Goal: Information Seeking & Learning: Understand process/instructions

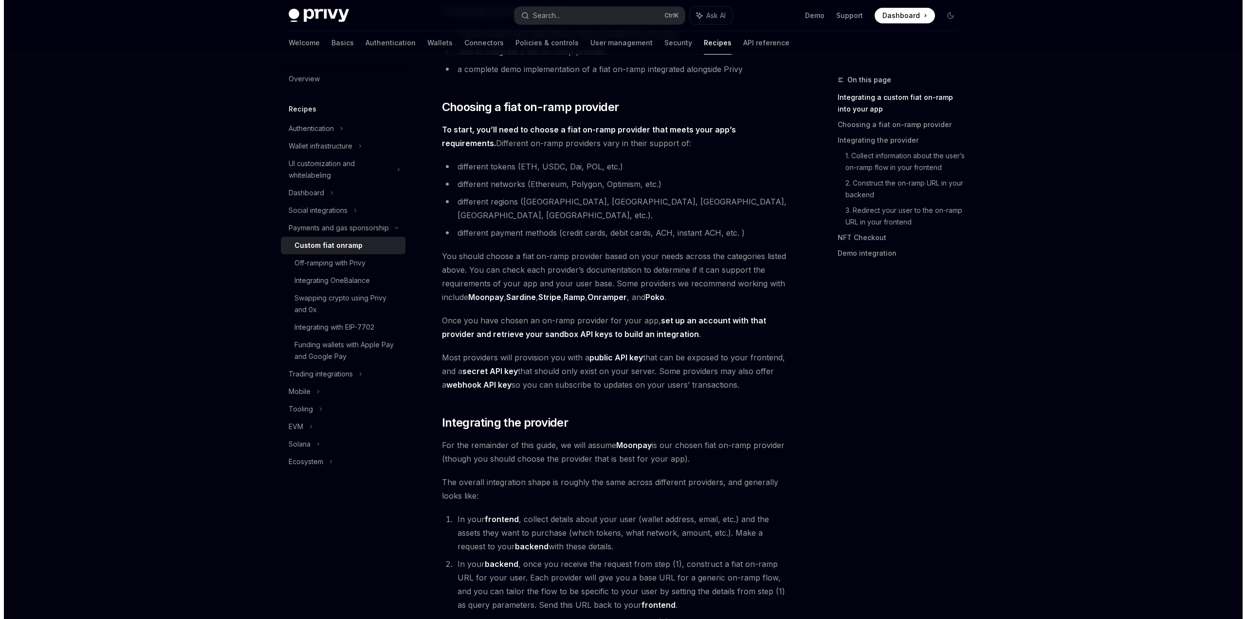
scroll to position [8, 0]
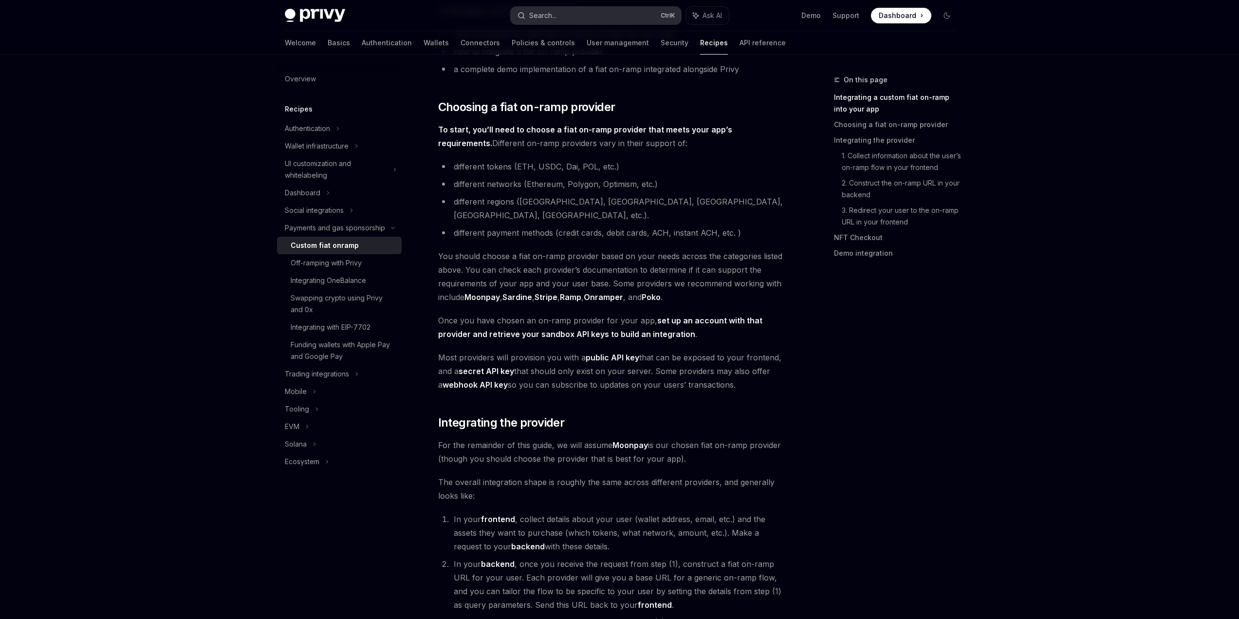
click at [535, 15] on div "Search..." at bounding box center [542, 16] width 27 height 12
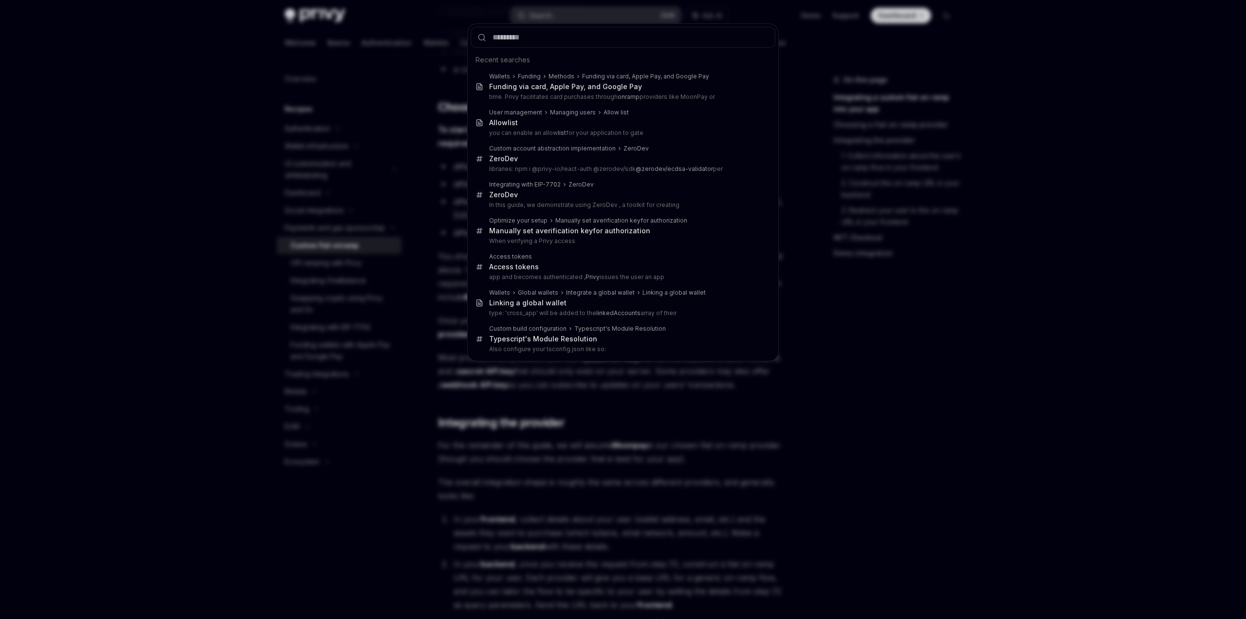
type input "**********"
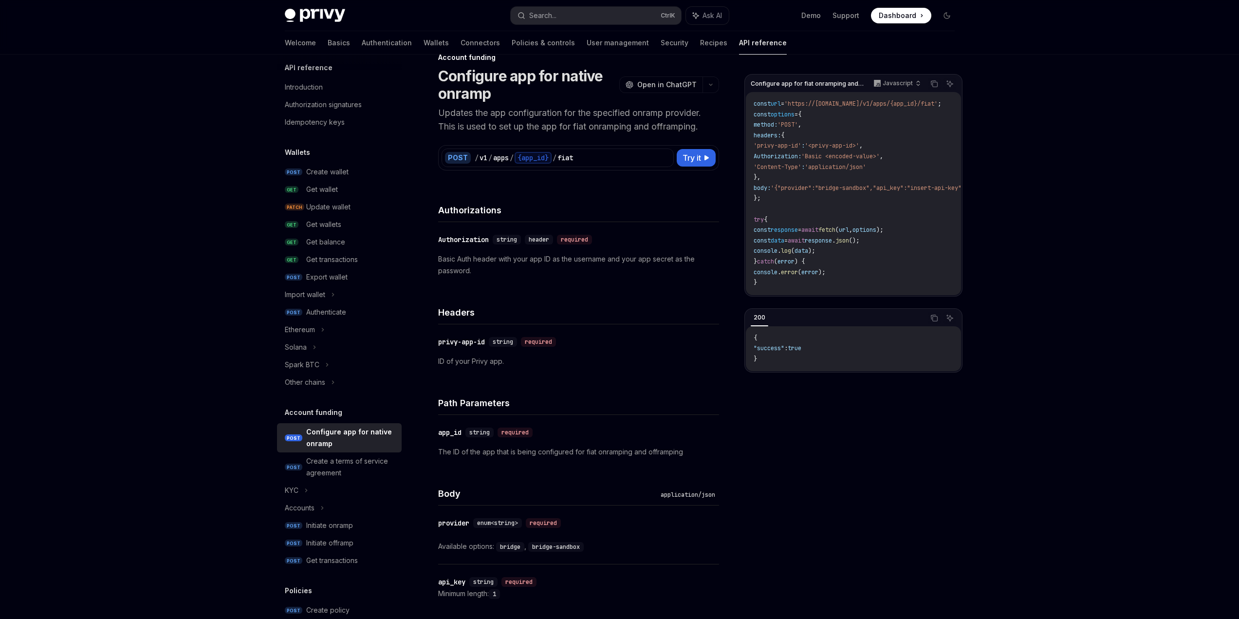
scroll to position [19, 0]
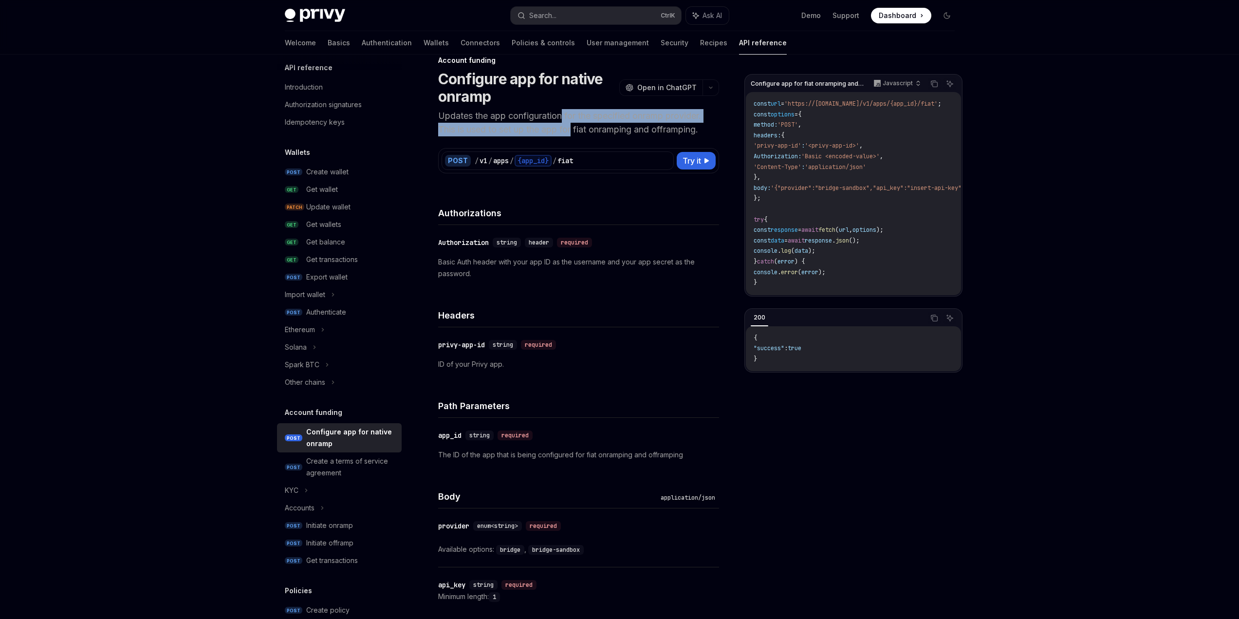
drag, startPoint x: 548, startPoint y: 147, endPoint x: 563, endPoint y: 167, distance: 24.3
click at [563, 136] on p "Updates the app configuration for the specified onramp provider. This is used t…" at bounding box center [578, 122] width 281 height 27
click at [562, 136] on p "Updates the app configuration for the specified onramp provider. This is used t…" at bounding box center [578, 122] width 281 height 27
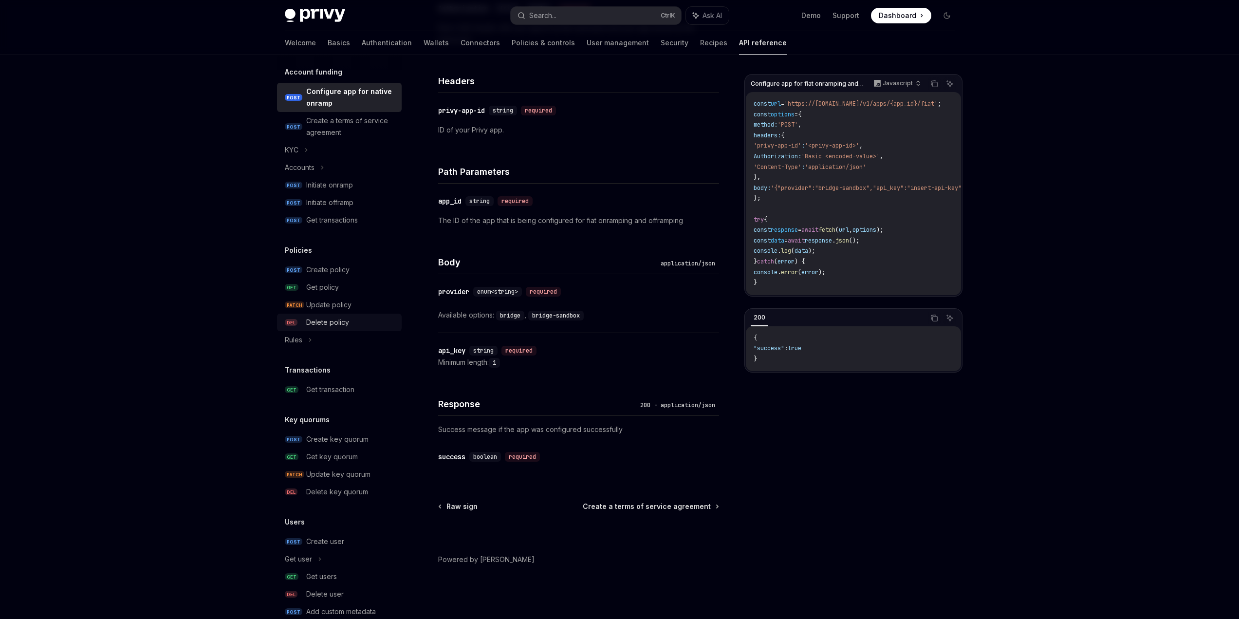
scroll to position [349, 0]
click at [277, 158] on div "KYC" at bounding box center [339, 150] width 125 height 18
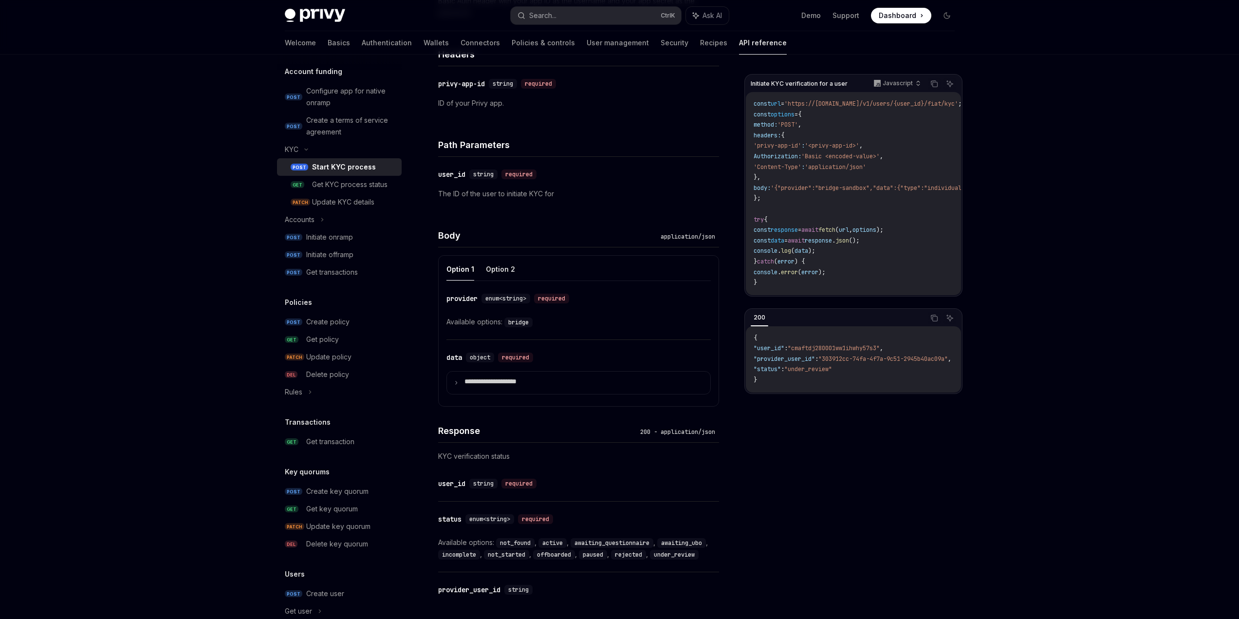
scroll to position [292, 0]
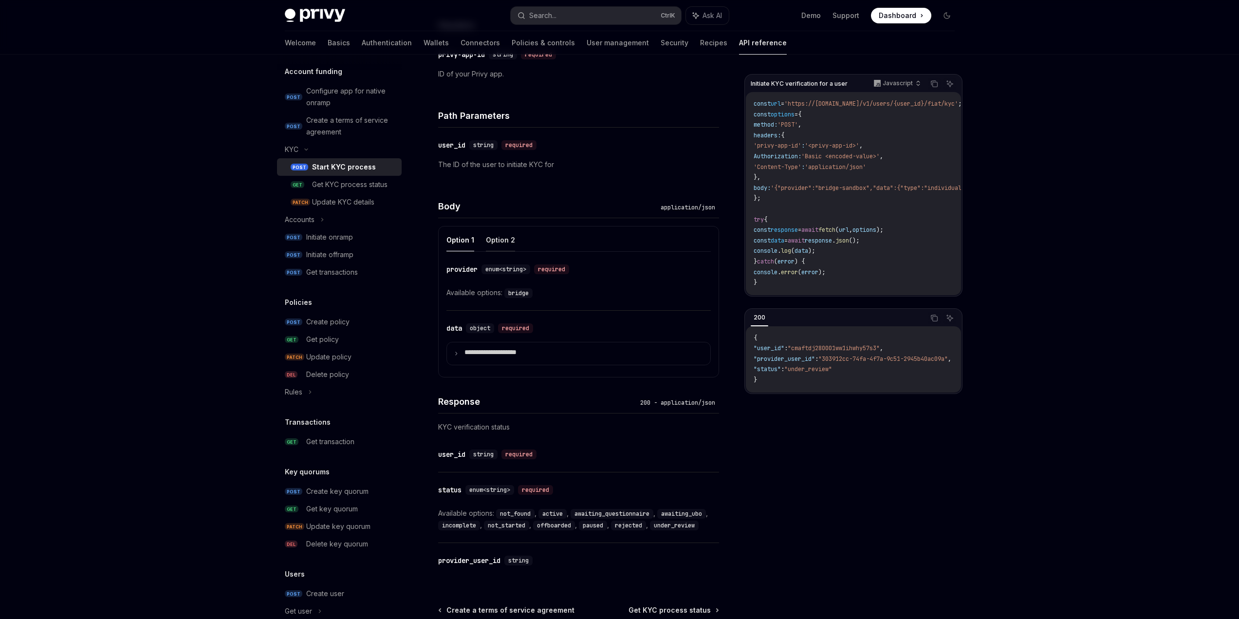
click at [486, 251] on button "Option 2" at bounding box center [500, 239] width 29 height 23
click at [446, 251] on button "Option 1" at bounding box center [460, 239] width 28 height 23
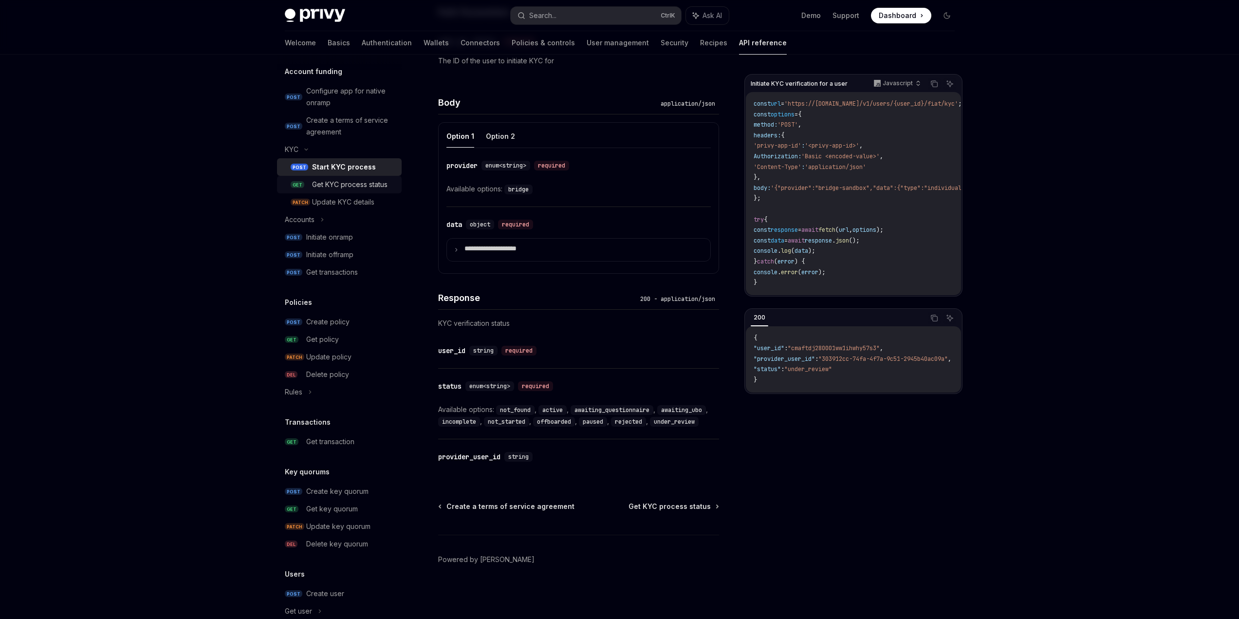
click at [312, 190] on div "Get KYC process status" at bounding box center [349, 185] width 75 height 12
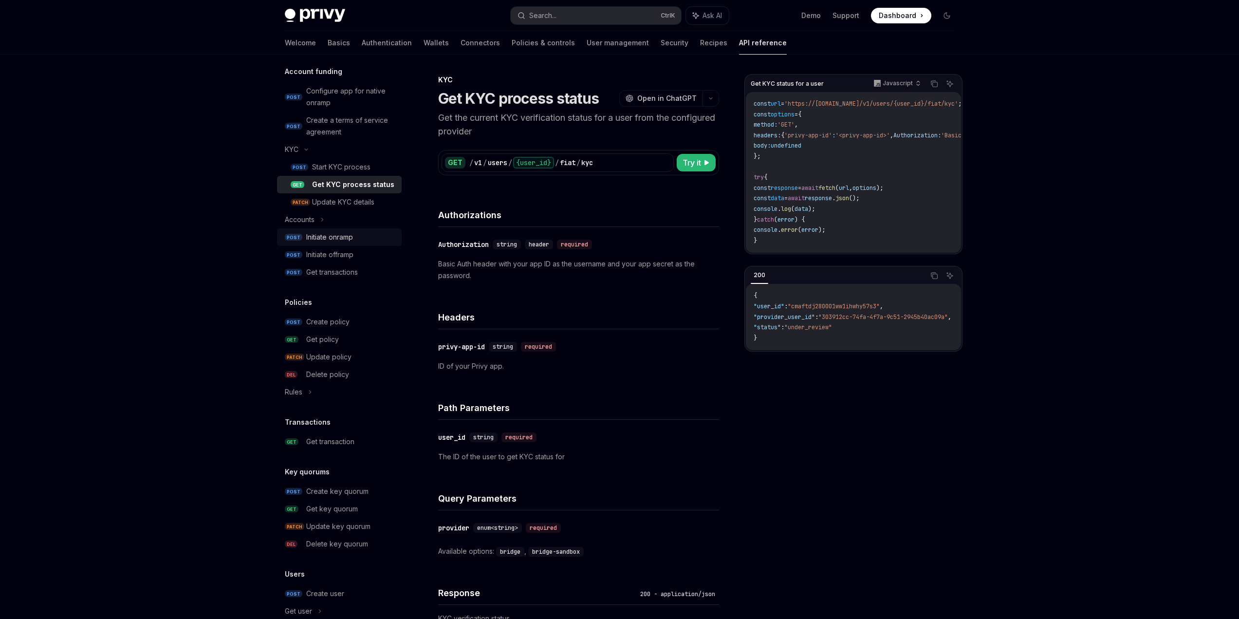
click at [306, 243] on div "Initiate onramp" at bounding box center [329, 237] width 47 height 12
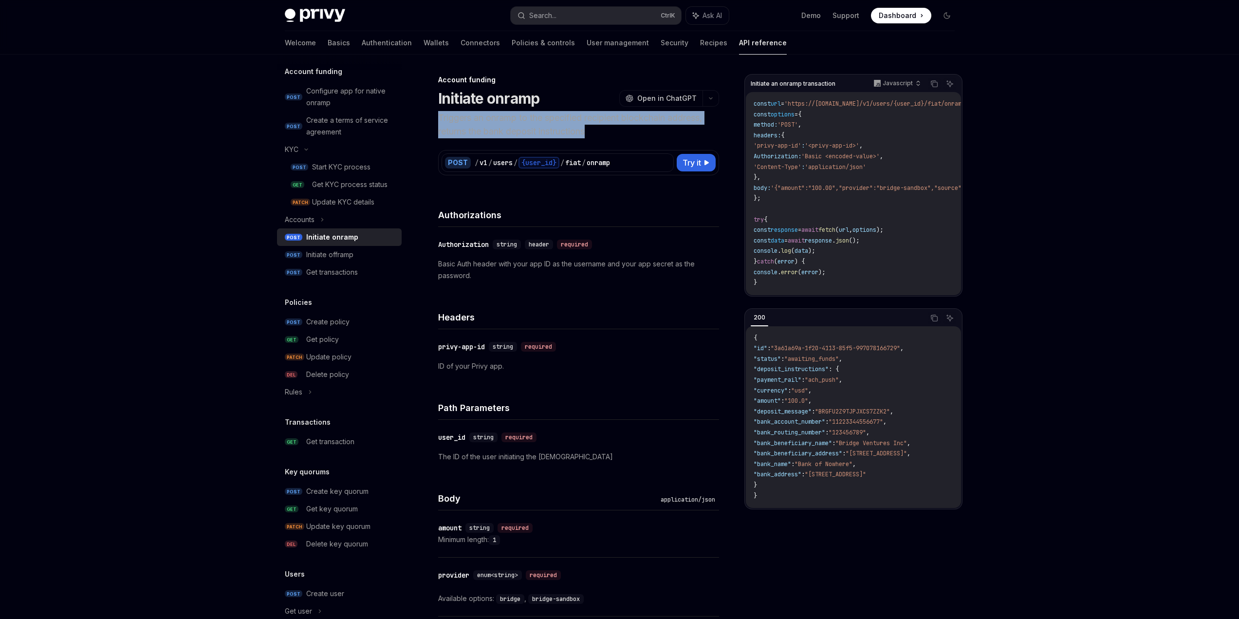
drag, startPoint x: 394, startPoint y: 147, endPoint x: 585, endPoint y: 164, distance: 192.0
click at [585, 164] on div "Account funding Initiate onramp OpenAI Open in ChatGPT Triggers an onramp to th…" at bounding box center [487, 605] width 467 height 1063
click at [585, 138] on p "Triggers an onramp to the specified recipient blockchain address, returns the b…" at bounding box center [578, 124] width 281 height 27
click at [701, 168] on span "Try it" at bounding box center [691, 163] width 18 height 12
type textarea "*"
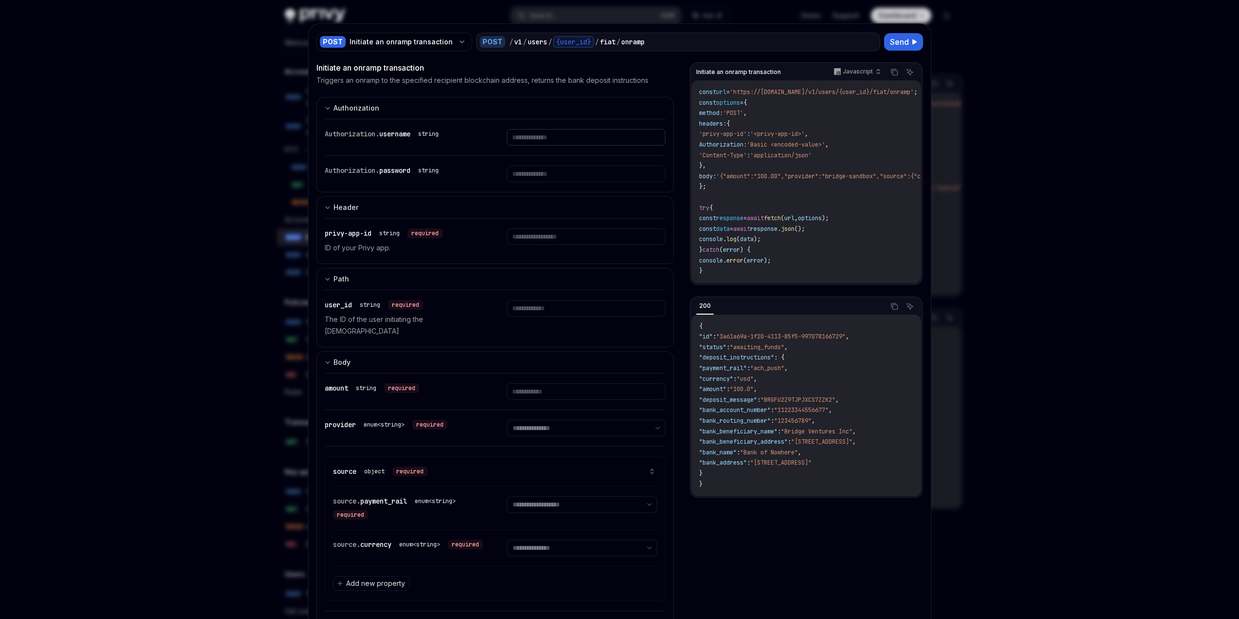
click at [550, 146] on input "text" at bounding box center [586, 137] width 159 height 17
type input "***"
click at [524, 146] on input "text" at bounding box center [573, 137] width 150 height 17
type input "******"
click at [545, 146] on input "text" at bounding box center [573, 137] width 150 height 17
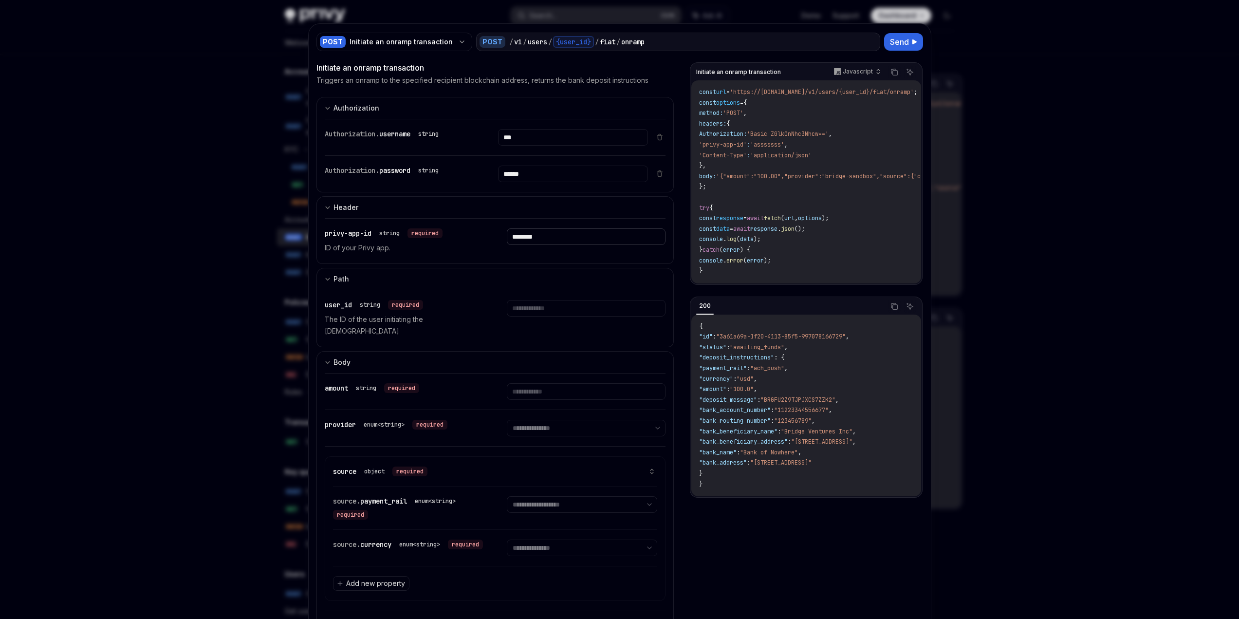
type input "********"
click at [548, 146] on input "text" at bounding box center [573, 137] width 150 height 17
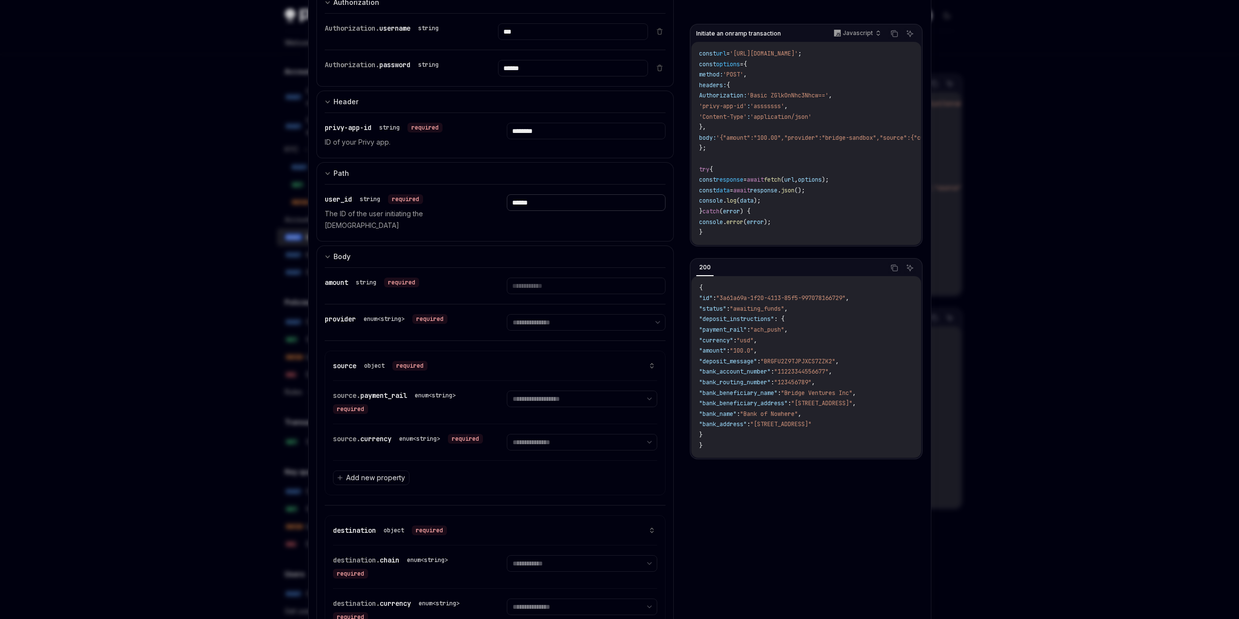
scroll to position [195, 0]
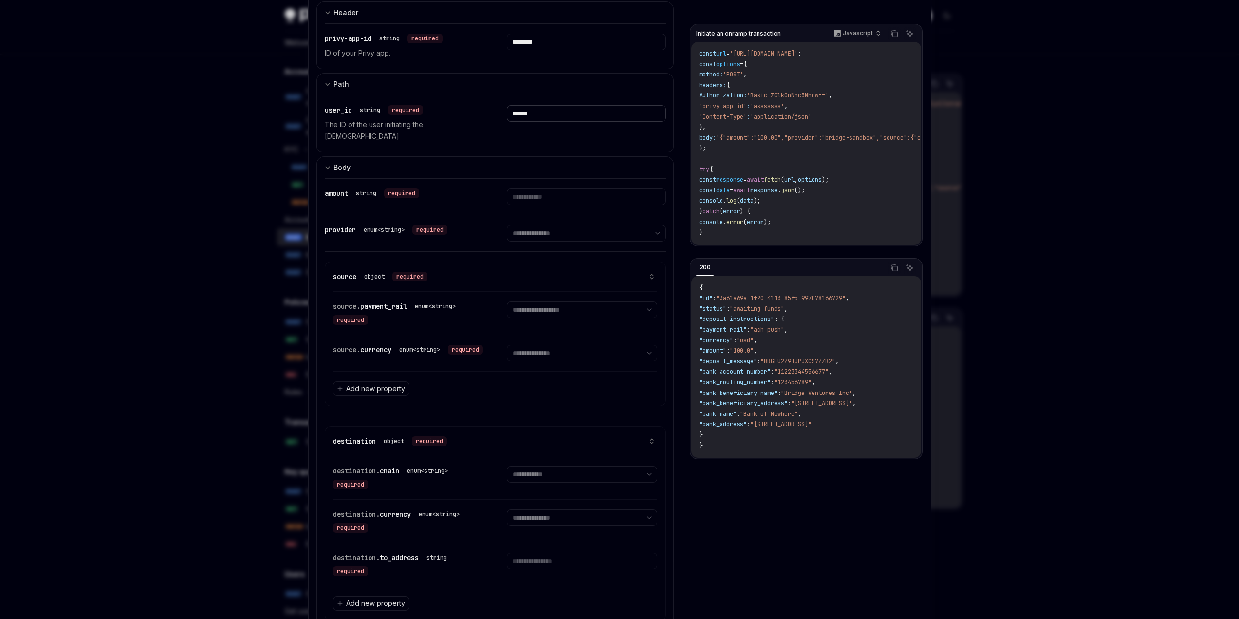
type input "******"
type input "***"
click at [537, 241] on select "**********" at bounding box center [586, 233] width 159 height 17
select select "**********"
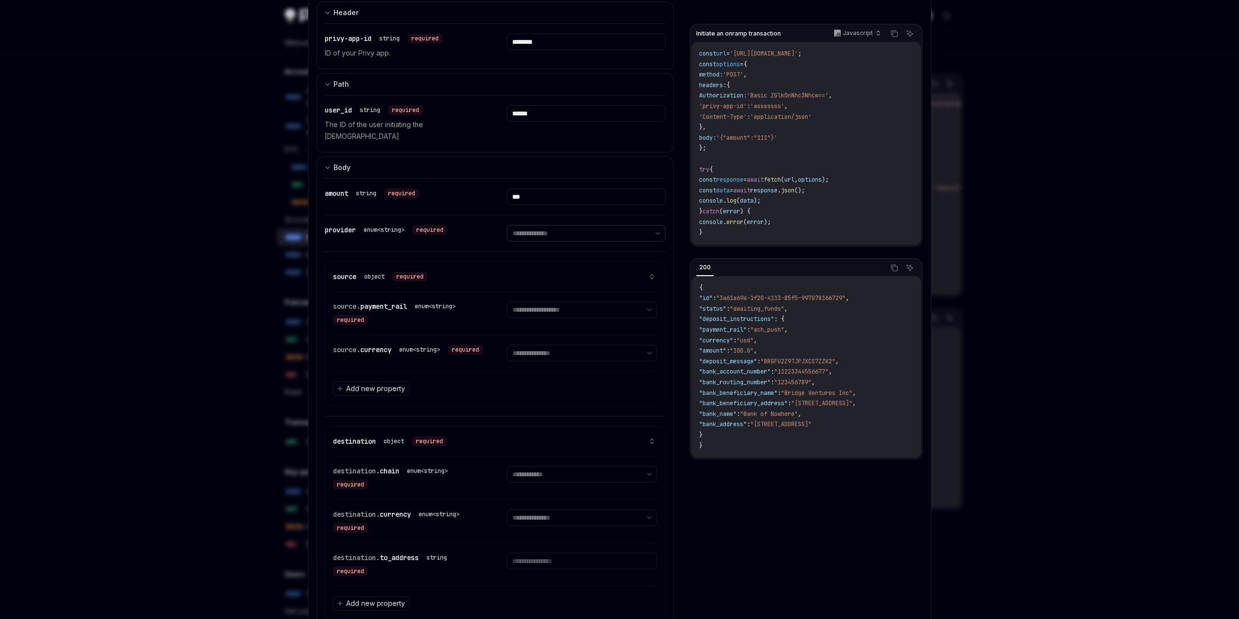
click at [507, 241] on select "**********" at bounding box center [586, 233] width 159 height 17
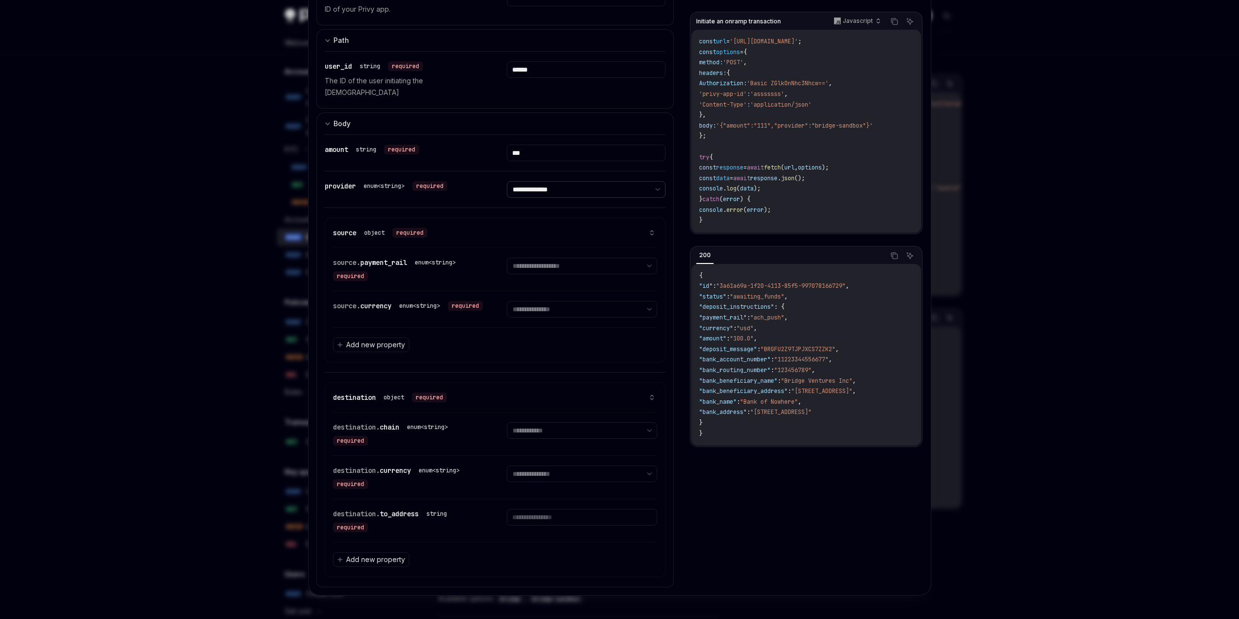
scroll to position [292, 0]
click at [547, 274] on select "**********" at bounding box center [582, 265] width 150 height 17
select select "****"
click at [507, 274] on select "**********" at bounding box center [582, 265] width 150 height 17
click at [530, 317] on select "**********" at bounding box center [582, 309] width 150 height 17
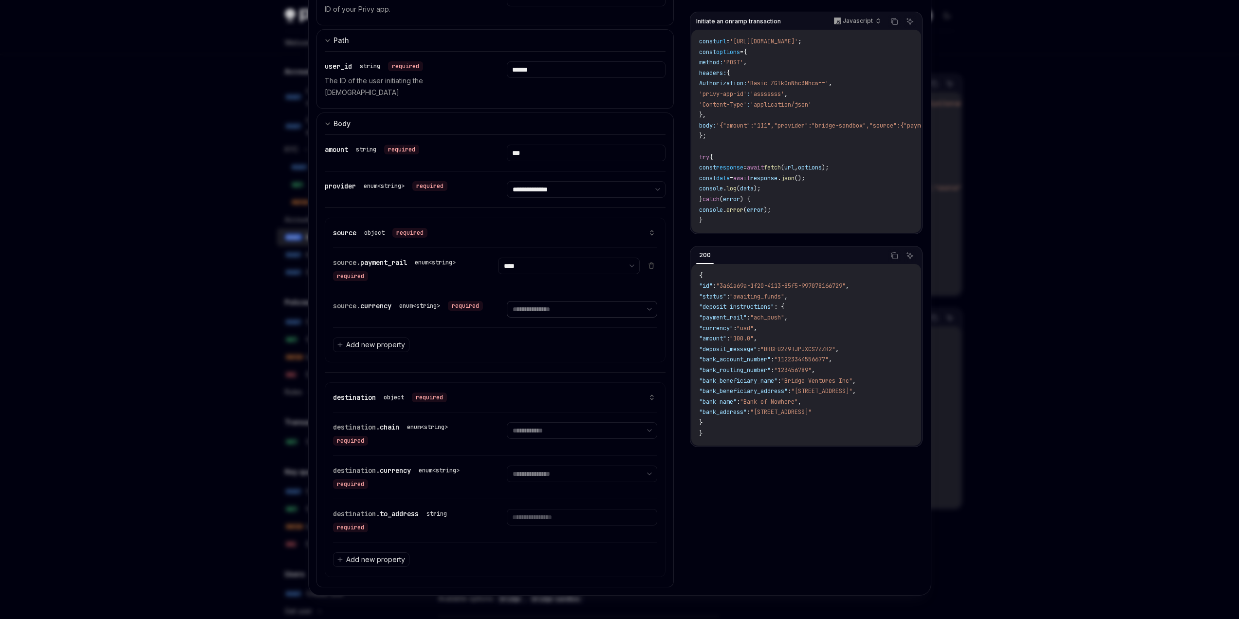
select select "***"
click at [507, 317] on select "**********" at bounding box center [582, 309] width 150 height 17
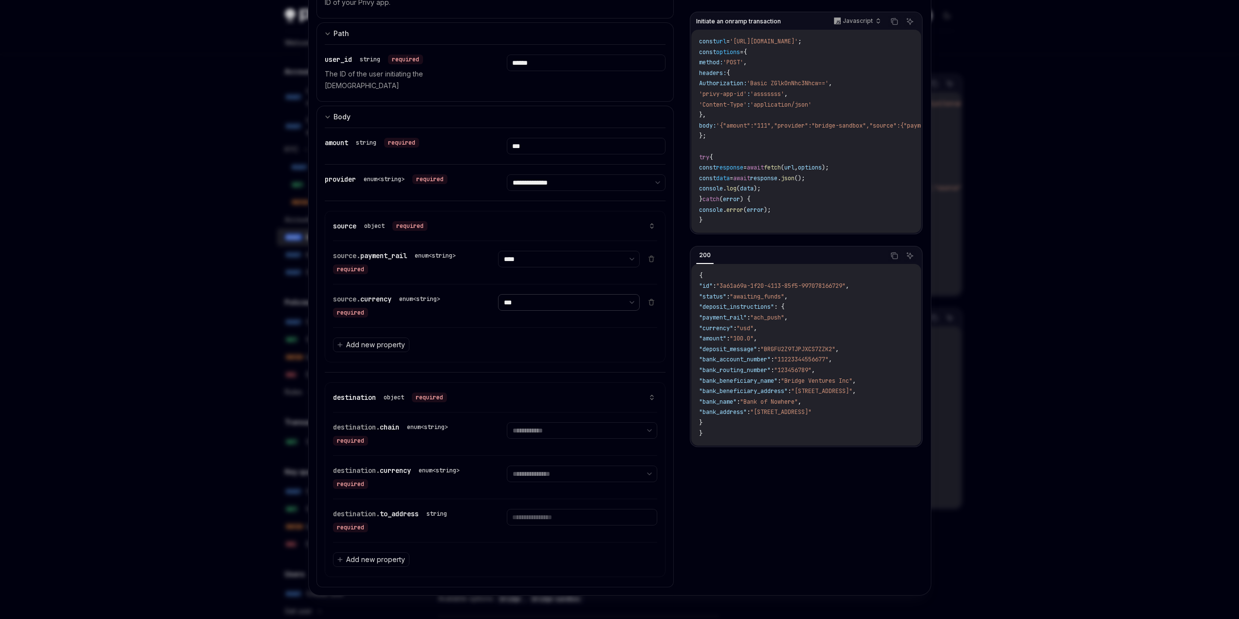
scroll to position [495, 0]
click at [533, 422] on select "**********" at bounding box center [582, 430] width 150 height 17
select select "********"
click at [507, 422] on select "**********" at bounding box center [582, 430] width 150 height 17
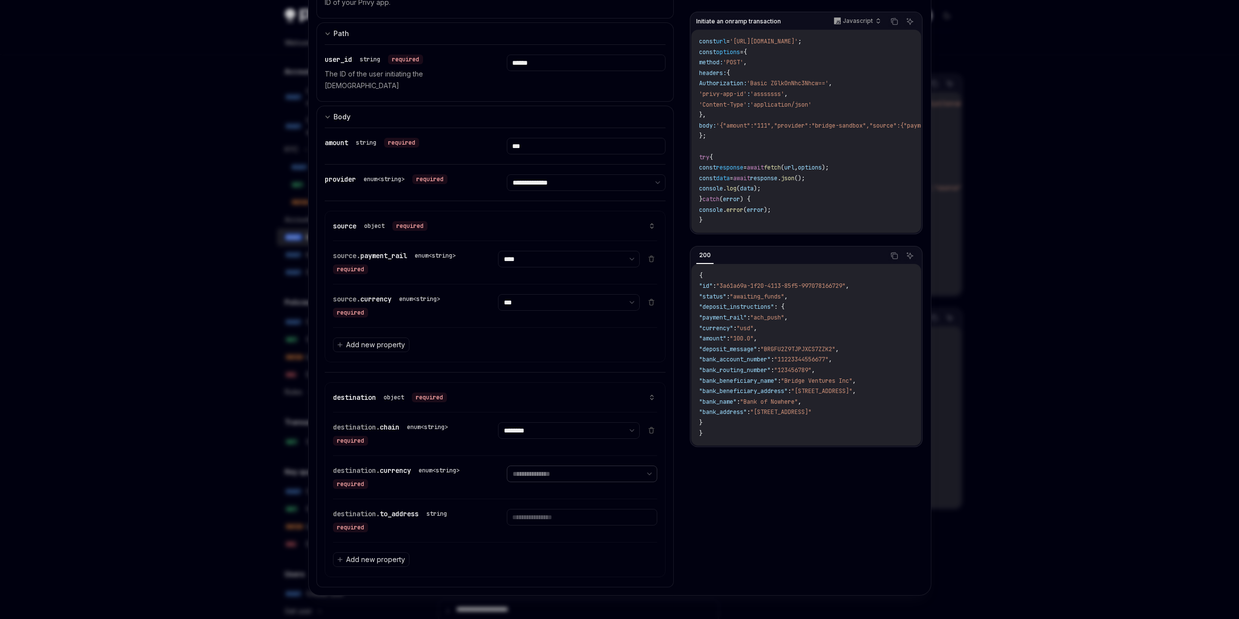
click at [542, 465] on select "**********" at bounding box center [582, 473] width 150 height 17
select select "****"
click at [507, 465] on select "**********" at bounding box center [582, 473] width 150 height 17
click at [538, 509] on input "text" at bounding box center [582, 517] width 150 height 17
click at [530, 509] on input "text" at bounding box center [582, 517] width 150 height 17
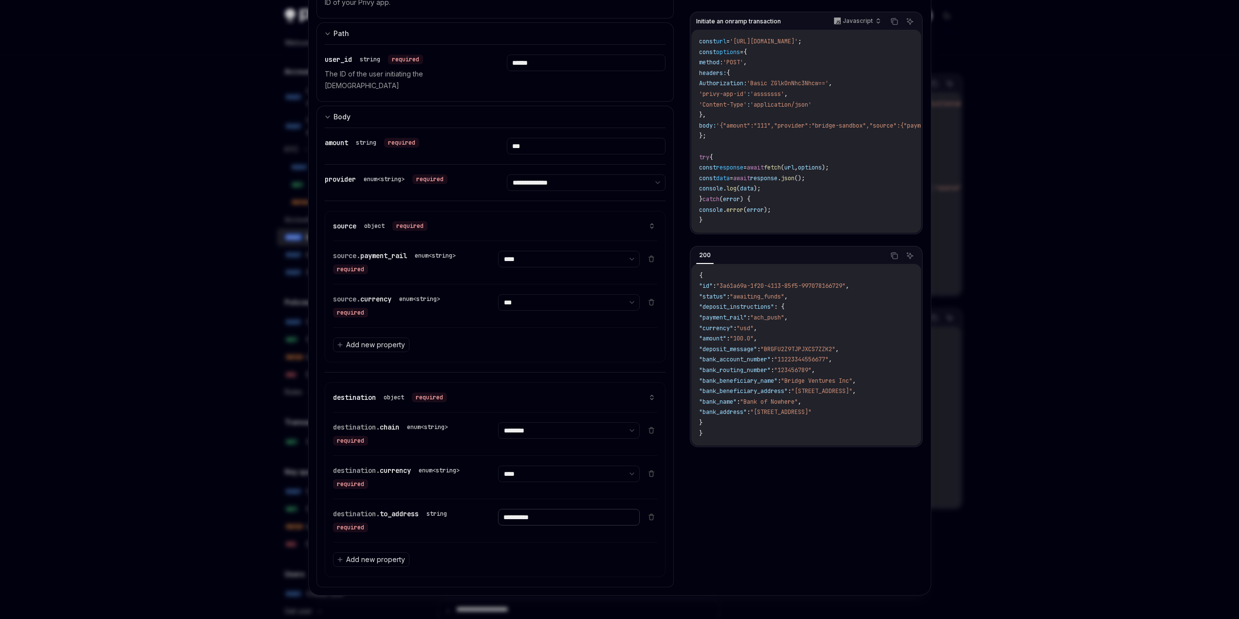
click at [500, 509] on input "**********" at bounding box center [569, 517] width 142 height 17
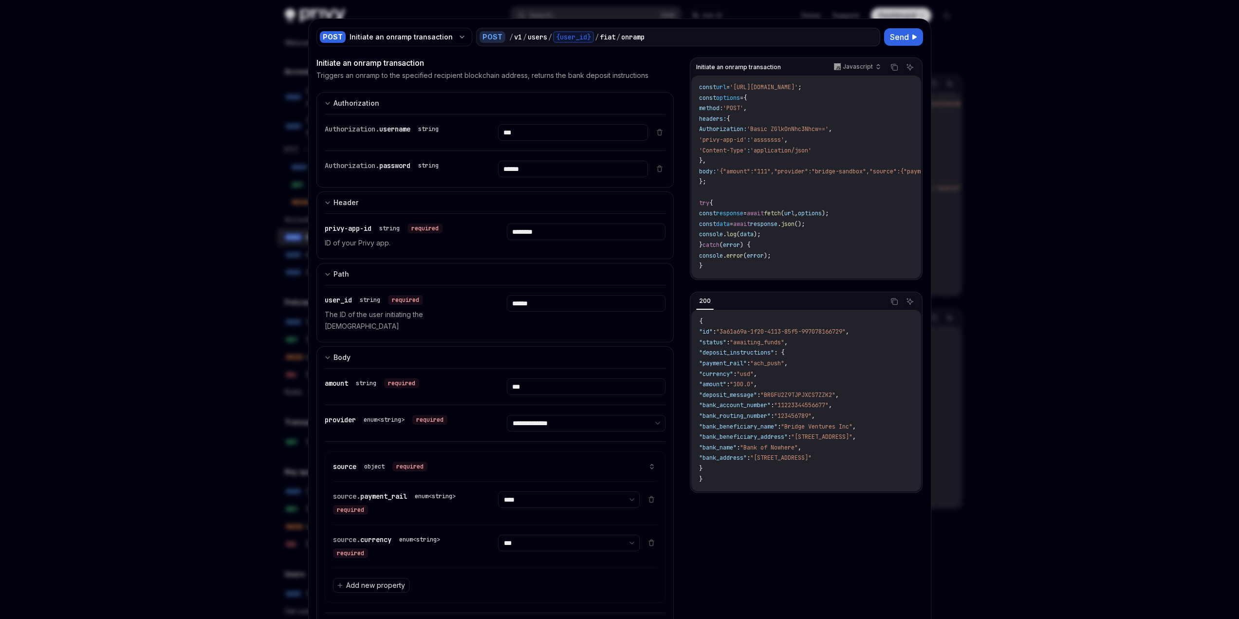
scroll to position [0, 0]
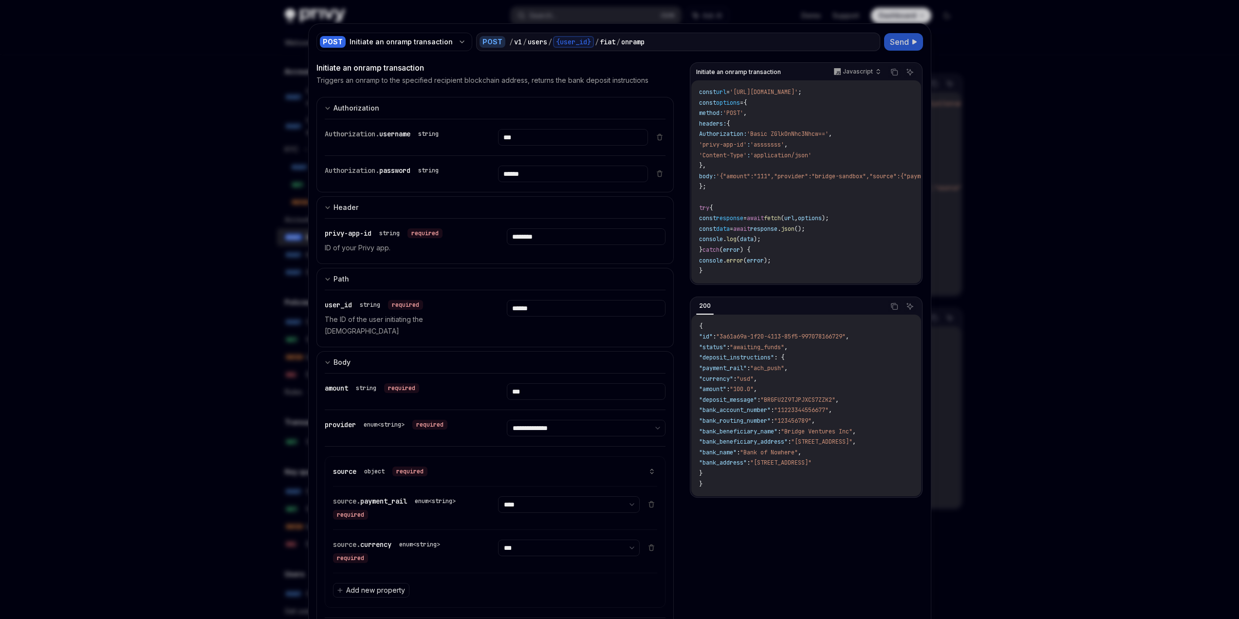
type input "**********"
click at [890, 48] on span "Send" at bounding box center [899, 42] width 19 height 12
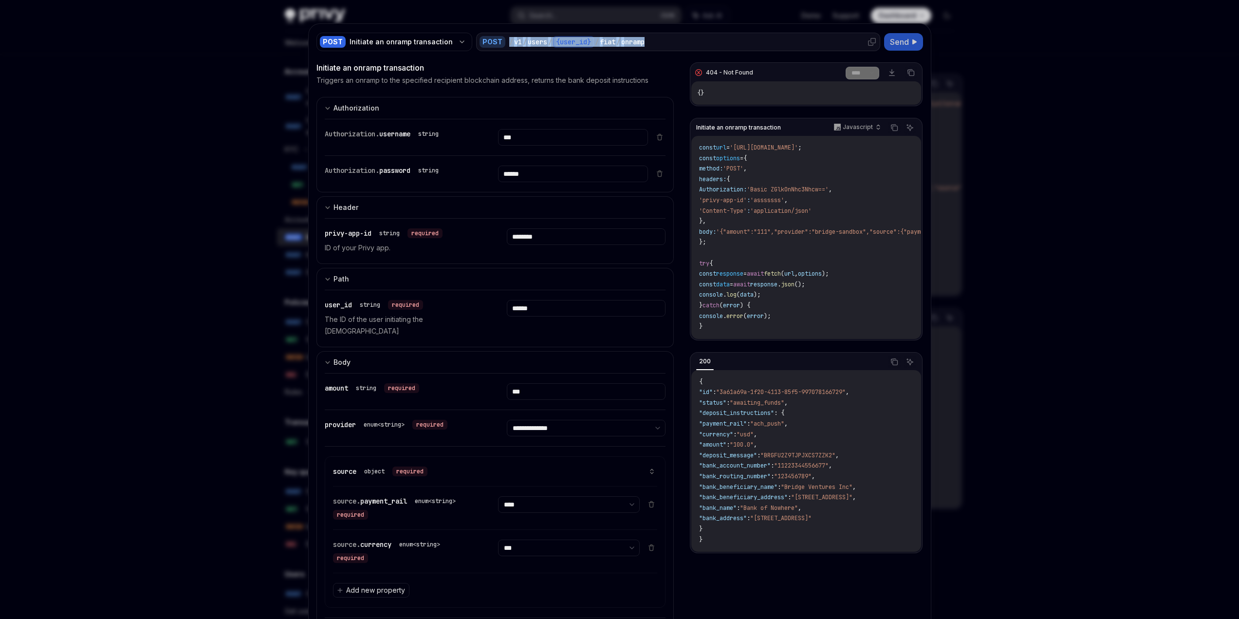
drag, startPoint x: 740, startPoint y: 49, endPoint x: 553, endPoint y: 53, distance: 186.5
click at [553, 48] on div "/ v1 / users / {user_id} / fiat / onramp" at bounding box center [692, 42] width 367 height 12
copy div "/ v1 / users / {user_id} / fiat / onramp"
click at [454, 47] on div "Initiate an onramp transaction" at bounding box center [401, 42] width 105 height 10
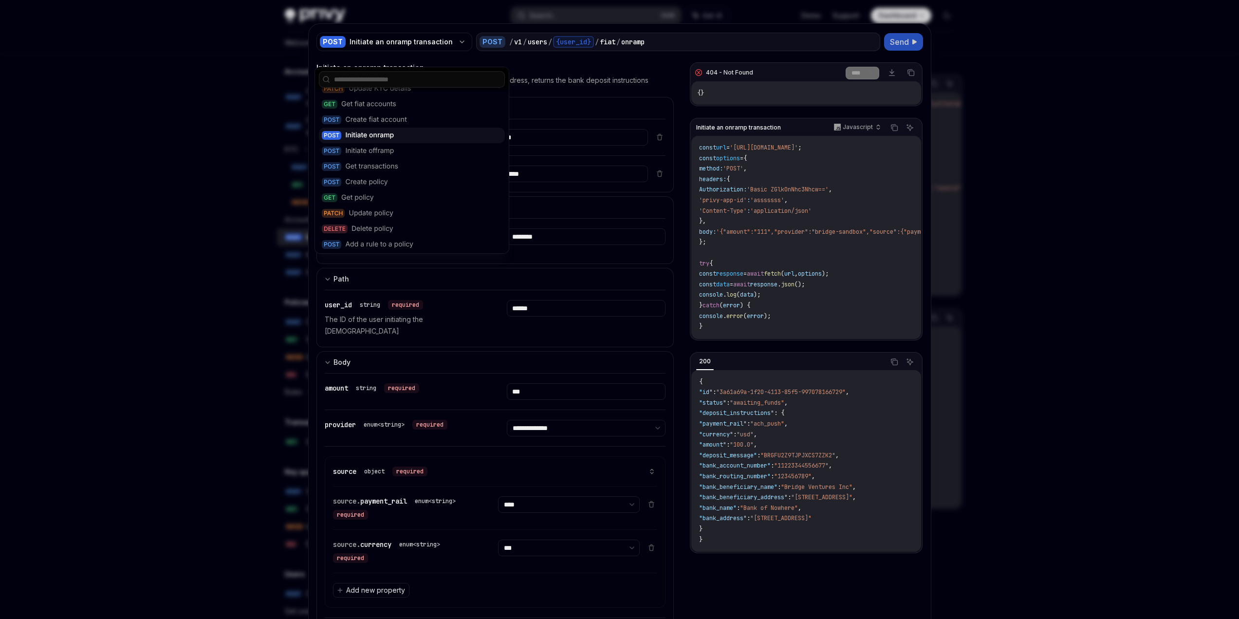
scroll to position [535, 0]
click at [576, 85] on p "Triggers an onramp to the specified recipient blockchain address, returns the b…" at bounding box center [482, 80] width 332 height 10
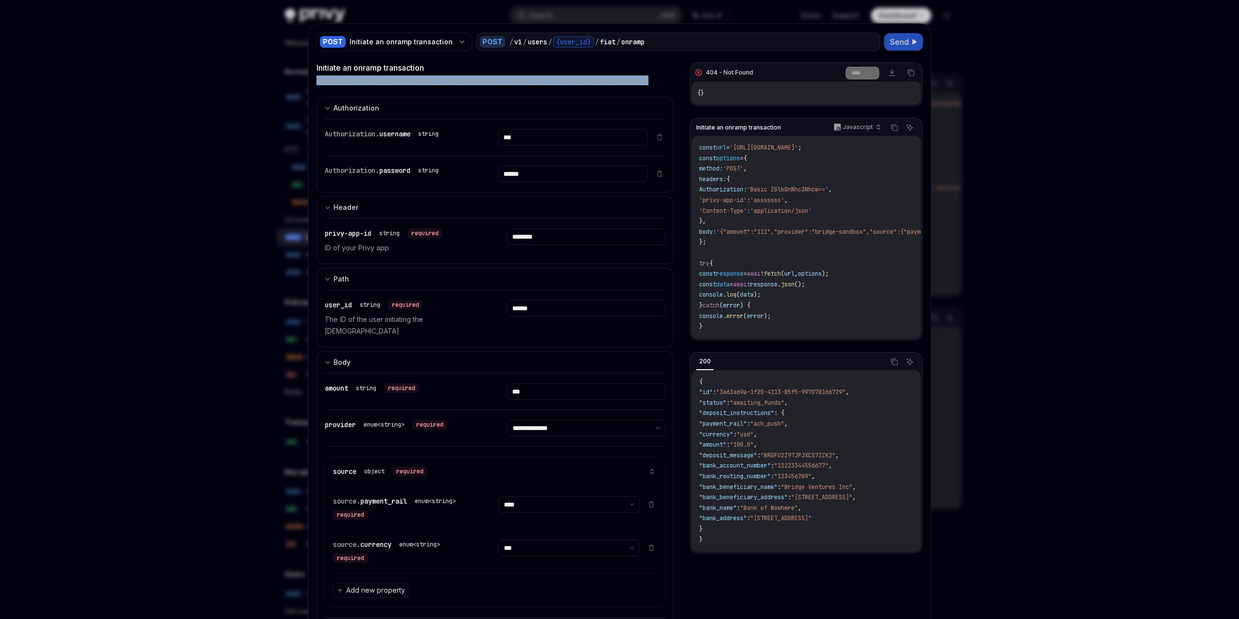
drag, startPoint x: 440, startPoint y: 113, endPoint x: 310, endPoint y: 95, distance: 131.7
click at [310, 95] on div "**********" at bounding box center [620, 432] width 622 height 816
copy p "Triggers an onramp to the specified recipient blockchain address, returns the b…"
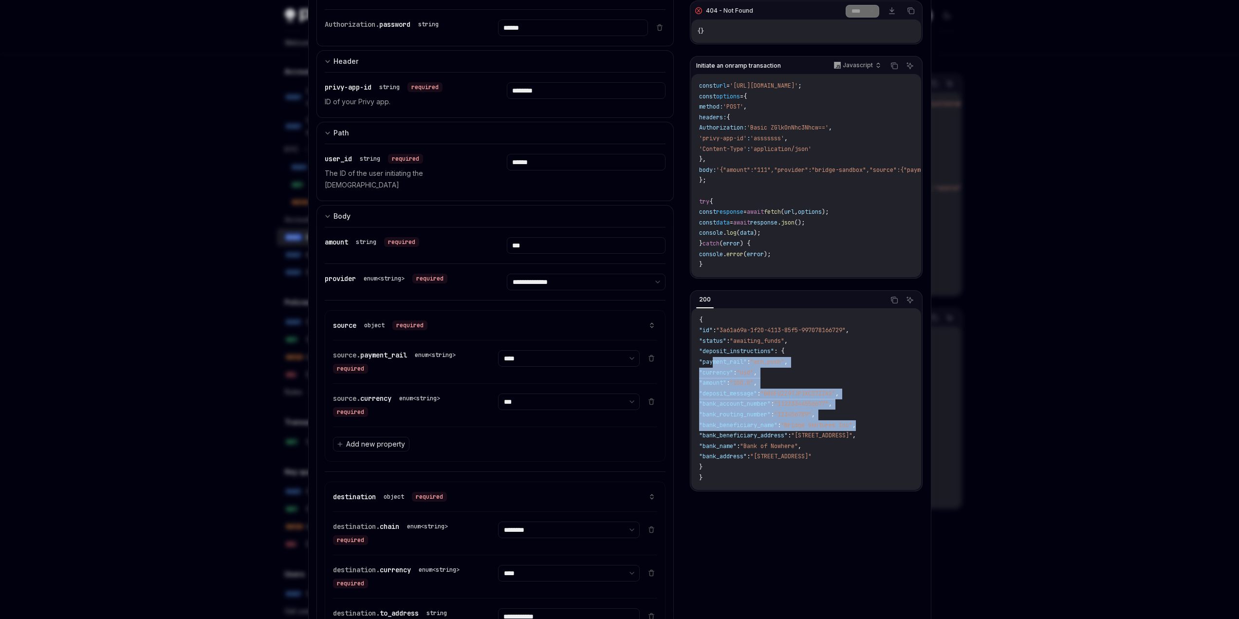
scroll to position [0, 116]
drag, startPoint x: 719, startPoint y: 447, endPoint x: 818, endPoint y: 532, distance: 130.5
click at [818, 483] on code "{ "id" : "3a61a69a-1f20-4113-85f5-997078166729" , "status" : "awaiting_funds" ,…" at bounding box center [806, 399] width 214 height 168
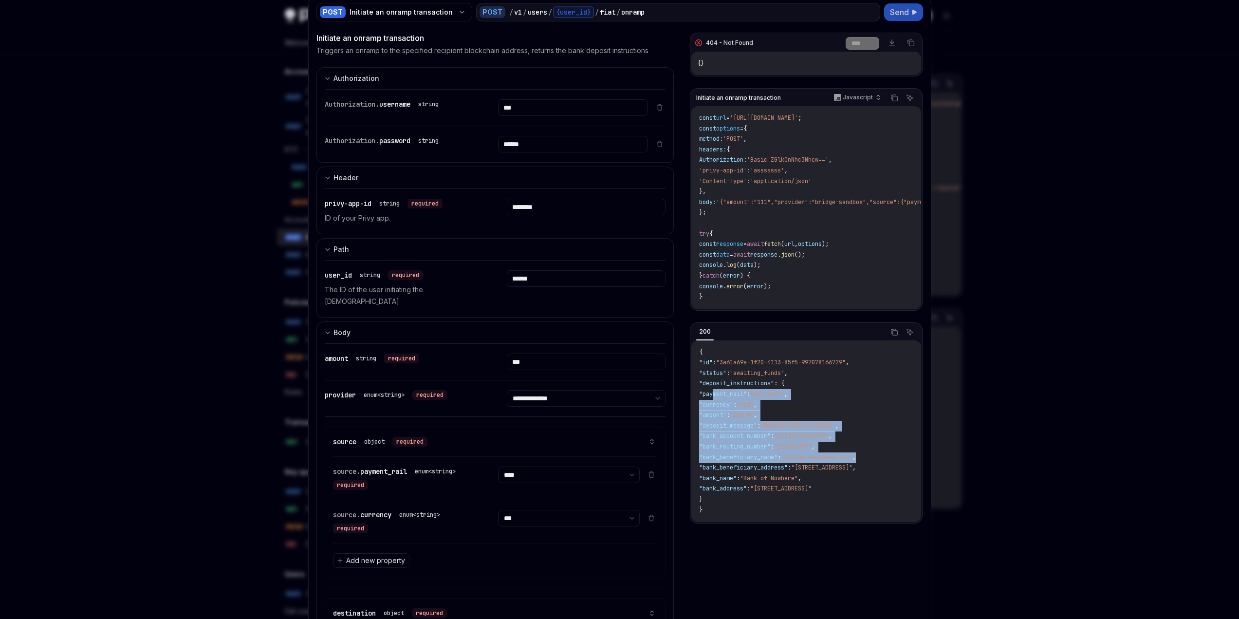
scroll to position [0, 0]
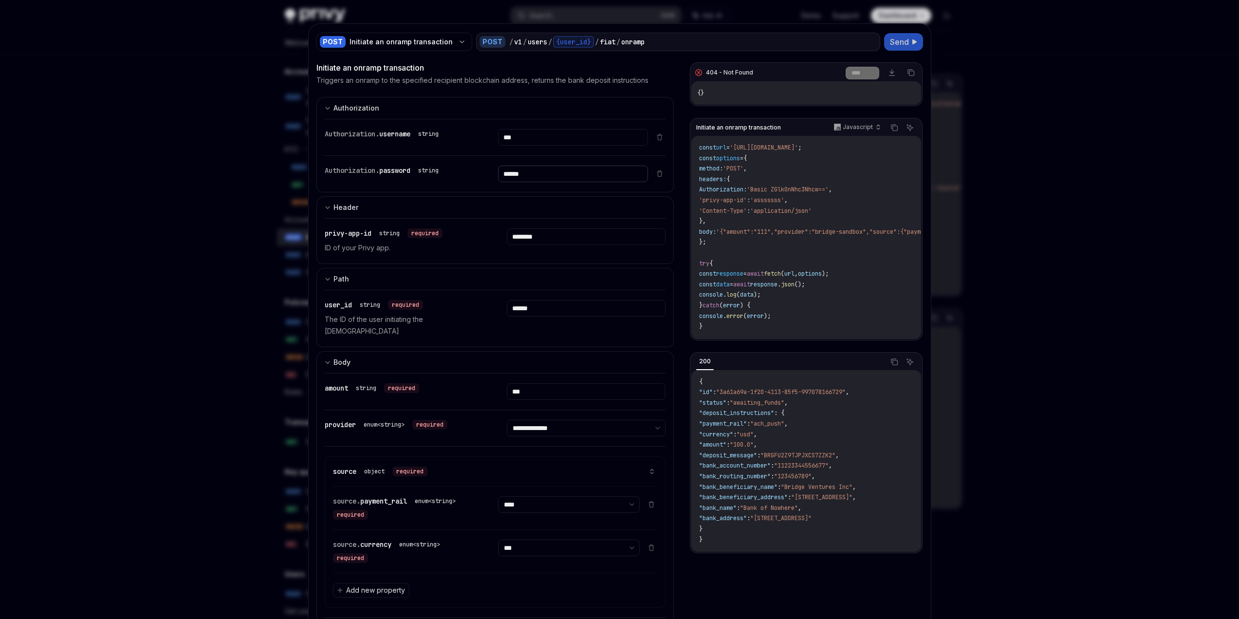
drag, startPoint x: 541, startPoint y: 238, endPoint x: 486, endPoint y: 234, distance: 55.1
click at [486, 192] on div "Authorization. password string ******" at bounding box center [487, 174] width 324 height 36
drag, startPoint x: 540, startPoint y: 239, endPoint x: 476, endPoint y: 235, distance: 64.3
click at [476, 192] on div "Authorization. password string ***" at bounding box center [487, 174] width 324 height 36
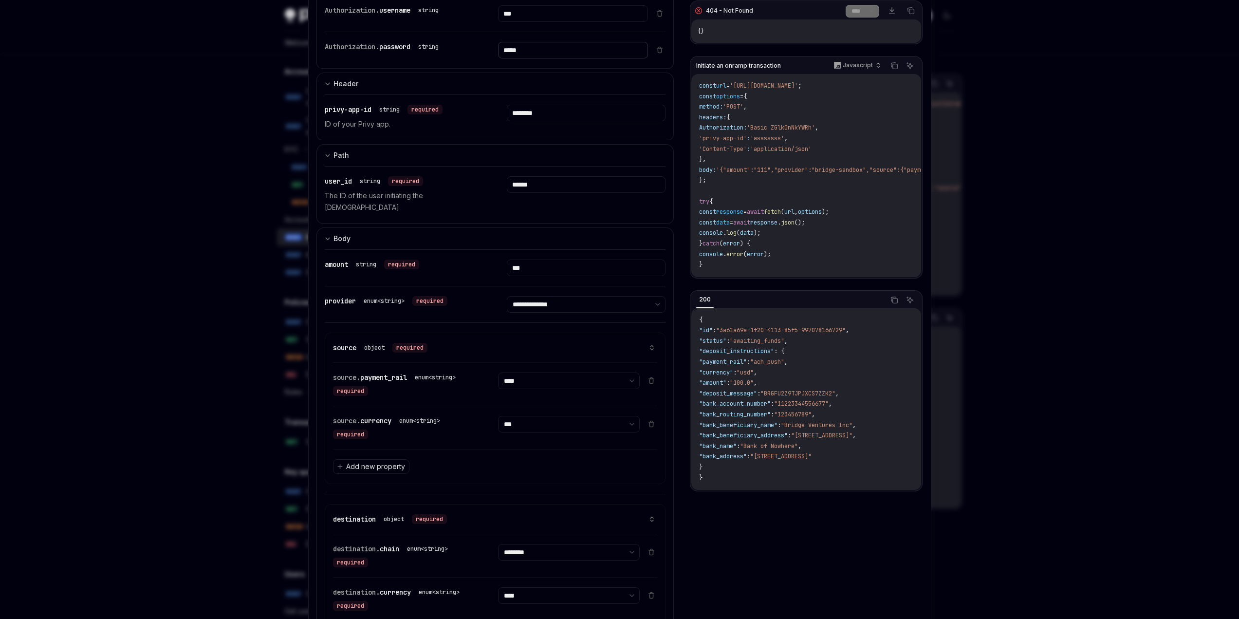
scroll to position [146, 0]
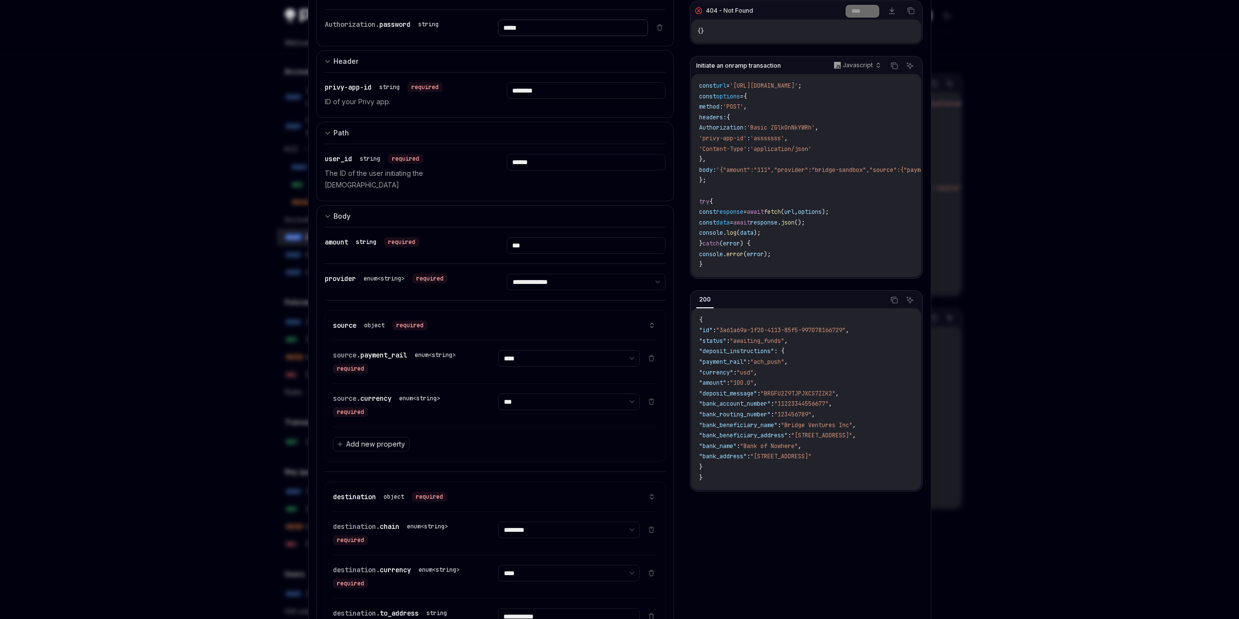
type input "*****"
drag, startPoint x: 367, startPoint y: 364, endPoint x: 391, endPoint y: 366, distance: 23.9
click at [380, 247] on div "string" at bounding box center [366, 242] width 28 height 10
click at [376, 246] on div "string" at bounding box center [366, 242] width 20 height 8
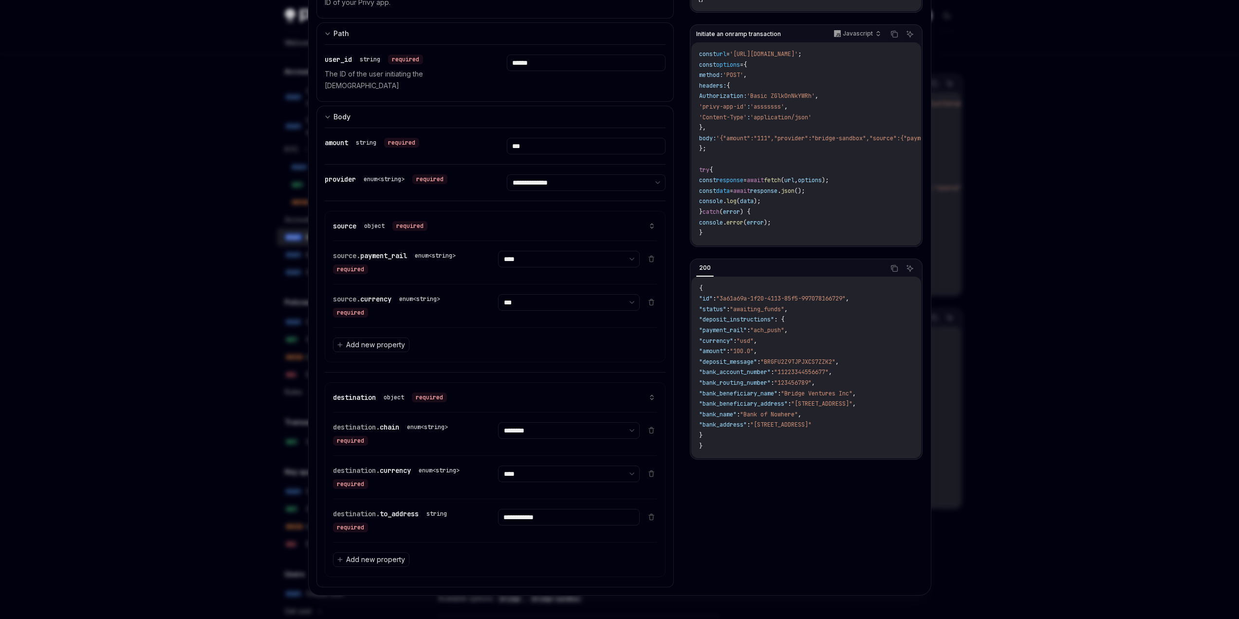
scroll to position [292, 0]
drag, startPoint x: 371, startPoint y: 367, endPoint x: 431, endPoint y: 367, distance: 59.4
click at [407, 260] on span "payment_rail" at bounding box center [383, 255] width 47 height 9
drag, startPoint x: 370, startPoint y: 364, endPoint x: 430, endPoint y: 368, distance: 60.5
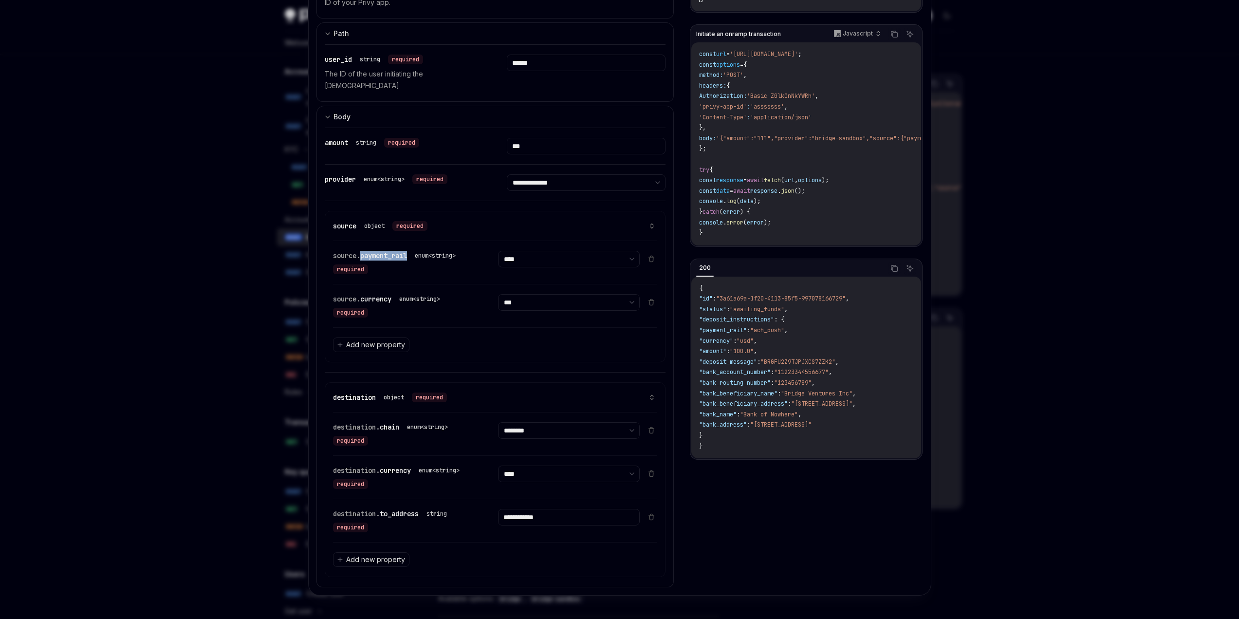
click at [407, 260] on div "source. payment_rail" at bounding box center [370, 256] width 74 height 10
click at [407, 260] on span "payment_rail" at bounding box center [383, 255] width 47 height 9
drag, startPoint x: 336, startPoint y: 424, endPoint x: 411, endPoint y: 422, distance: 75.0
click at [391, 304] on div "source. currency" at bounding box center [362, 299] width 58 height 10
click at [391, 303] on span "currency" at bounding box center [375, 298] width 31 height 9
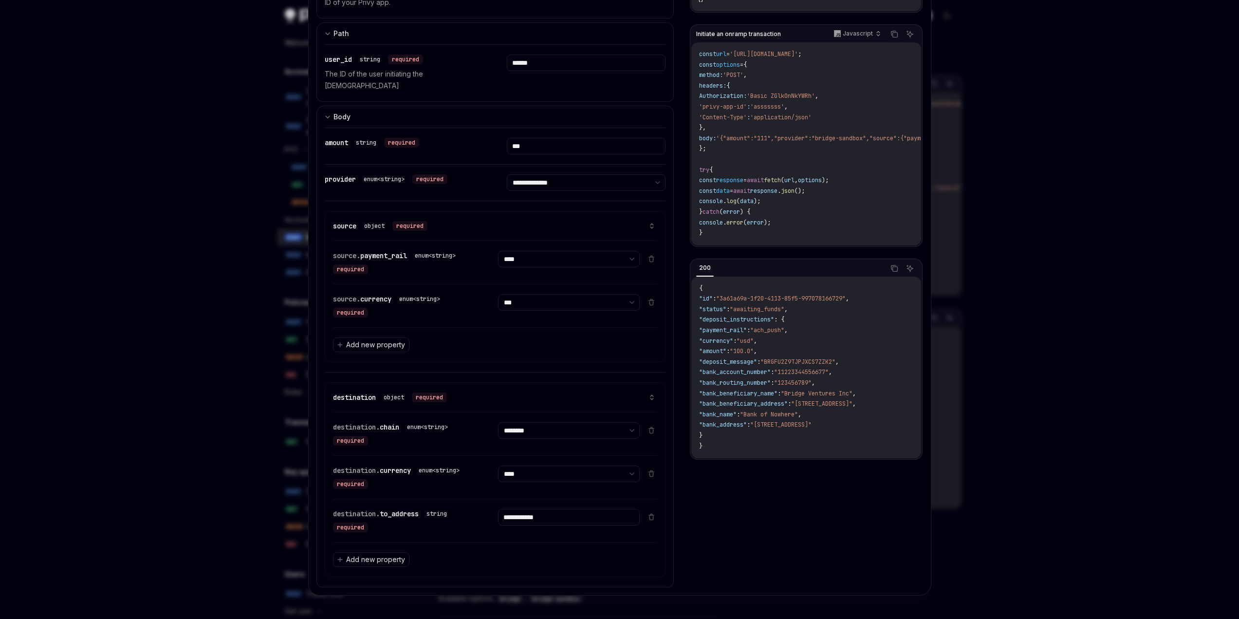
scroll to position [487, 0]
drag, startPoint x: 338, startPoint y: 349, endPoint x: 387, endPoint y: 357, distance: 50.3
click at [387, 383] on div "destination object required" at bounding box center [495, 398] width 325 height 30
click at [376, 393] on span "destination" at bounding box center [354, 397] width 43 height 9
drag, startPoint x: 335, startPoint y: 352, endPoint x: 398, endPoint y: 356, distance: 63.4
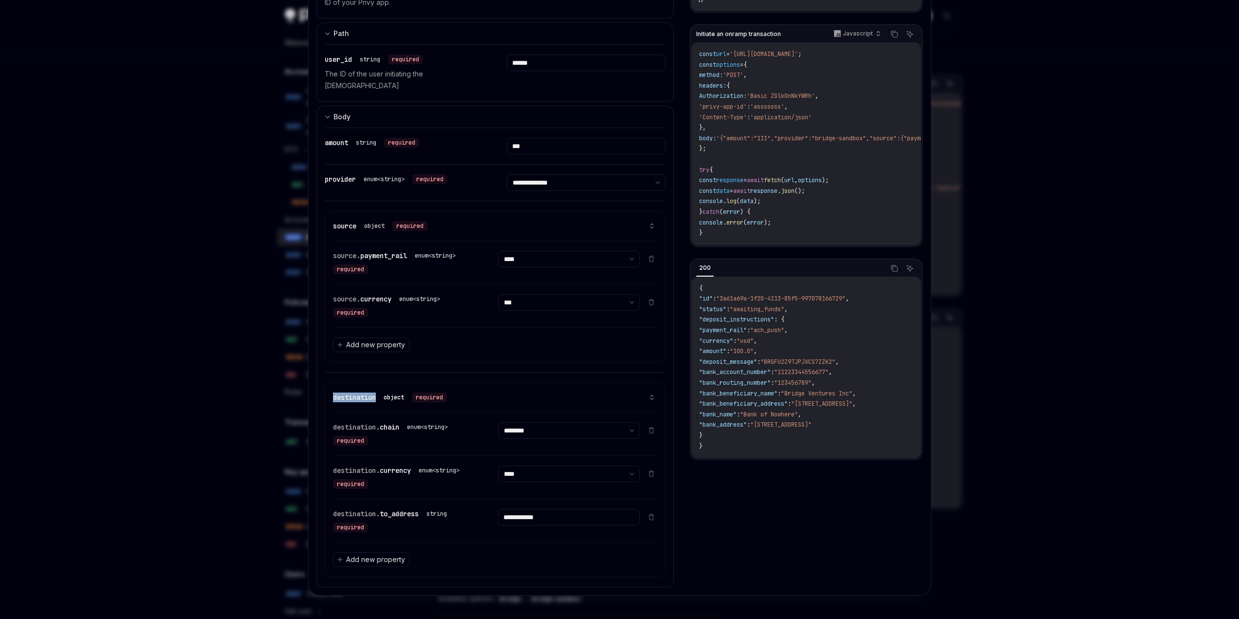
click at [398, 392] on div "destination object required" at bounding box center [390, 397] width 114 height 10
click at [376, 393] on span "destination" at bounding box center [354, 397] width 43 height 9
click at [518, 422] on select "**********" at bounding box center [569, 430] width 142 height 17
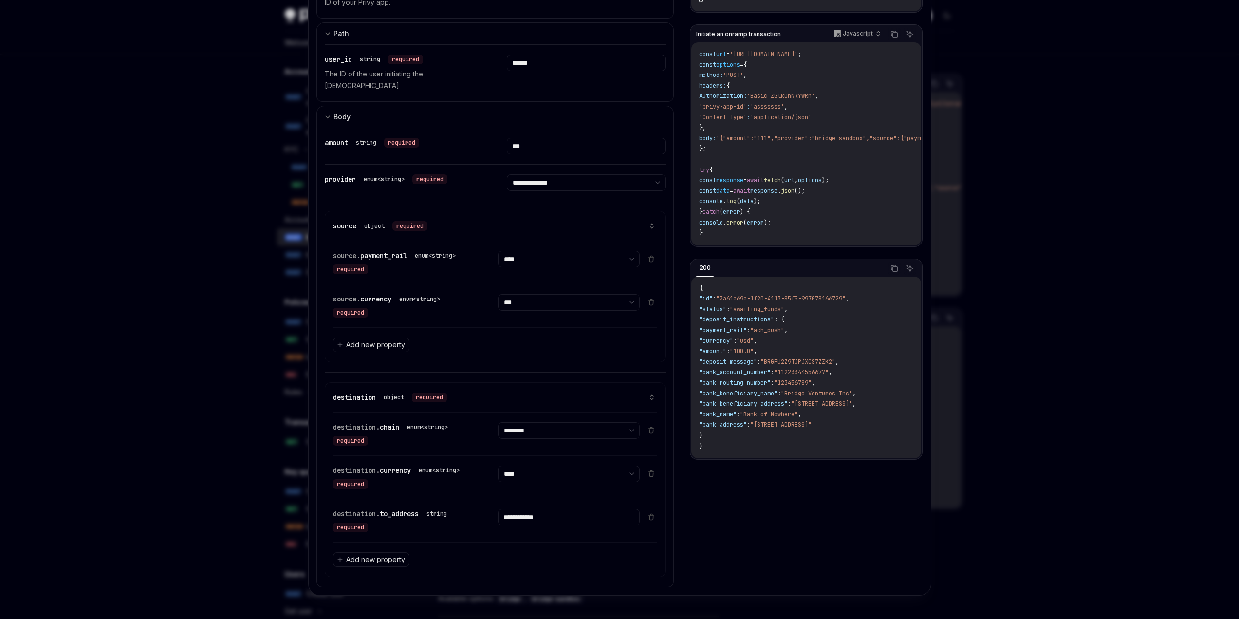
drag, startPoint x: 778, startPoint y: 616, endPoint x: 829, endPoint y: 610, distance: 51.5
click at [829, 459] on div "{ "id" : "3a61a69a-1f20-4113-85f5-997078166729" , "status" : "awaiting_funds" ,…" at bounding box center [805, 367] width 229 height 182
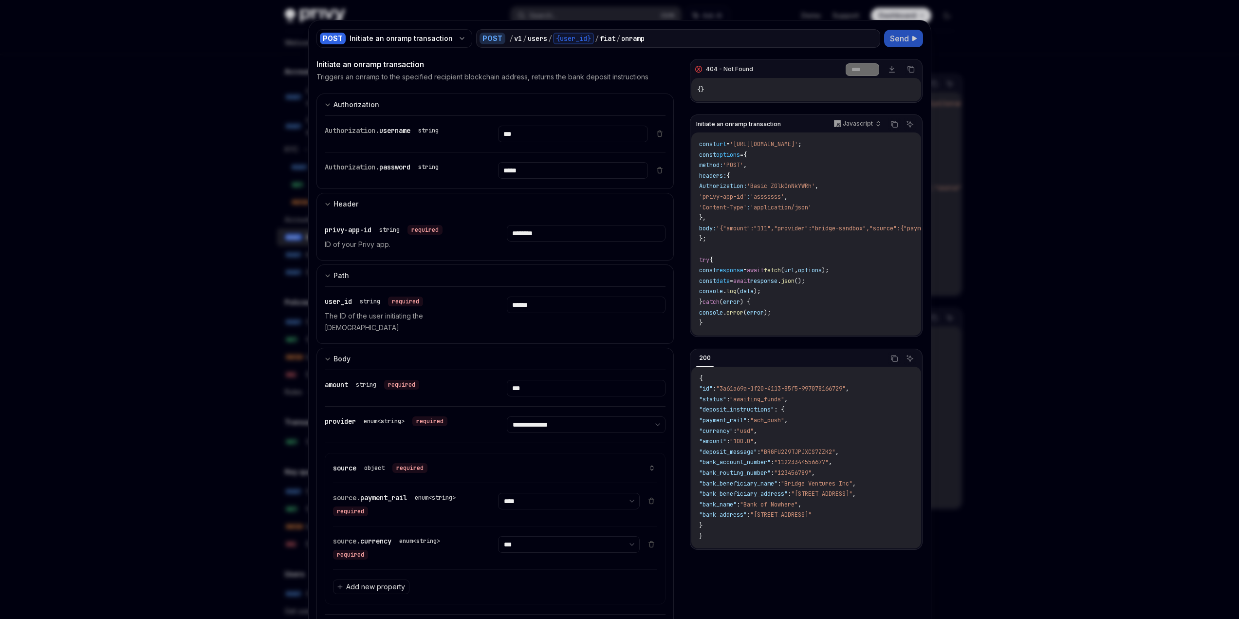
scroll to position [0, 0]
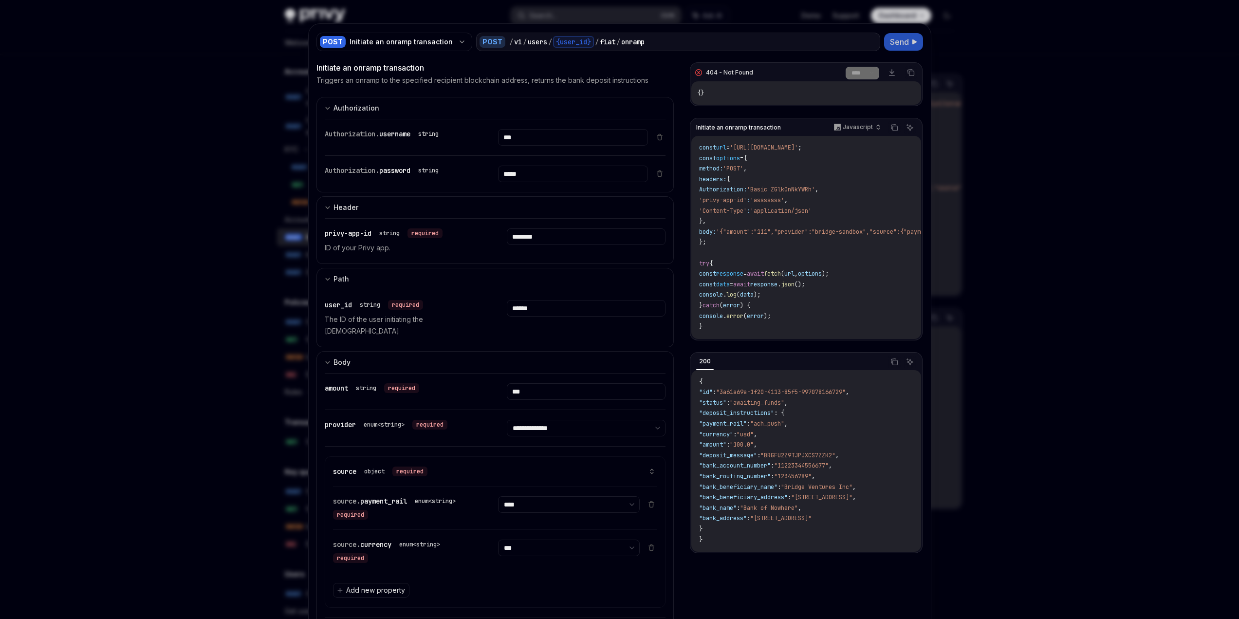
click at [892, 48] on span "Send" at bounding box center [899, 42] width 19 height 12
click at [941, 52] on div at bounding box center [619, 309] width 1239 height 619
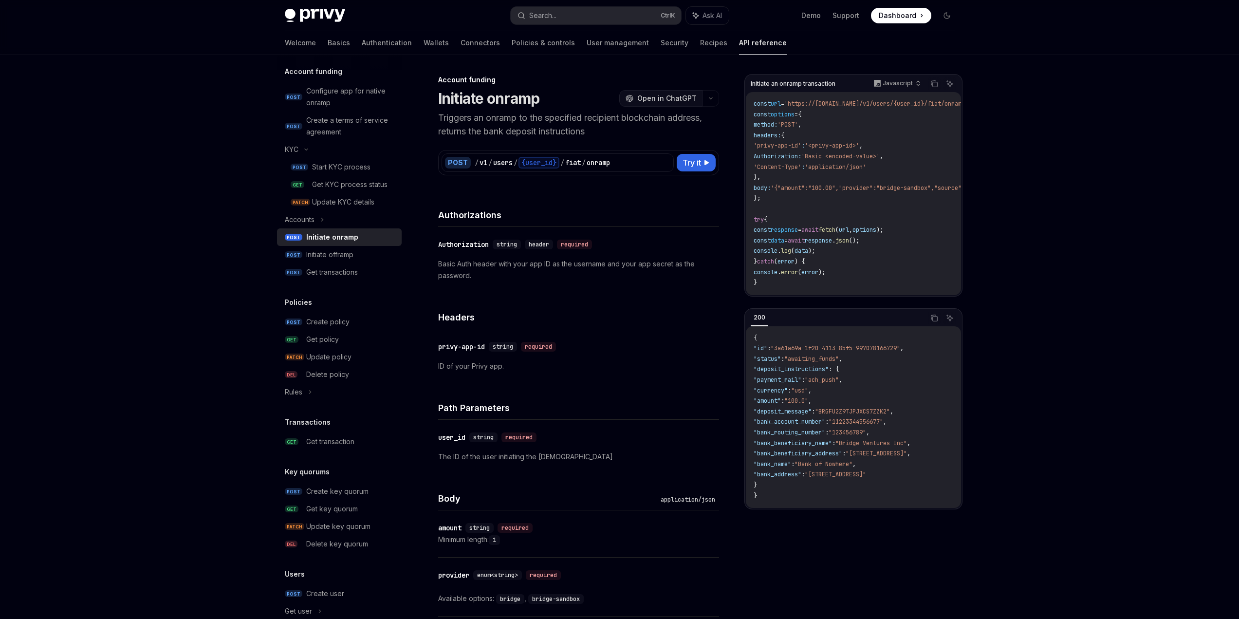
click at [680, 103] on span "Open in ChatGPT" at bounding box center [666, 98] width 59 height 10
click at [312, 173] on div "Start KYC process" at bounding box center [341, 167] width 58 height 12
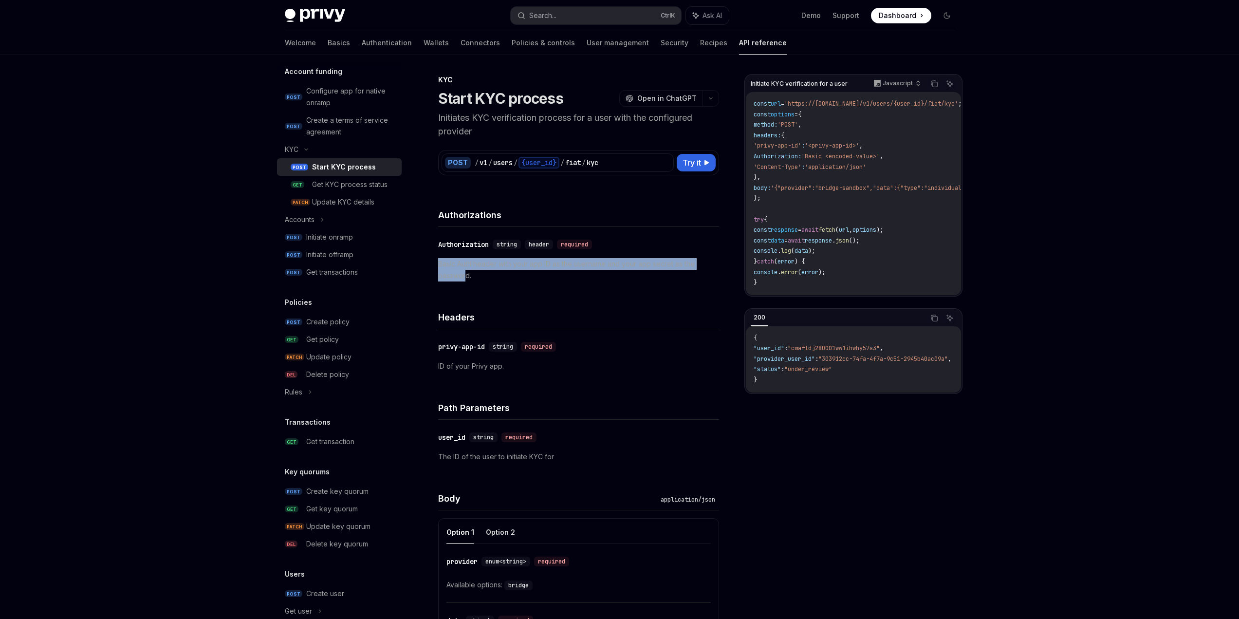
drag, startPoint x: 393, startPoint y: 330, endPoint x: 429, endPoint y: 338, distance: 37.4
click at [429, 338] on div "KYC Start KYC process OpenAI Open in ChatGPT Initiates KYC verification process…" at bounding box center [487, 544] width 467 height 940
click at [438, 281] on p "Basic Auth header with your app ID as the username and your app secret as the p…" at bounding box center [578, 269] width 281 height 23
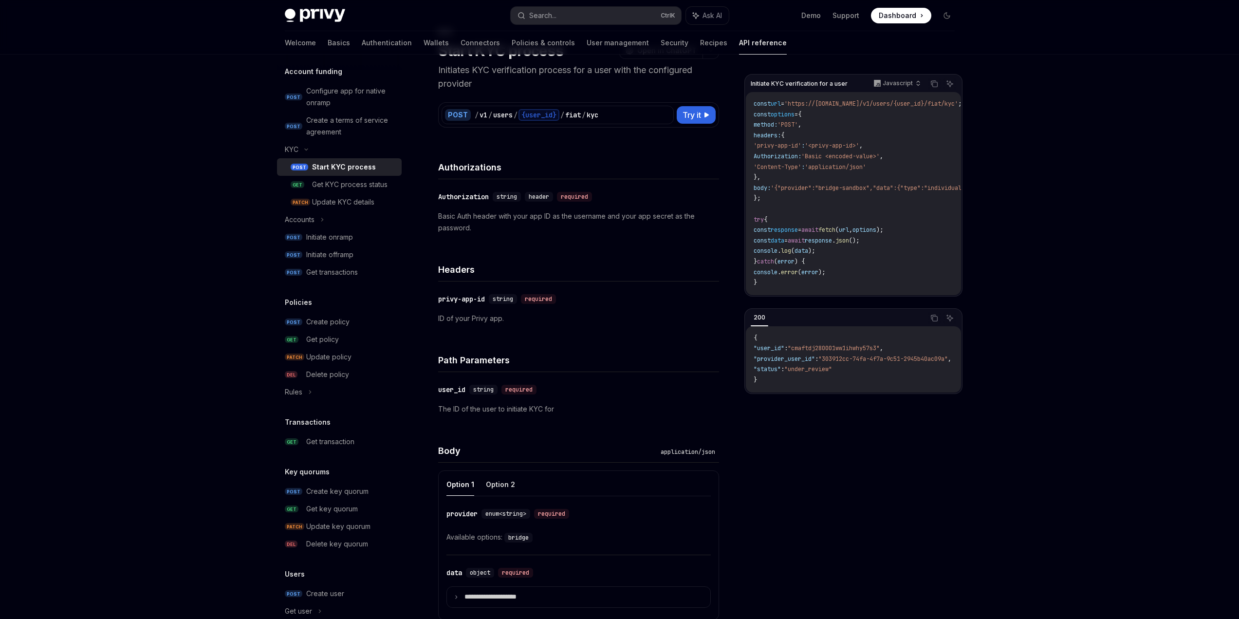
scroll to position [97, 0]
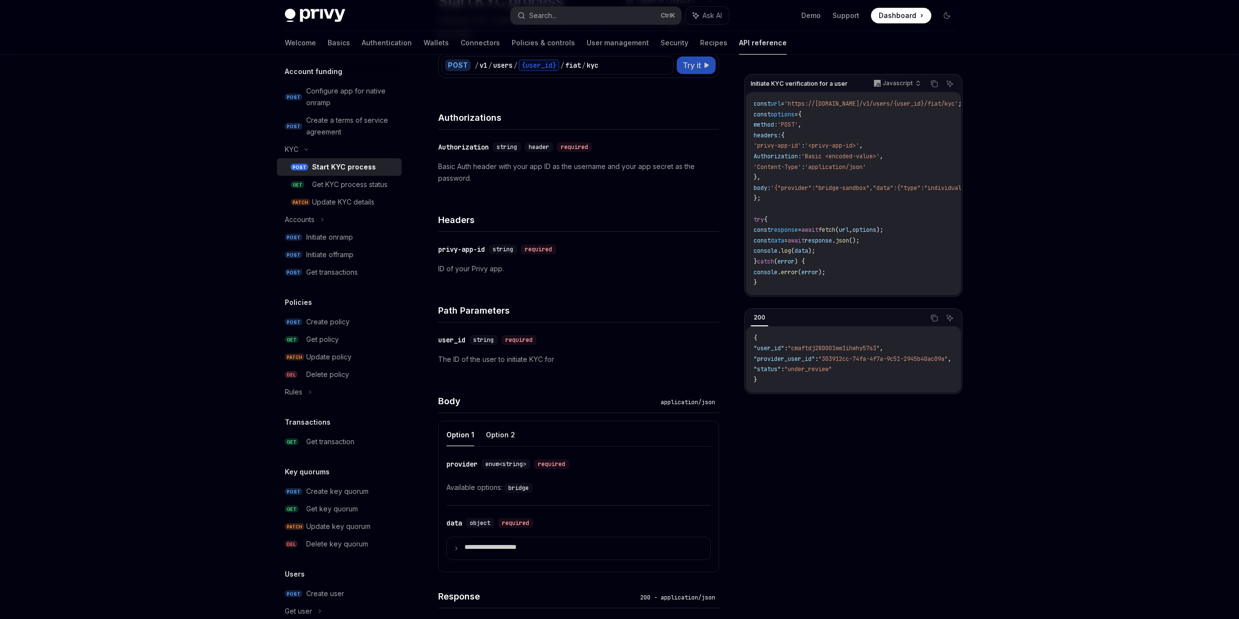
click at [701, 71] on span "Try it" at bounding box center [691, 65] width 18 height 12
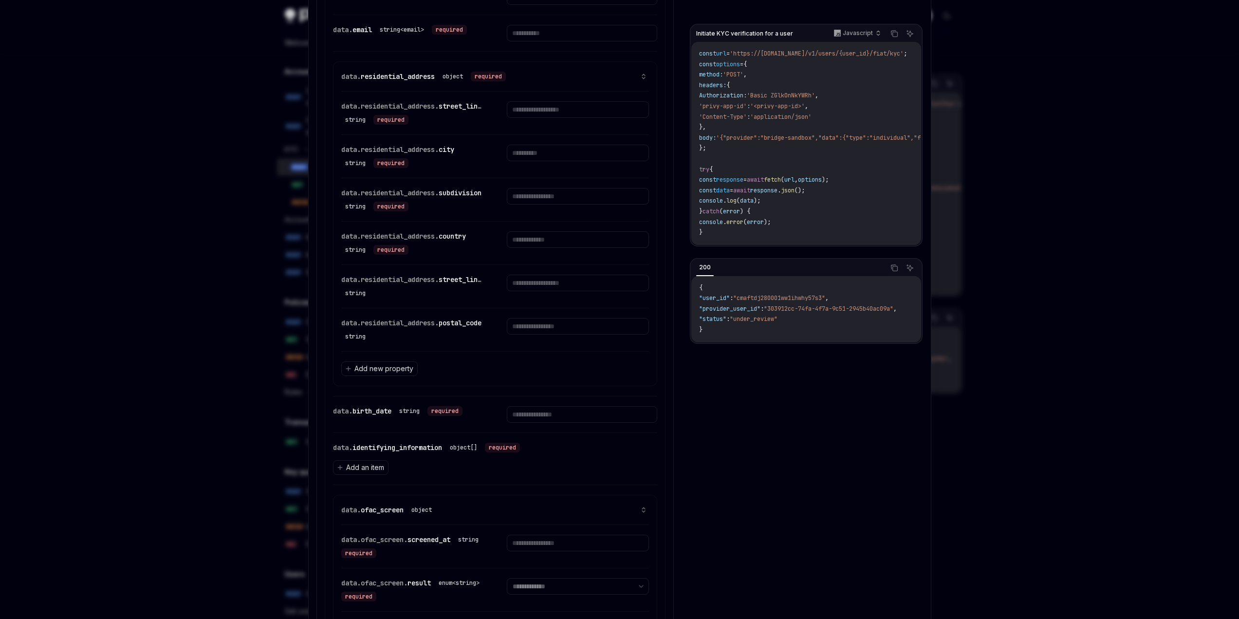
scroll to position [633, 0]
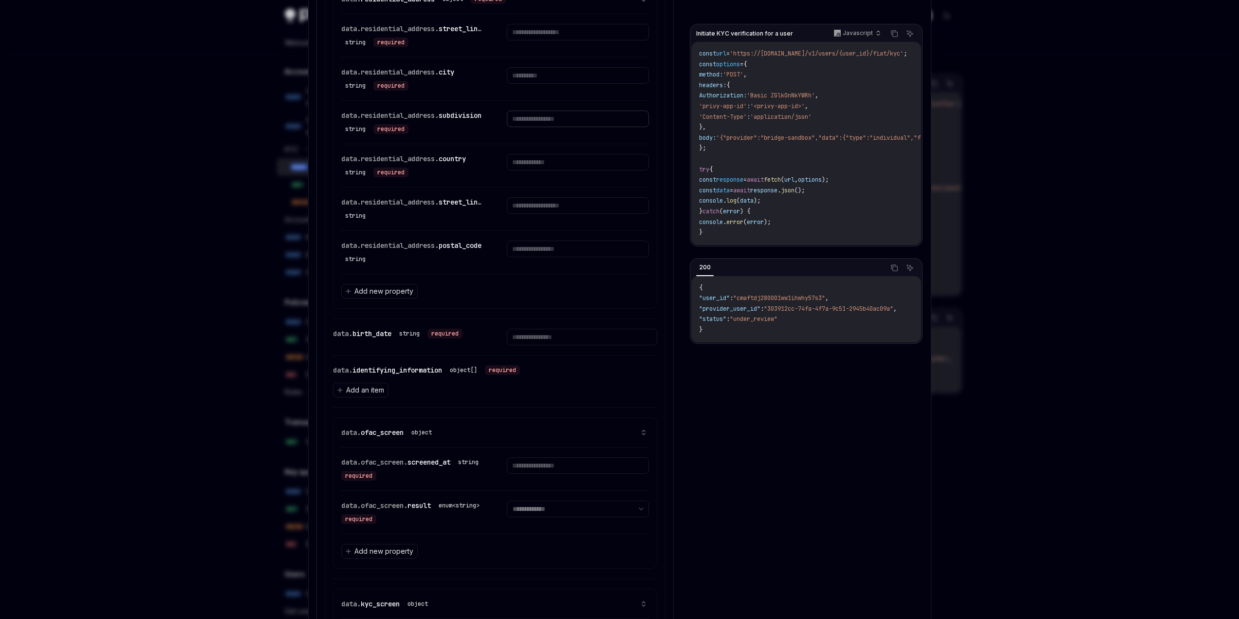
click at [539, 40] on input "text" at bounding box center [578, 32] width 142 height 17
click at [499, 144] on div "data.residential_address. subdivision string required" at bounding box center [495, 122] width 308 height 43
click at [532, 40] on input "text" at bounding box center [578, 32] width 142 height 17
click at [498, 144] on div "data.residential_address. subdivision string required" at bounding box center [495, 122] width 308 height 43
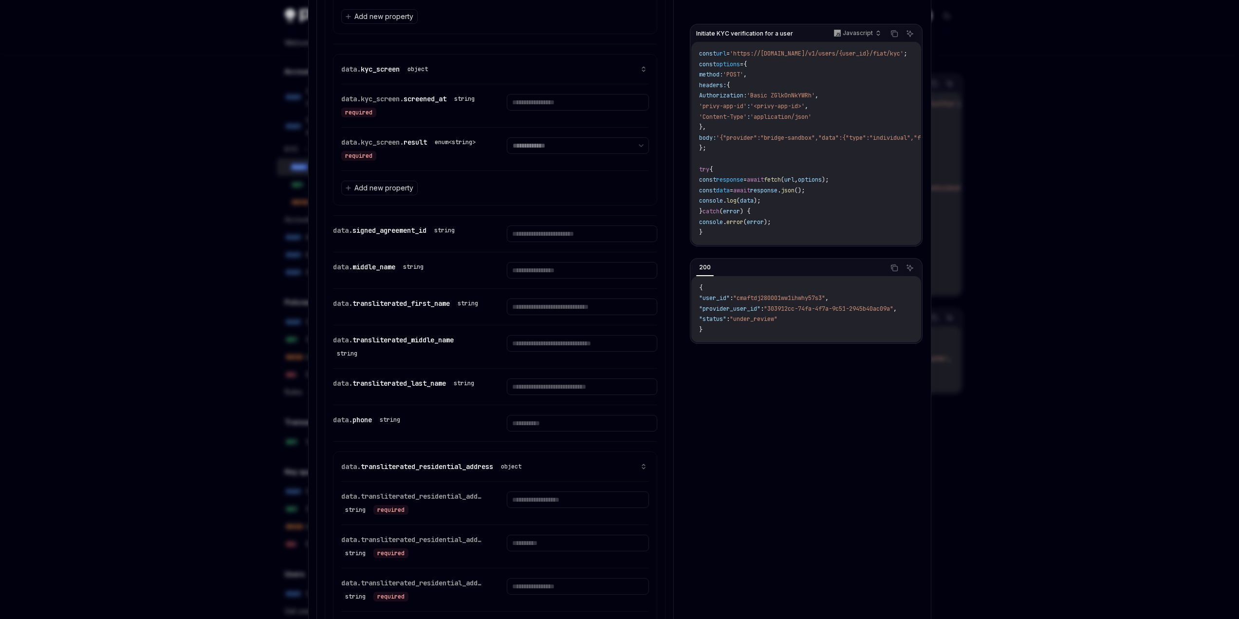
scroll to position [1168, 0]
drag, startPoint x: 756, startPoint y: 426, endPoint x: 791, endPoint y: 425, distance: 35.0
click at [791, 342] on div "{ "user_id" : "cmaftdj280001ww1ihwhy57s3" , "provider_user_id" : "303912cc-74fa…" at bounding box center [805, 309] width 229 height 66
click at [790, 57] on span "'https://[DOMAIN_NAME]/v1/users/{user_id}/fiat/kyc'" at bounding box center [817, 54] width 174 height 8
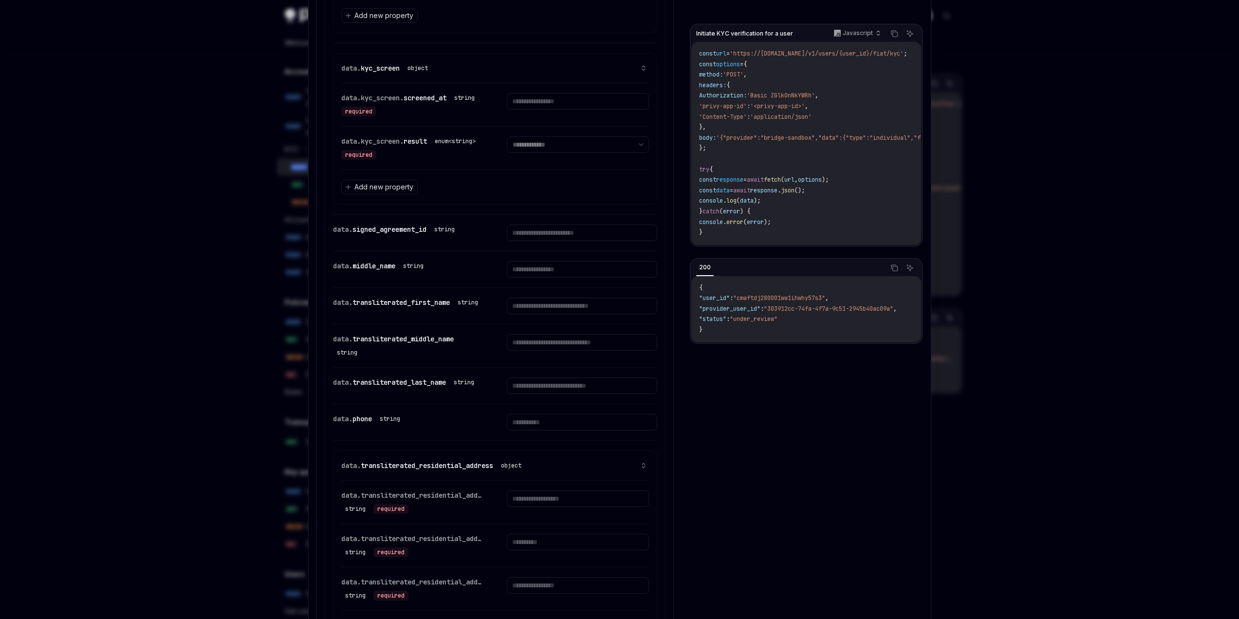
click at [1015, 83] on div at bounding box center [619, 309] width 1239 height 619
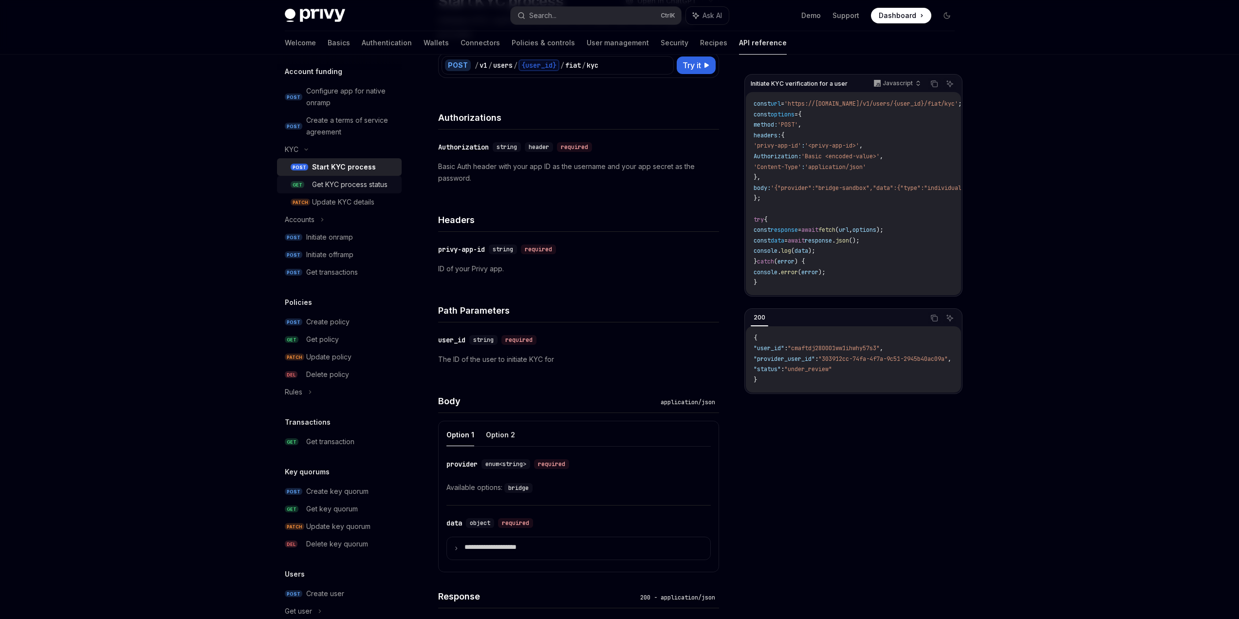
click at [316, 190] on div "Get KYC process status" at bounding box center [349, 185] width 75 height 12
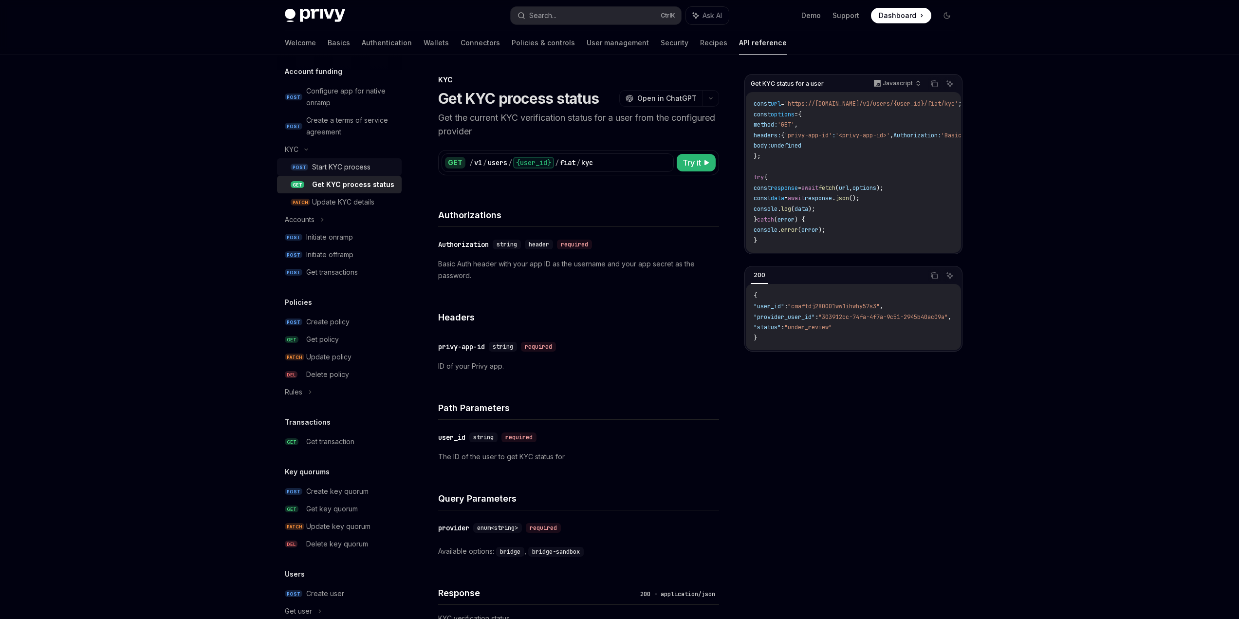
click at [312, 173] on div "Start KYC process" at bounding box center [341, 167] width 58 height 12
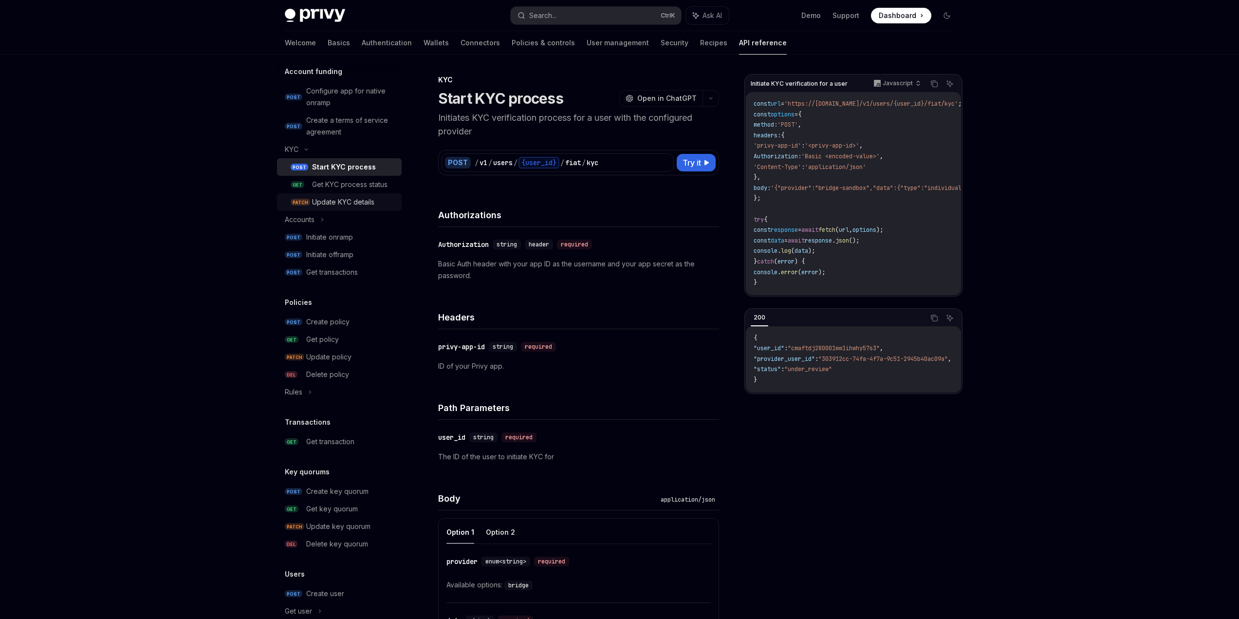
click at [312, 208] on div "Update KYC details" at bounding box center [343, 202] width 62 height 12
click at [312, 173] on div "Start KYC process" at bounding box center [341, 167] width 58 height 12
click at [306, 278] on div "Get transactions" at bounding box center [332, 272] width 52 height 12
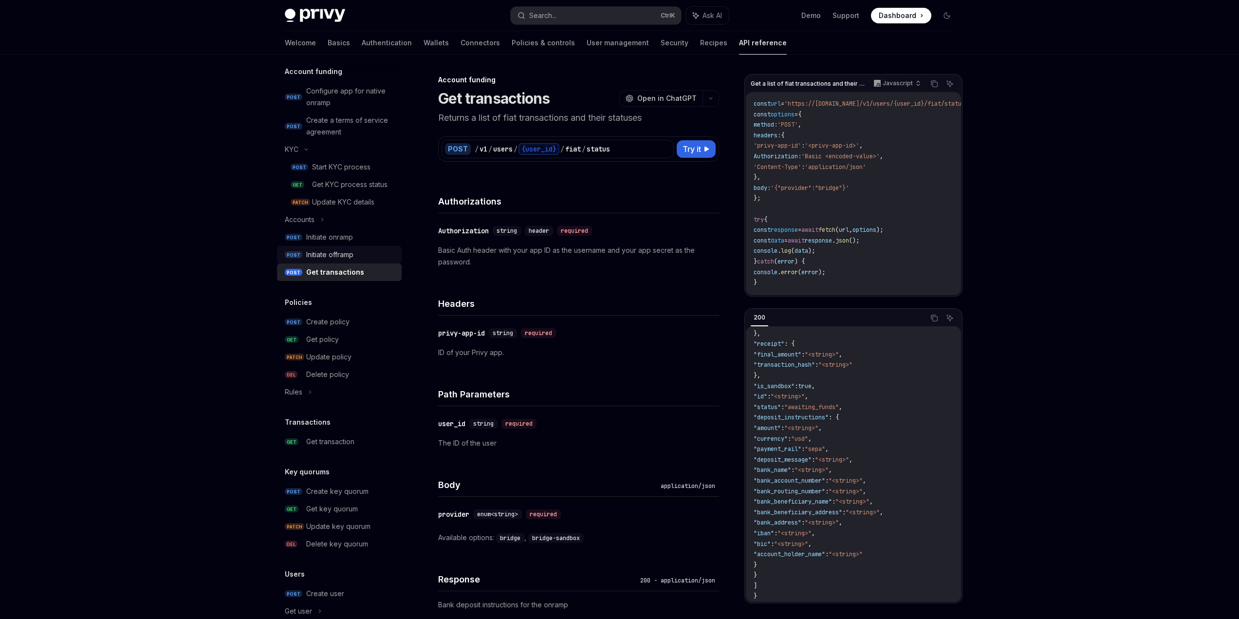
scroll to position [63, 0]
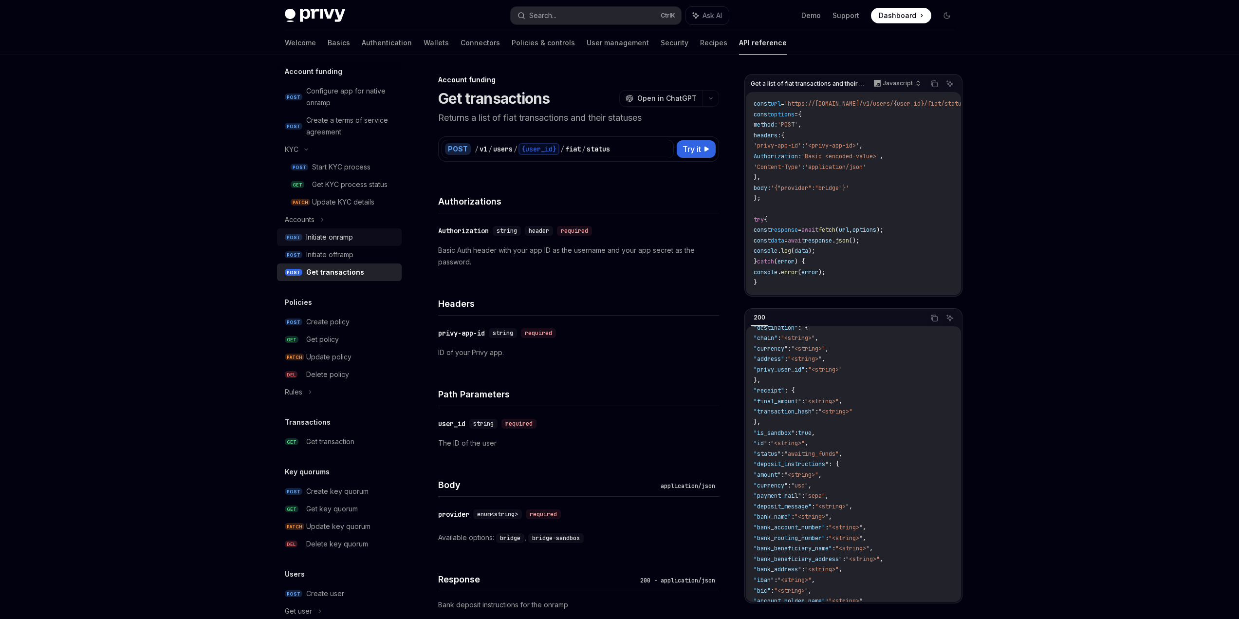
click at [306, 243] on div "Initiate onramp" at bounding box center [329, 237] width 47 height 12
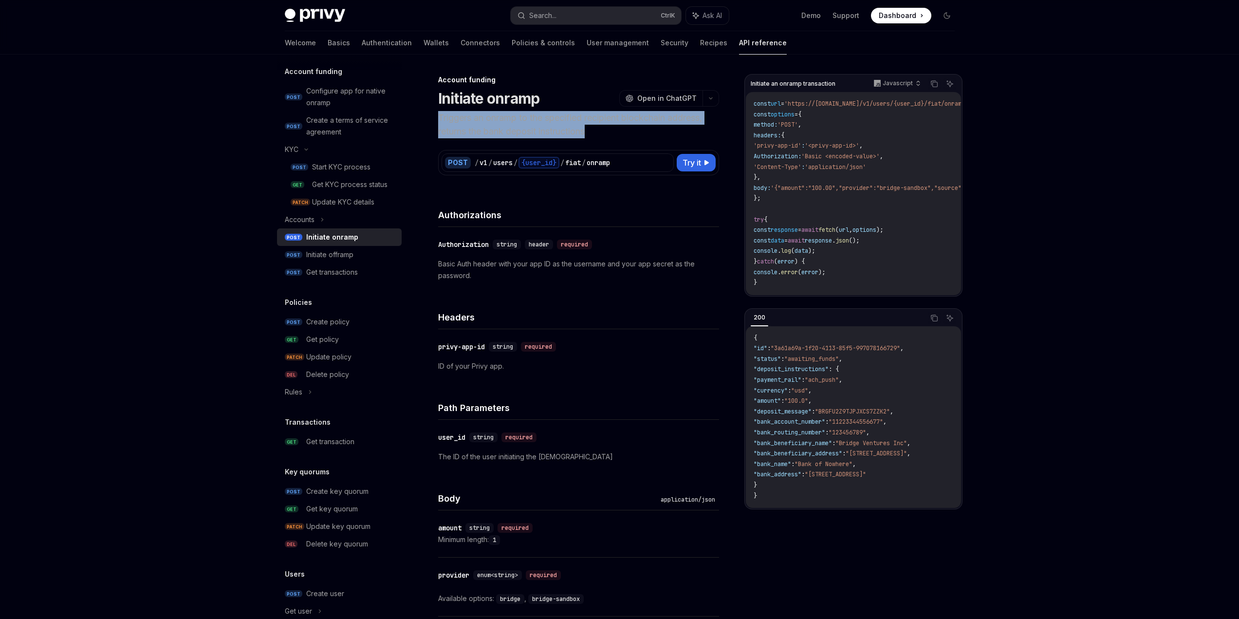
drag, startPoint x: 392, startPoint y: 145, endPoint x: 580, endPoint y: 162, distance: 188.2
click at [580, 138] on p "Triggers an onramp to the specified recipient blockchain address, returns the b…" at bounding box center [578, 124] width 281 height 27
drag, startPoint x: 393, startPoint y: 146, endPoint x: 587, endPoint y: 157, distance: 194.1
click at [587, 138] on p "Triggers an onramp to the specified recipient blockchain address, returns the b…" at bounding box center [578, 124] width 281 height 27
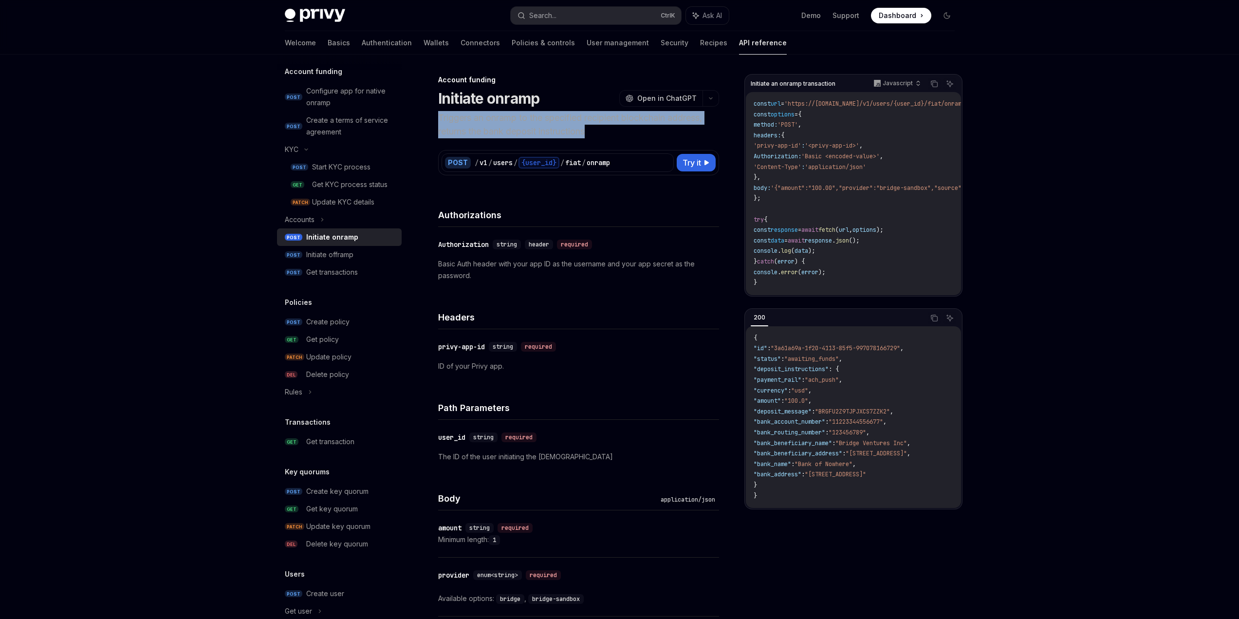
click at [588, 138] on p "Triggers an onramp to the specified recipient blockchain address, returns the b…" at bounding box center [578, 124] width 281 height 27
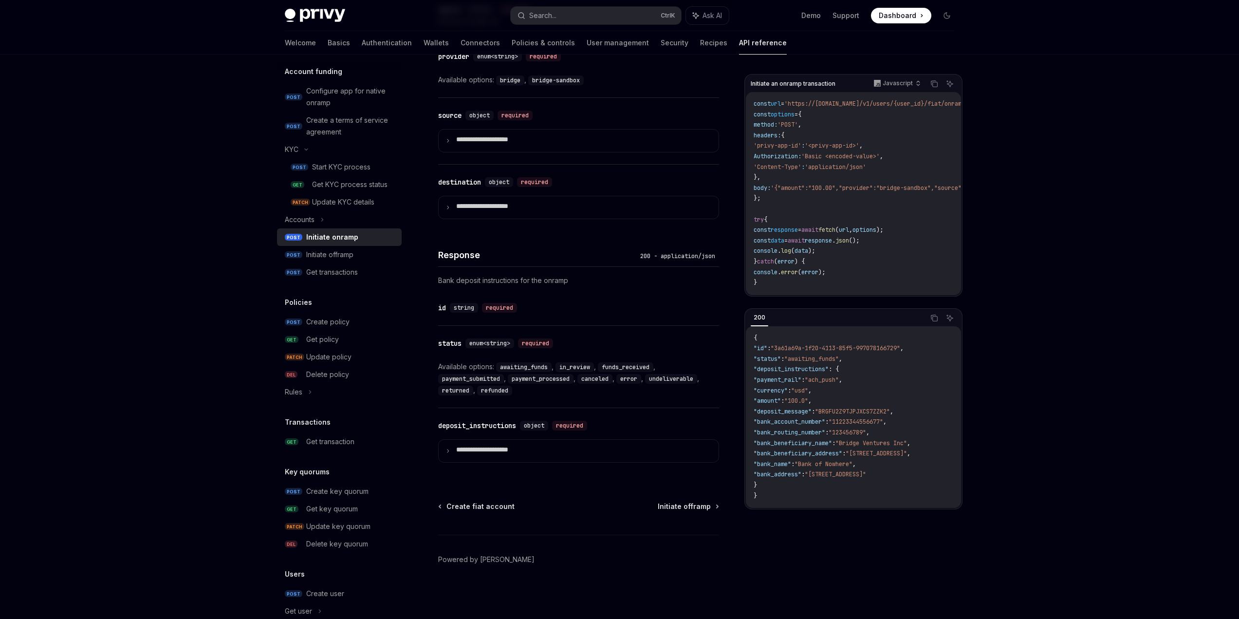
scroll to position [792, 0]
click at [495, 445] on p "**********" at bounding box center [498, 450] width 85 height 11
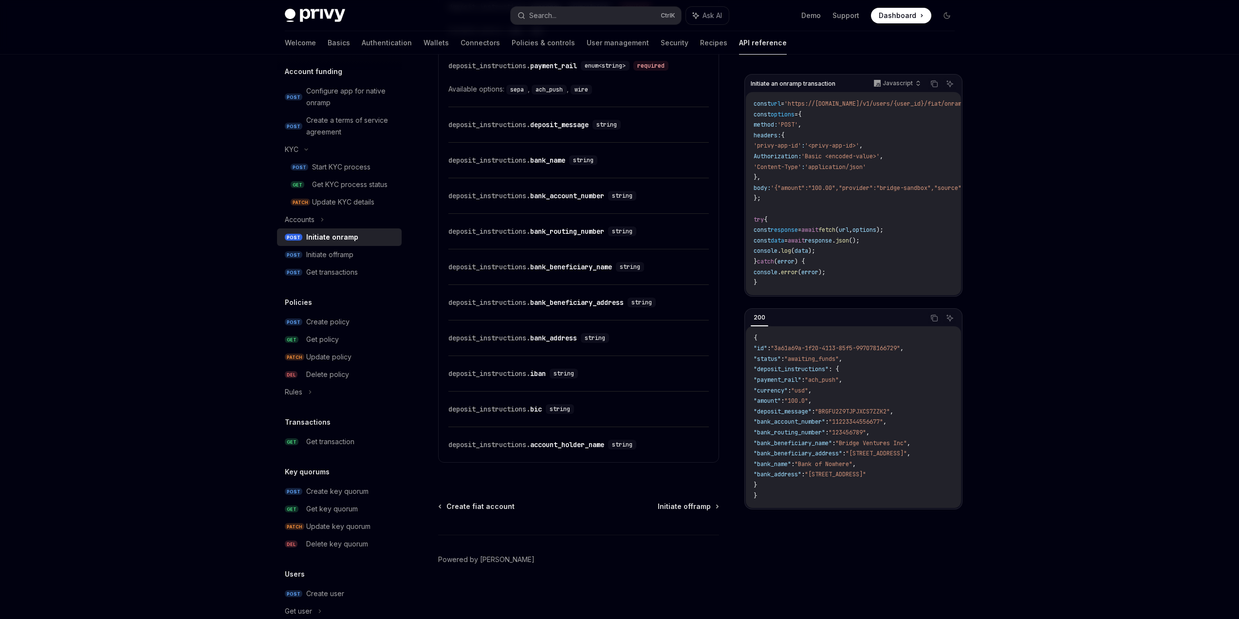
scroll to position [1279, 0]
click at [537, 165] on div "deposit_instructions. bank_name" at bounding box center [506, 160] width 117 height 10
drag, startPoint x: 525, startPoint y: 354, endPoint x: 518, endPoint y: 339, distance: 16.8
click at [518, 356] on div "​ deposit_instructions. iban string" at bounding box center [578, 373] width 260 height 35
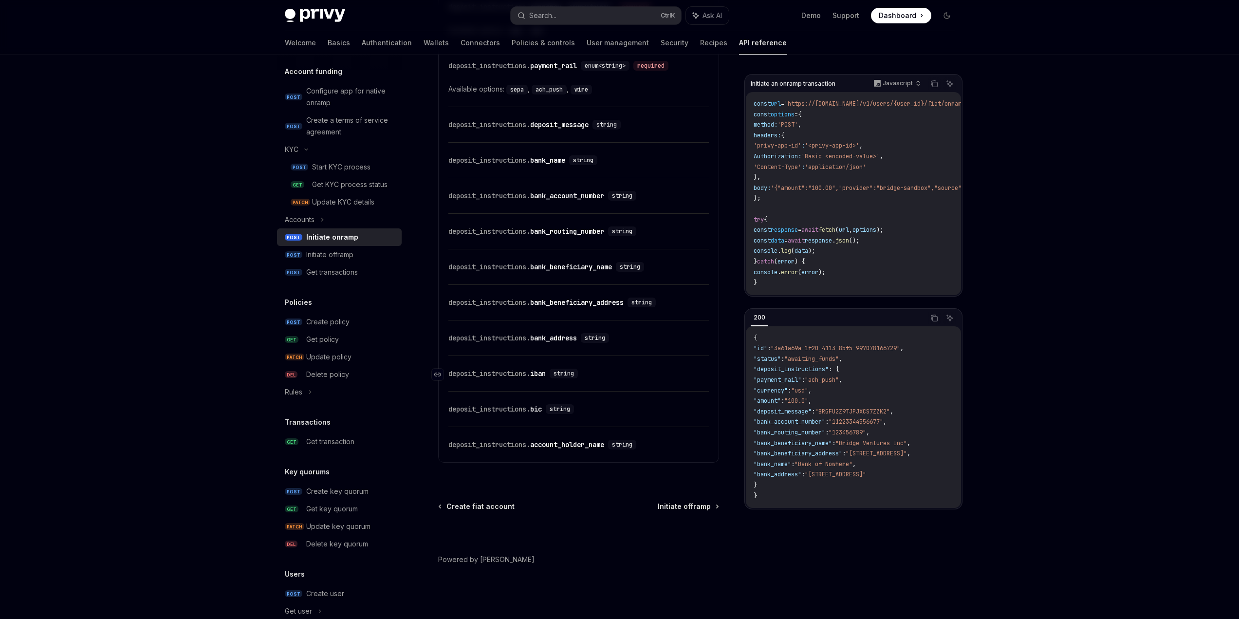
scroll to position [1426, 0]
click at [446, 501] on span "Create fiat account" at bounding box center [480, 506] width 68 height 10
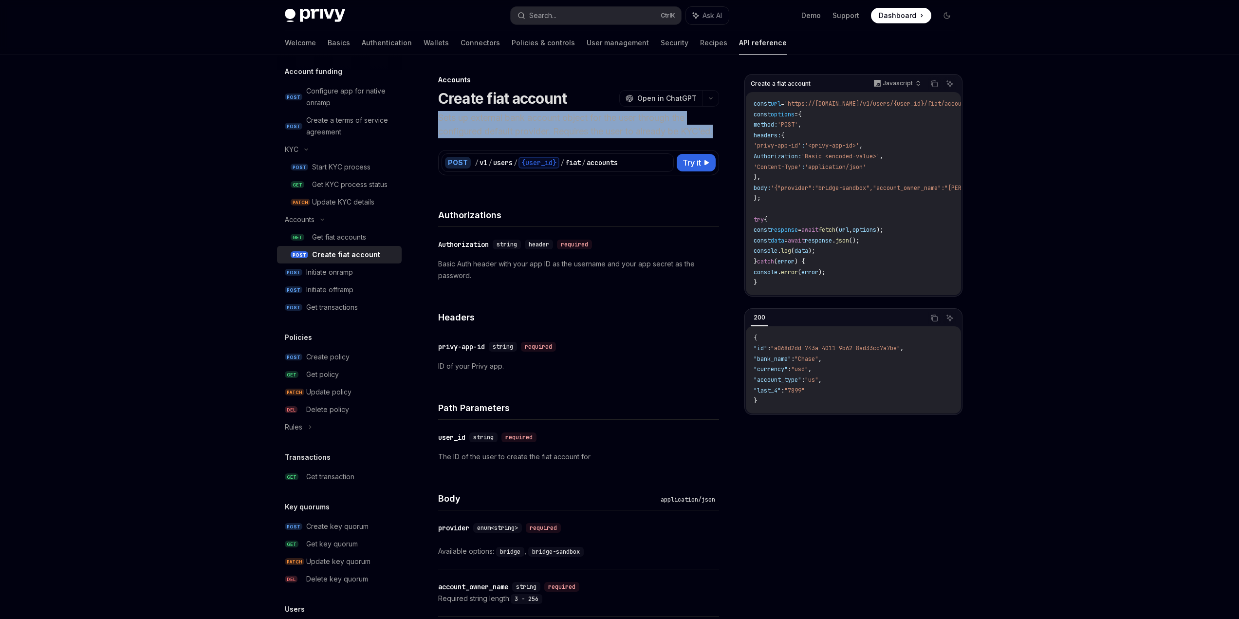
drag, startPoint x: 411, startPoint y: 165, endPoint x: 434, endPoint y: 179, distance: 27.0
click at [438, 138] on p "Sets up external bank account object for the user through the configured defaul…" at bounding box center [578, 124] width 281 height 27
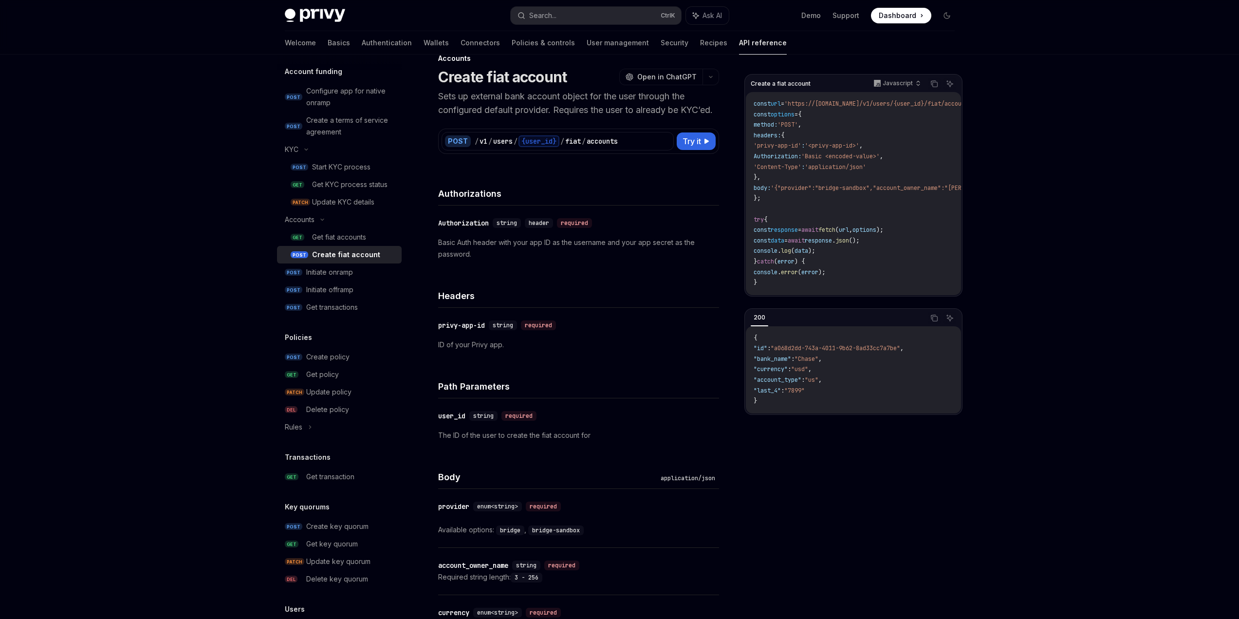
scroll to position [97, 0]
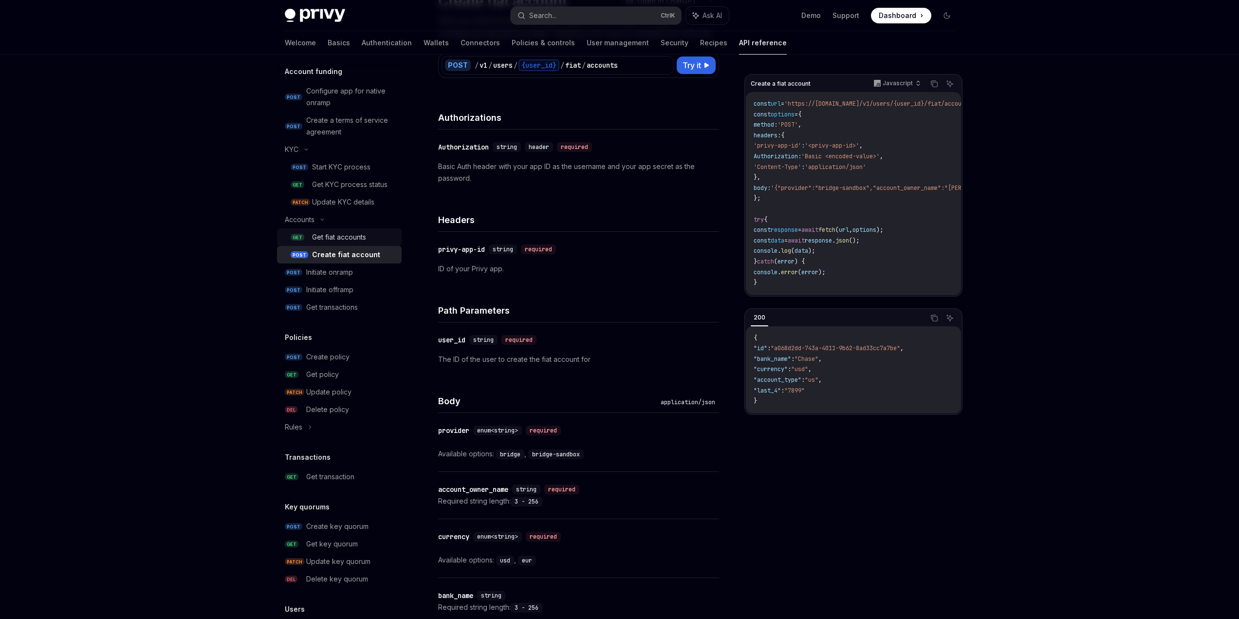
click at [288, 246] on link "GET Get fiat accounts" at bounding box center [339, 237] width 125 height 18
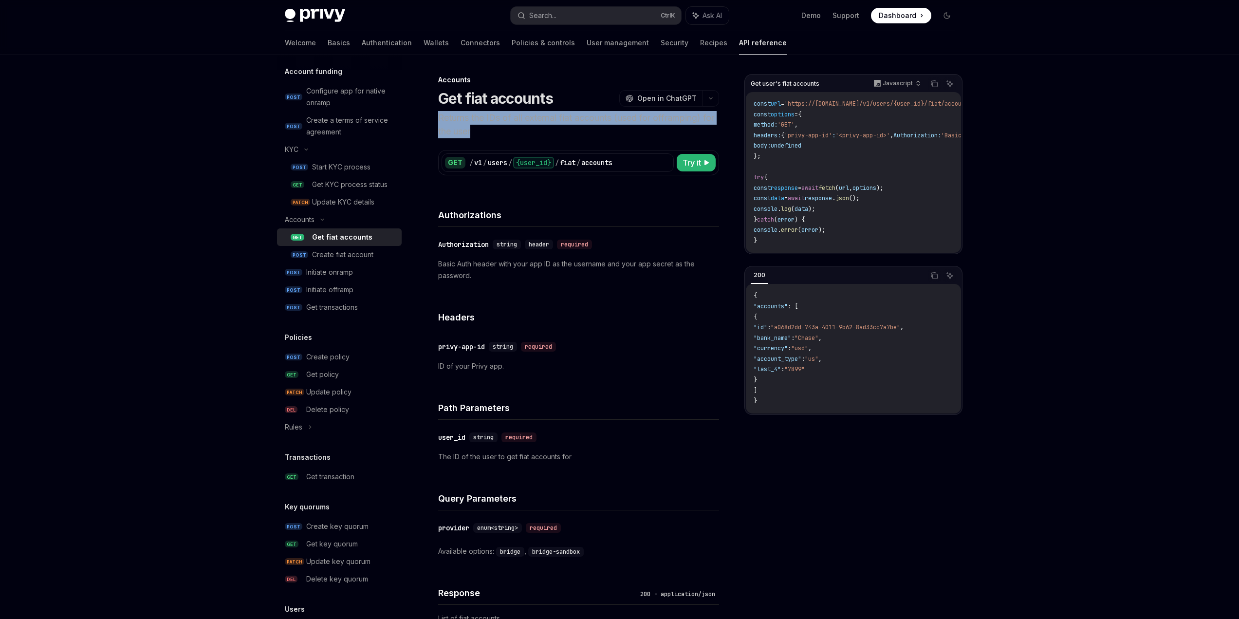
drag, startPoint x: 391, startPoint y: 142, endPoint x: 460, endPoint y: 161, distance: 72.1
click at [460, 161] on div "Accounts Get fiat accounts OpenAI Open in ChatGPT Returns the IDs of all extern…" at bounding box center [487, 456] width 467 height 765
click at [474, 138] on p "Returns the IDs of all external fiat accounts (used for offramping) for the user" at bounding box center [578, 124] width 281 height 27
click at [306, 278] on div "Initiate onramp" at bounding box center [329, 272] width 47 height 12
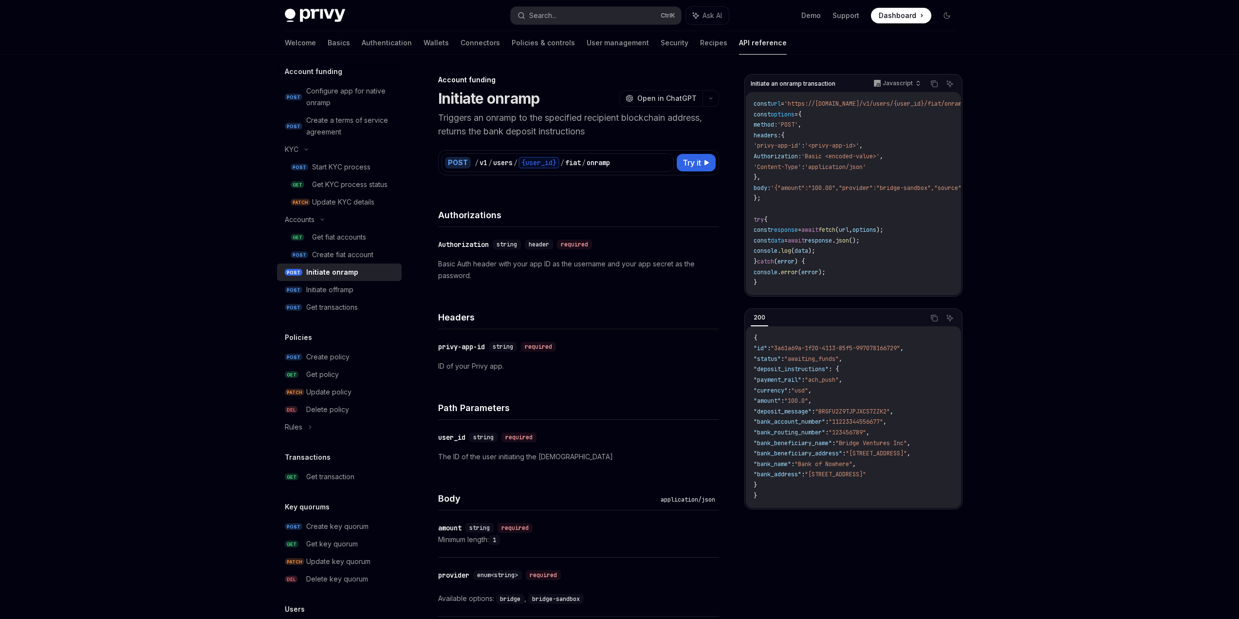
type textarea "*"
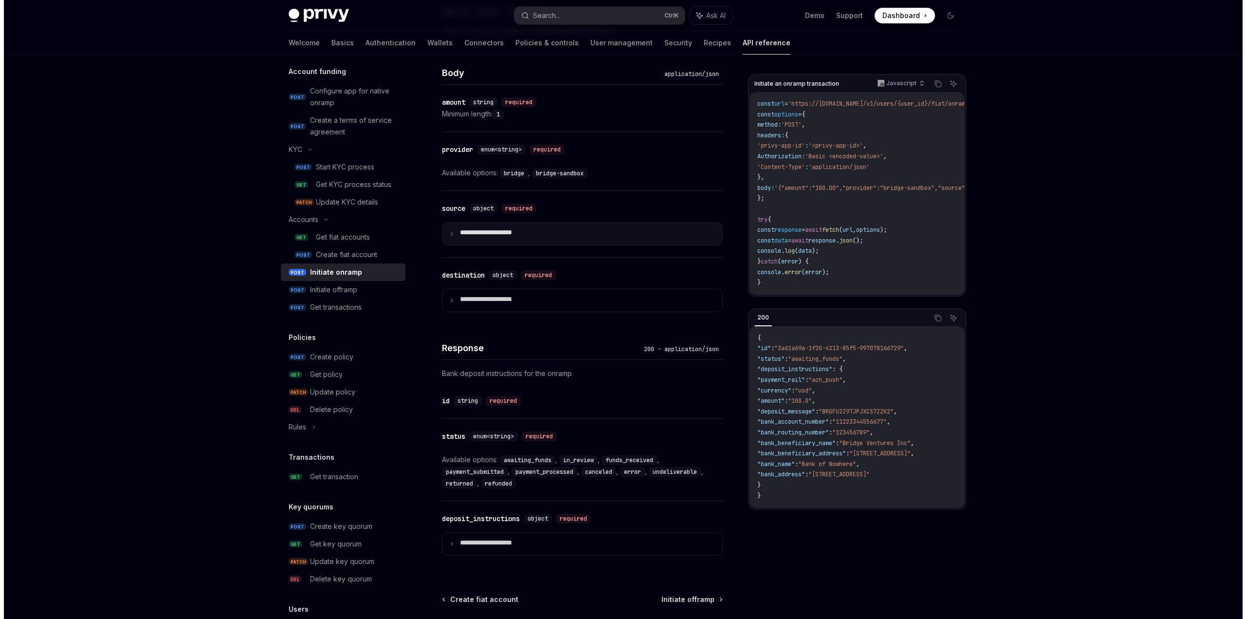
scroll to position [633, 0]
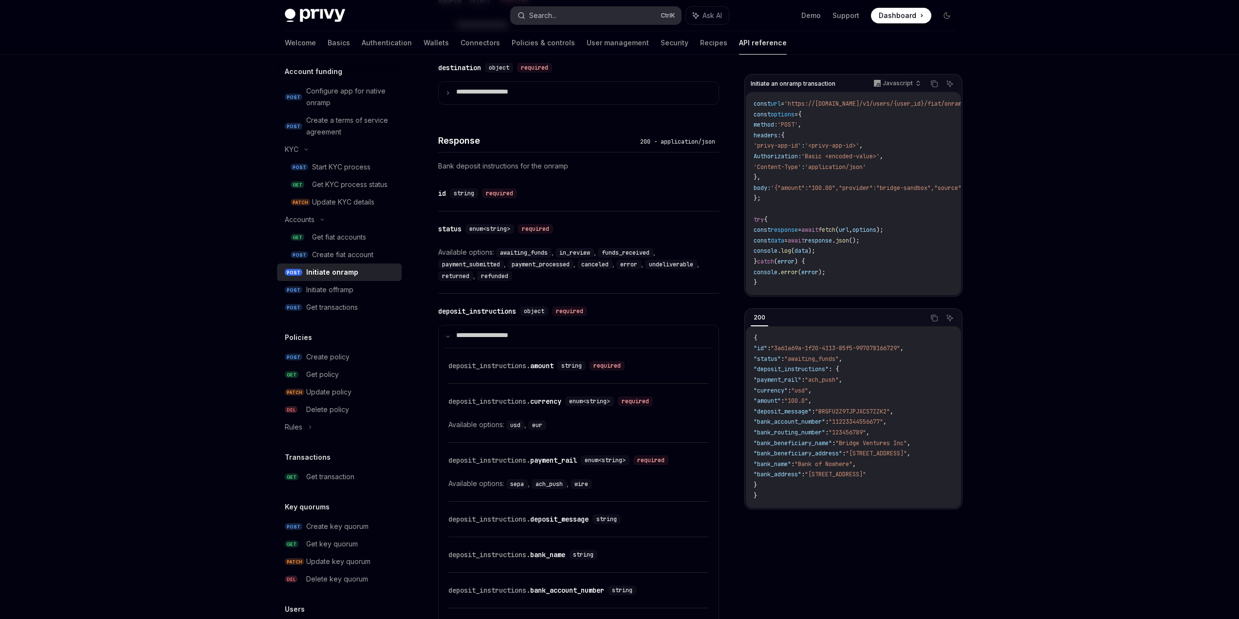
click at [530, 14] on div "Search..." at bounding box center [542, 16] width 27 height 12
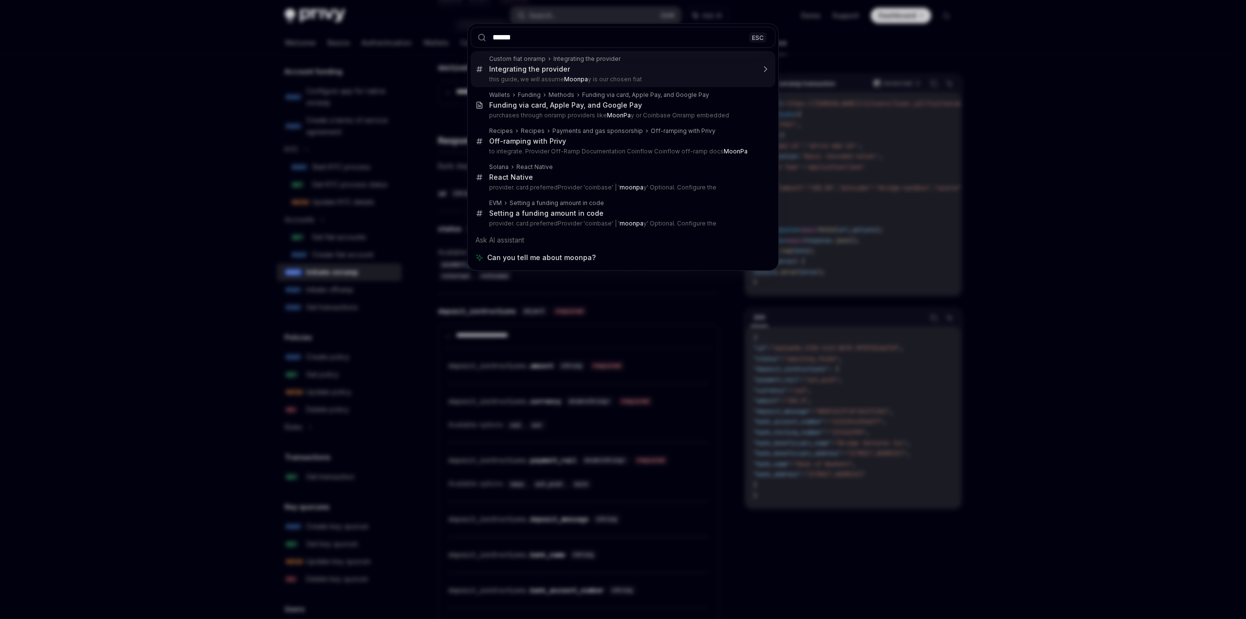
type input "*******"
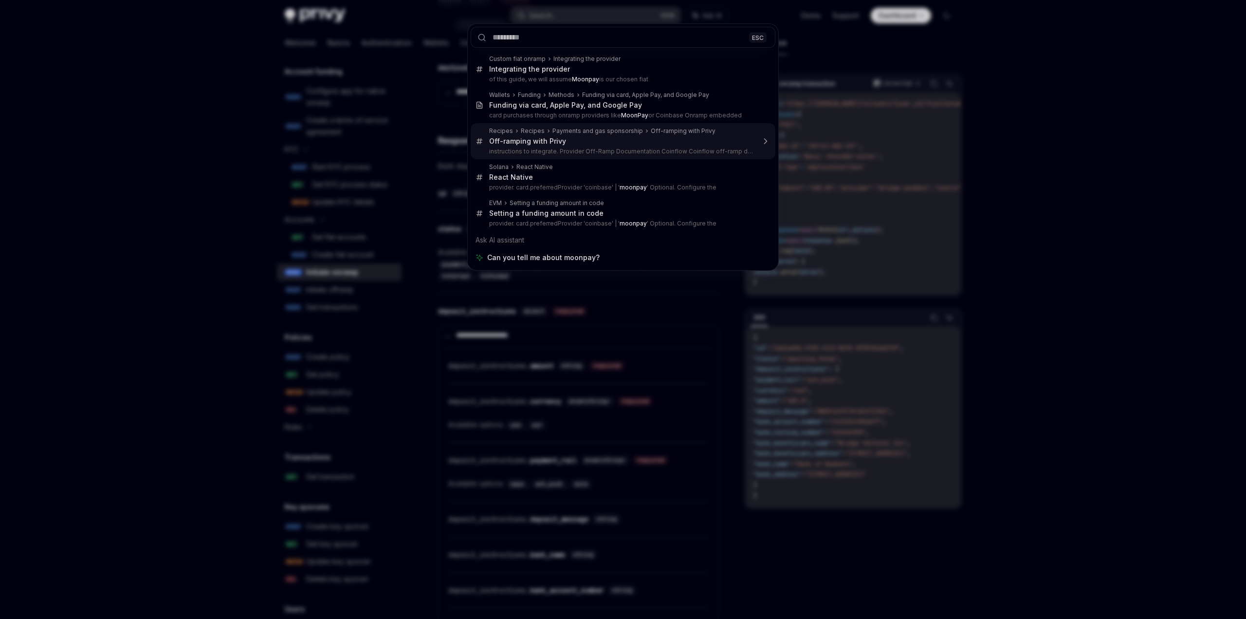
type textarea "*"
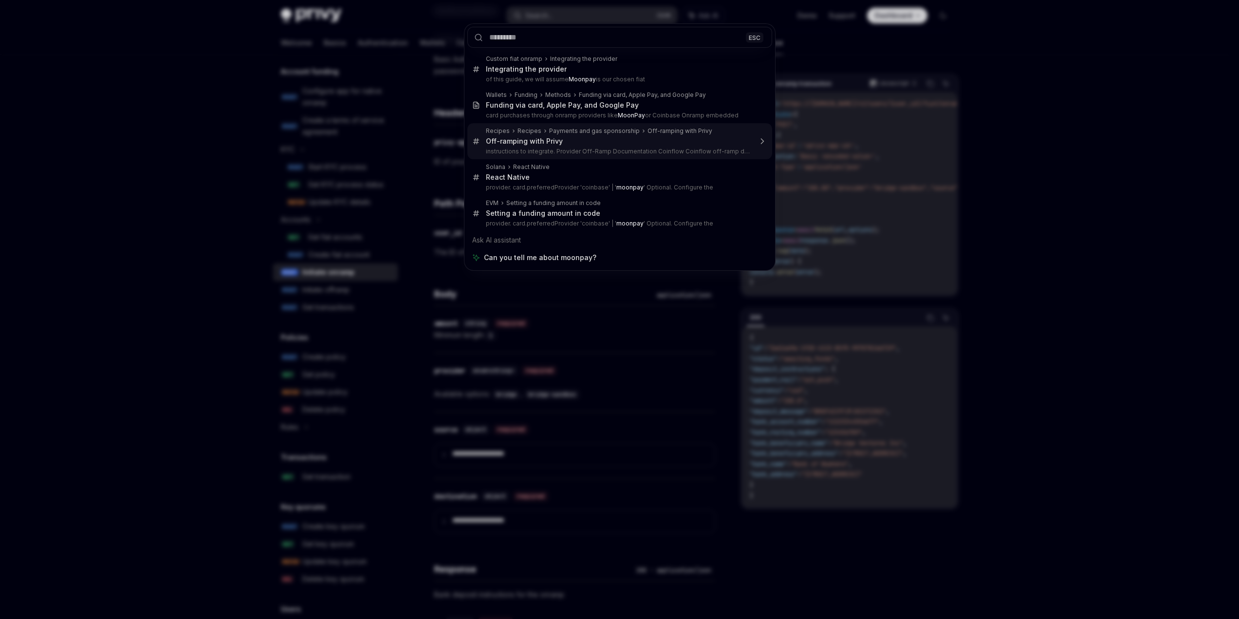
scroll to position [8, 0]
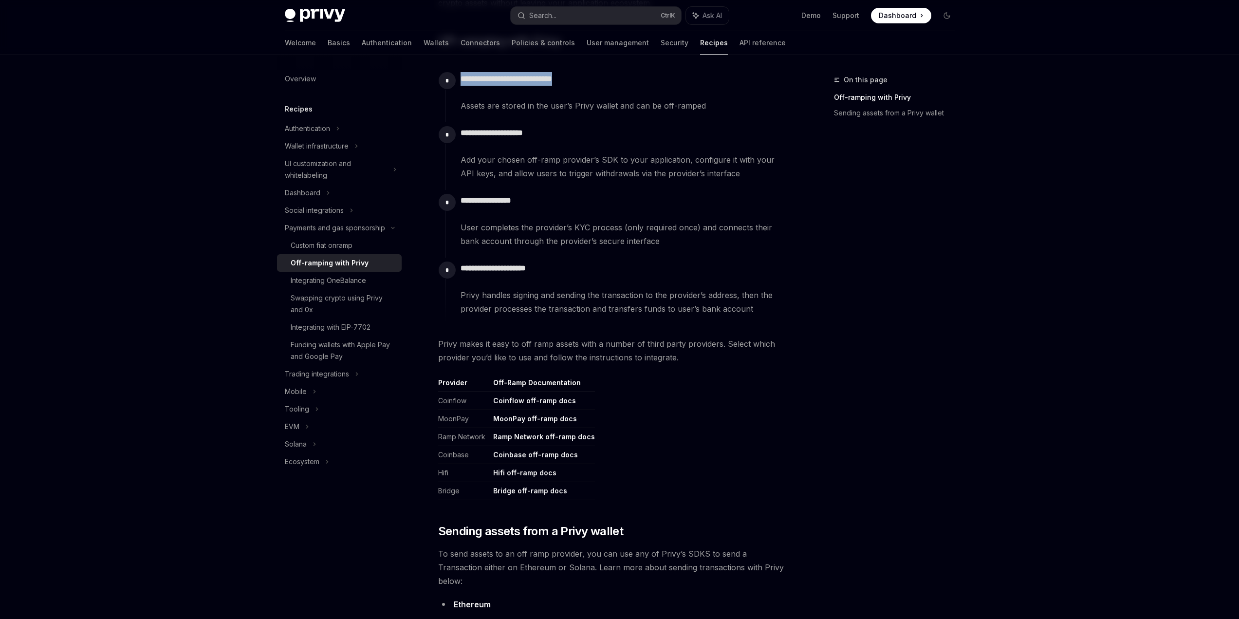
drag, startPoint x: 419, startPoint y: 149, endPoint x: 568, endPoint y: 149, distance: 148.9
click at [568, 112] on div "**********" at bounding box center [617, 90] width 344 height 44
drag, startPoint x: 428, startPoint y: 180, endPoint x: 733, endPoint y: 181, distance: 304.7
click at [733, 112] on div "**********" at bounding box center [617, 90] width 344 height 44
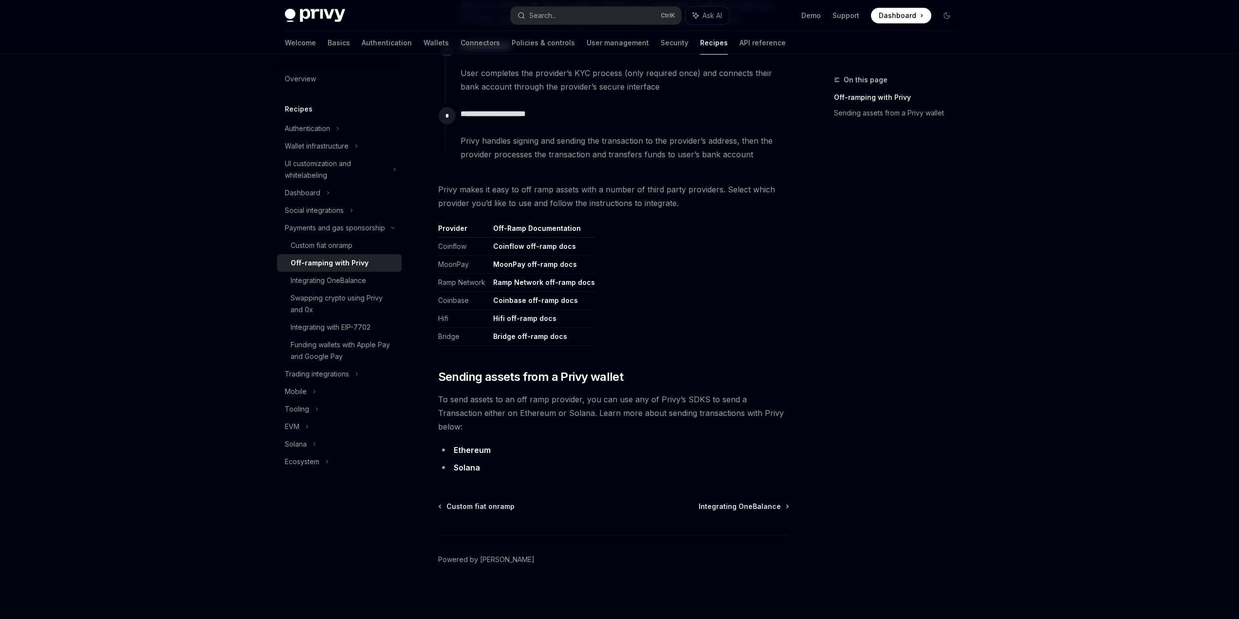
scroll to position [568, 0]
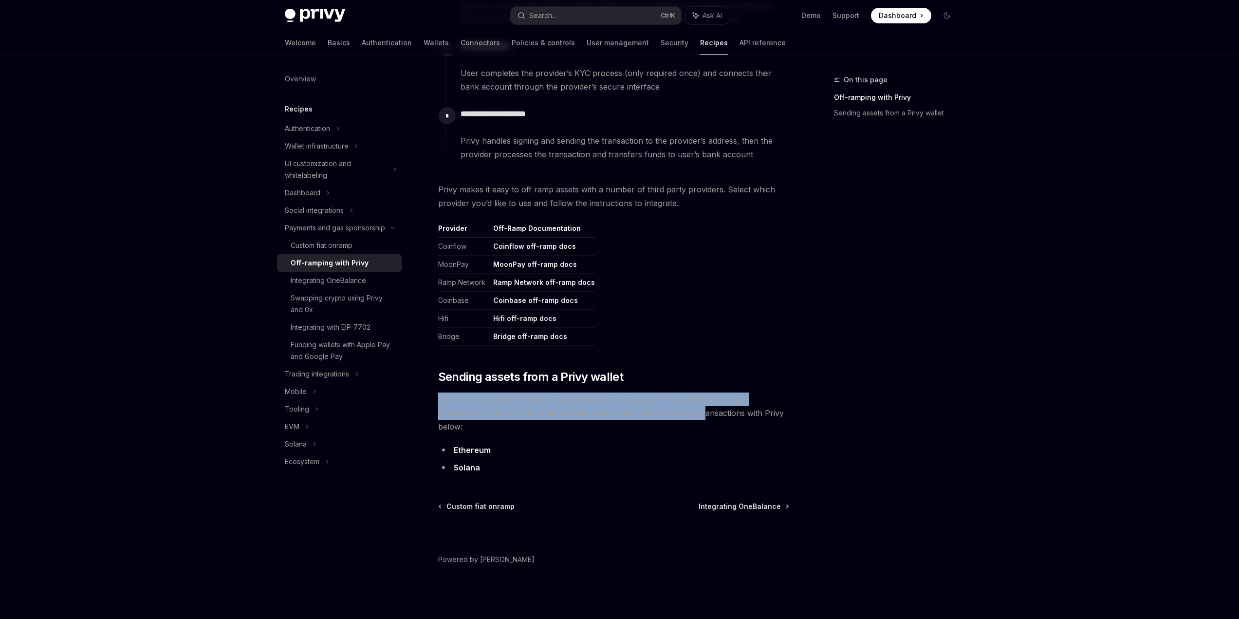
drag, startPoint x: 394, startPoint y: 362, endPoint x: 662, endPoint y: 375, distance: 269.0
click at [662, 392] on span "To send assets to an off ramp provider, you can use any of Privy’s SDKS to send…" at bounding box center [613, 412] width 351 height 41
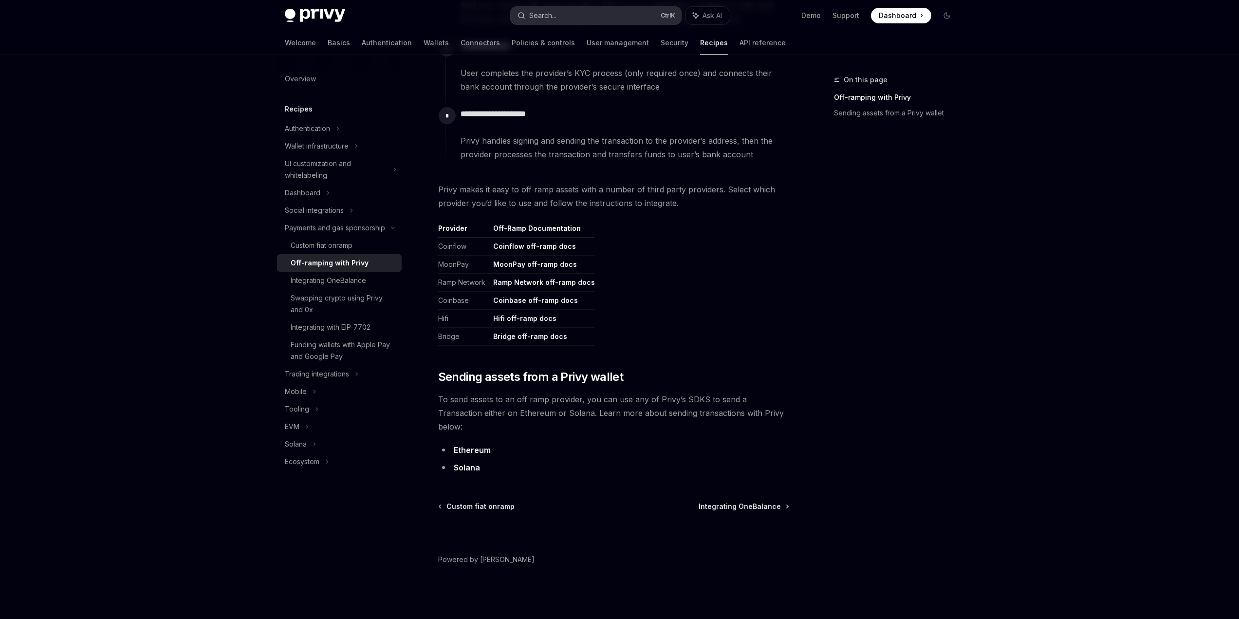
click at [529, 13] on div "Search..." at bounding box center [542, 16] width 27 height 12
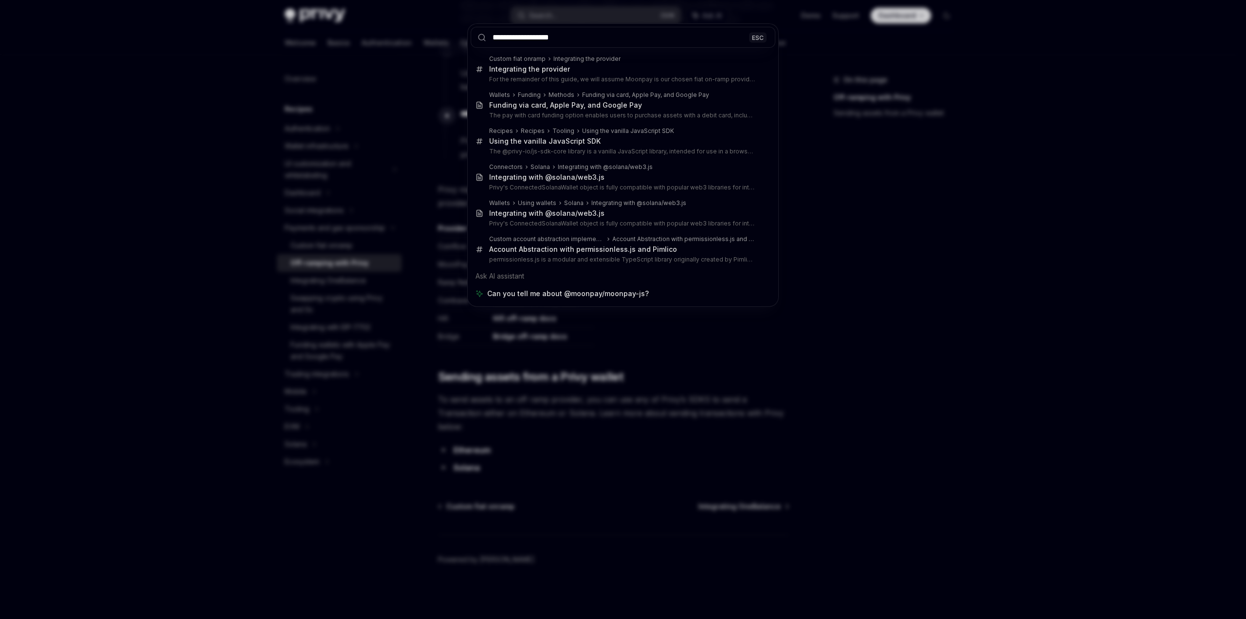
drag, startPoint x: 546, startPoint y: 45, endPoint x: 637, endPoint y: 44, distance: 90.5
click at [637, 44] on input "**********" at bounding box center [623, 37] width 305 height 21
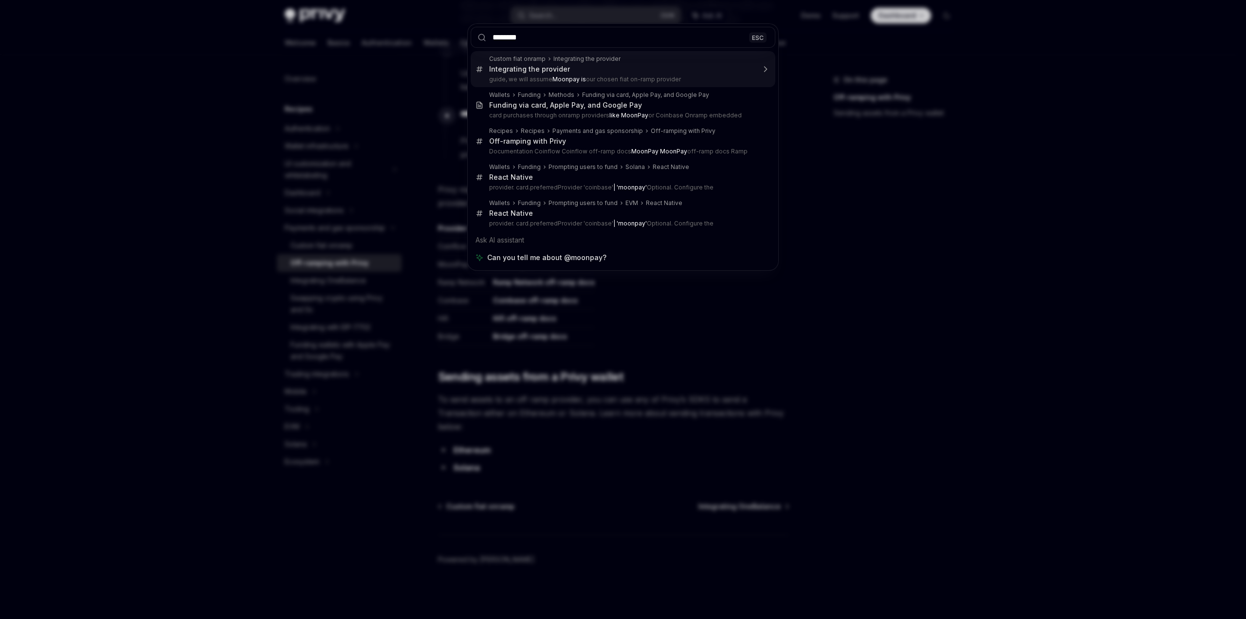
click at [508, 44] on input "********" at bounding box center [623, 37] width 305 height 21
type input "*******"
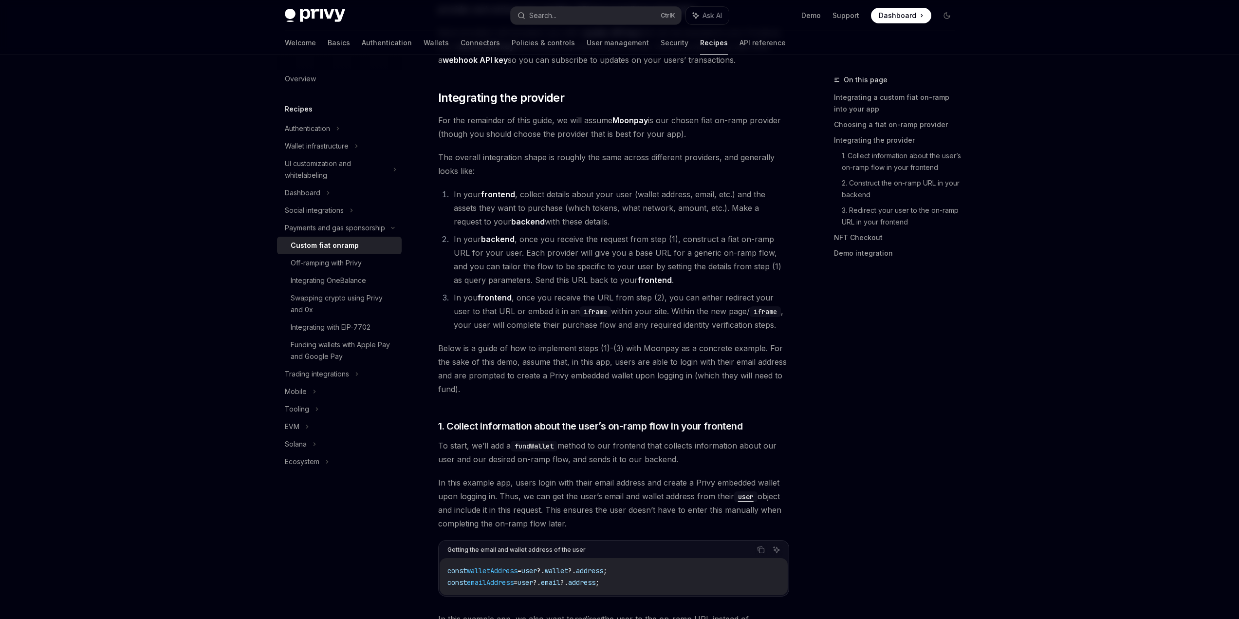
scroll to position [713, 0]
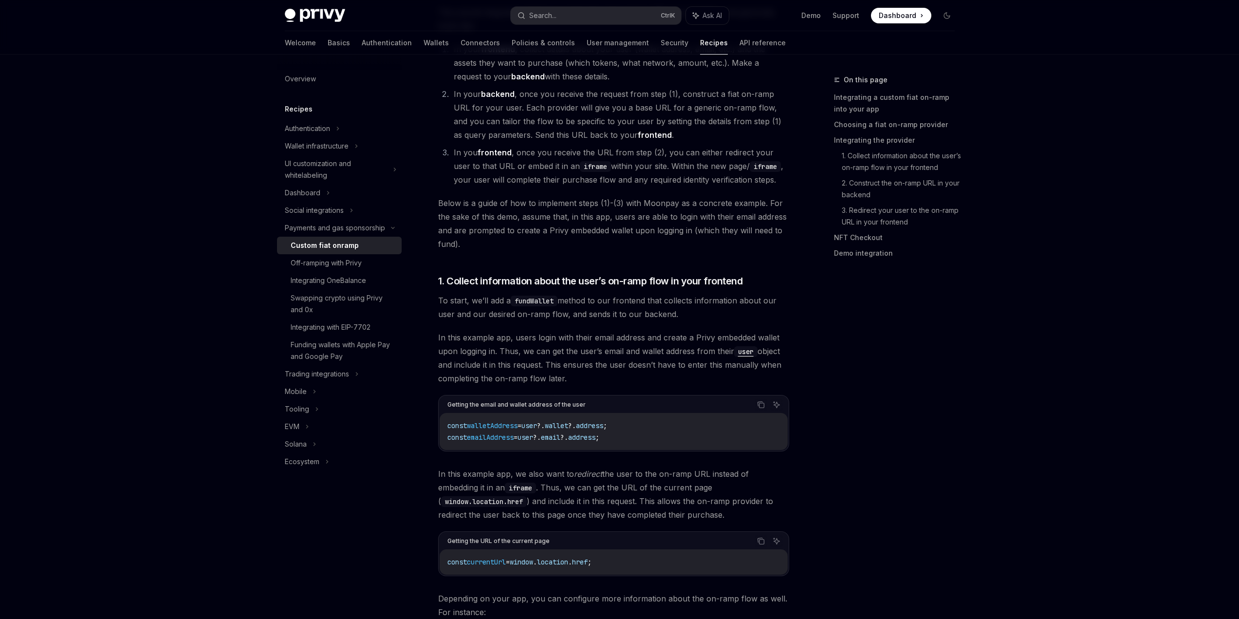
type textarea "*"
drag, startPoint x: 410, startPoint y: 134, endPoint x: 472, endPoint y: 145, distance: 63.1
drag, startPoint x: 394, startPoint y: 124, endPoint x: 549, endPoint y: 149, distance: 156.9
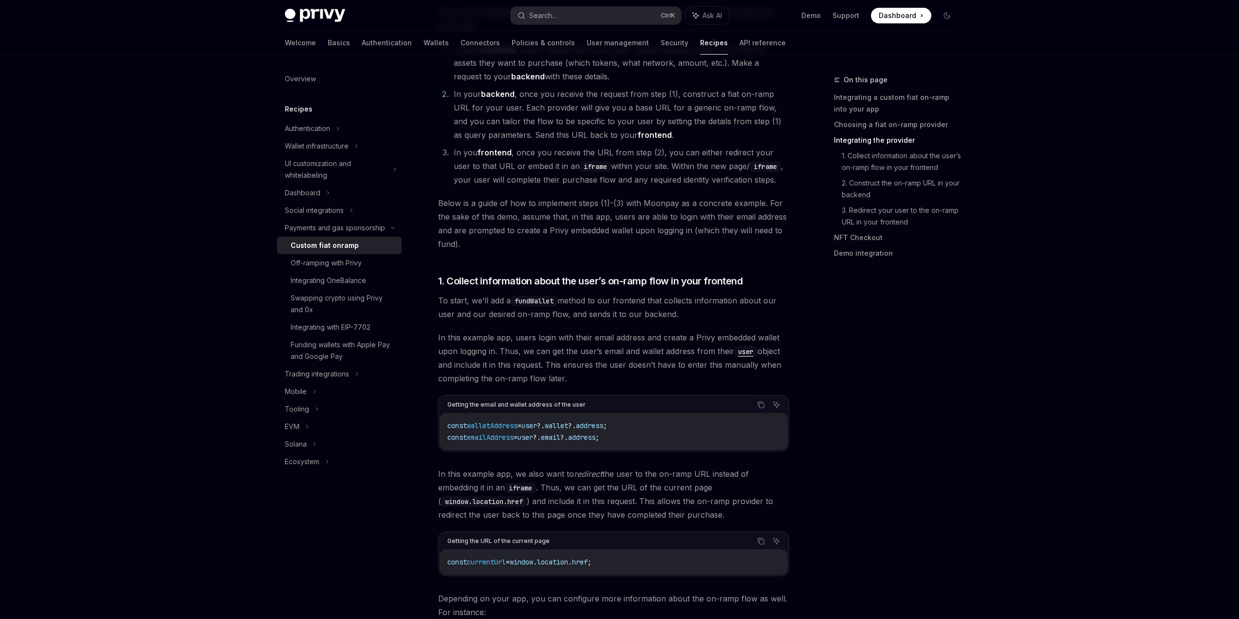
drag, startPoint x: 471, startPoint y: 135, endPoint x: 483, endPoint y: 145, distance: 15.2
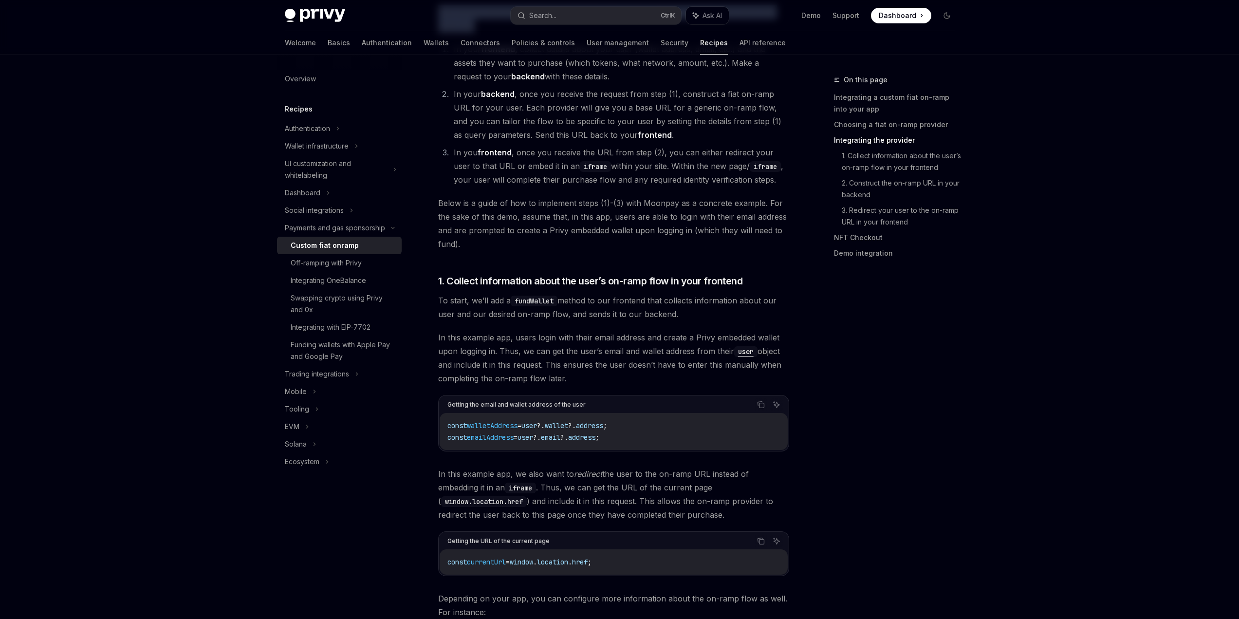
drag, startPoint x: 390, startPoint y: 176, endPoint x: 440, endPoint y: 188, distance: 51.0
click at [440, 33] on span "The overall integration shape is roughly the same across different providers, a…" at bounding box center [613, 18] width 351 height 27
drag, startPoint x: 446, startPoint y: 192, endPoint x: 395, endPoint y: 177, distance: 52.8
click at [438, 33] on span "The overall integration shape is roughly the same across different providers, a…" at bounding box center [613, 18] width 351 height 27
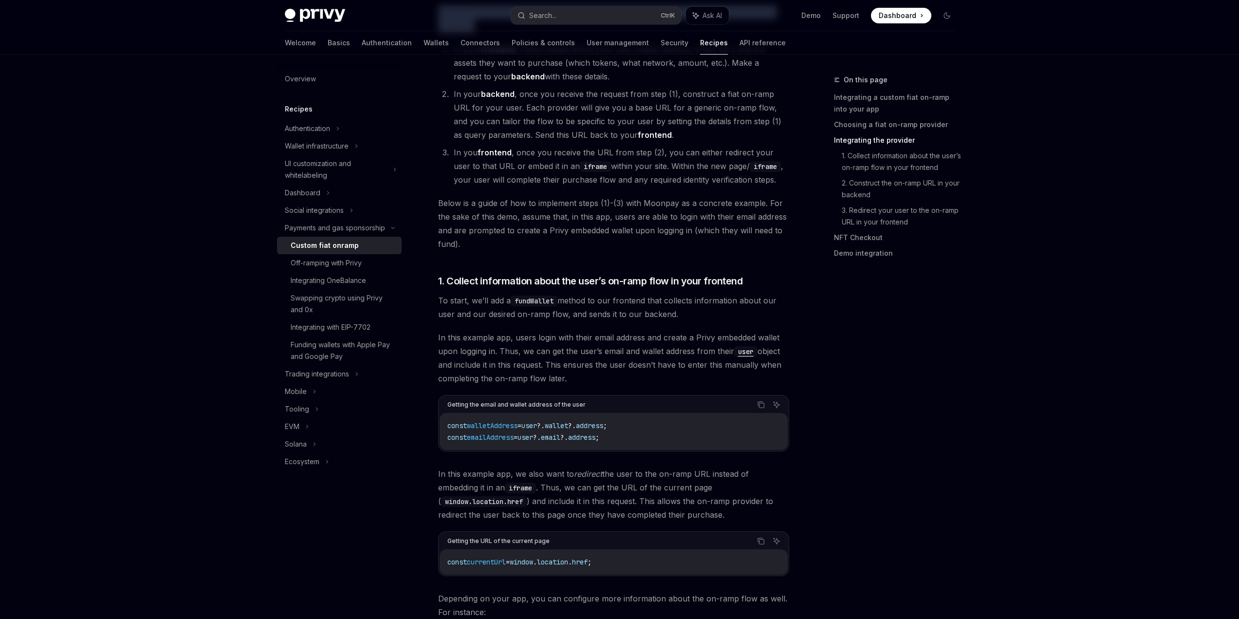
click at [438, 33] on span "The overall integration shape is roughly the same across different providers, a…" at bounding box center [613, 18] width 351 height 27
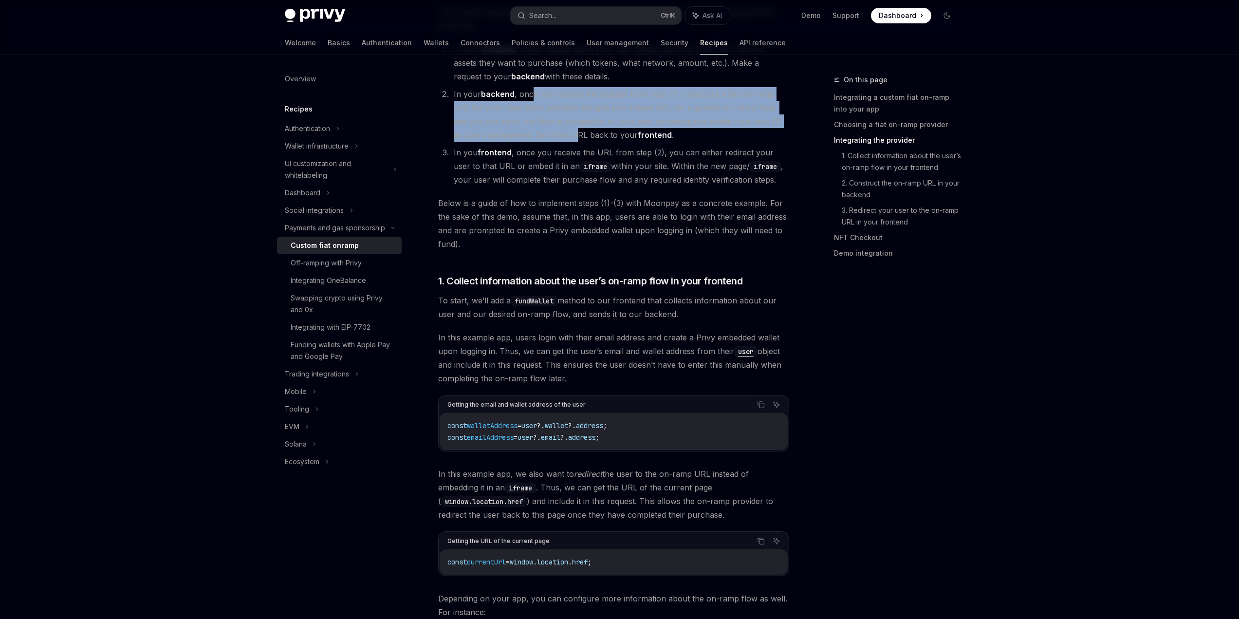
drag, startPoint x: 511, startPoint y: 277, endPoint x: 521, endPoint y: 327, distance: 50.7
click at [521, 142] on li "In your backend , once you receive the request from step (1), construct a fiat …" at bounding box center [620, 114] width 338 height 55
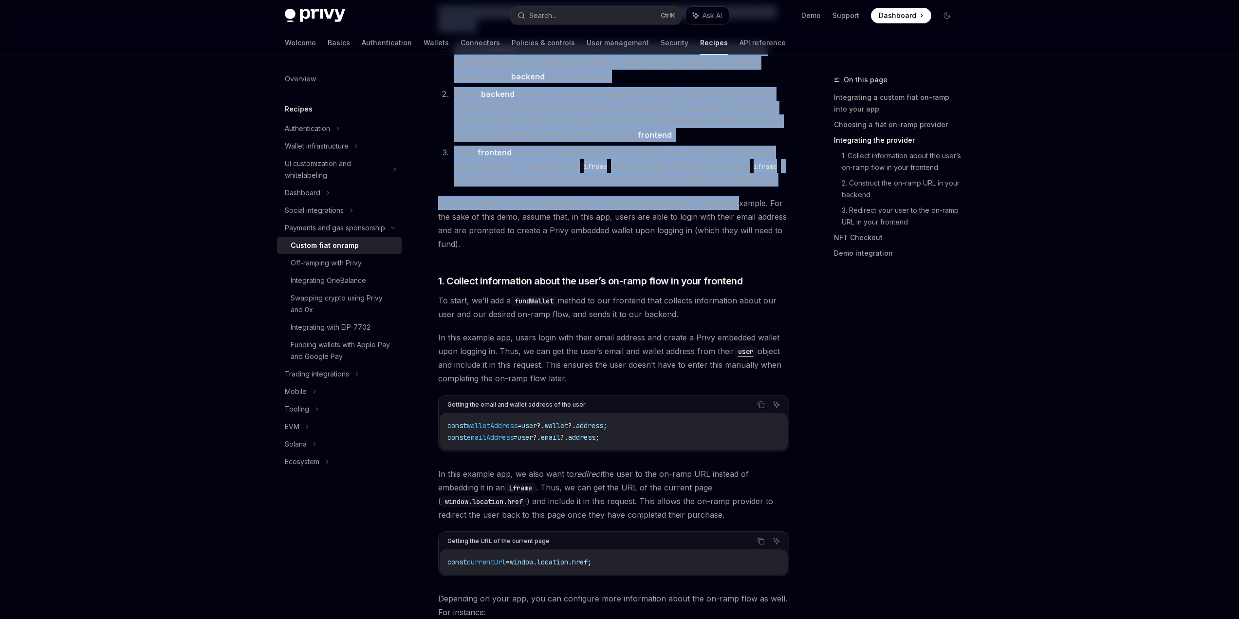
drag, startPoint x: 909, startPoint y: 512, endPoint x: 1001, endPoint y: 558, distance: 103.0
click at [507, 142] on li "In your backend , once you receive the request from step (1), construct a fiat …" at bounding box center [620, 114] width 338 height 55
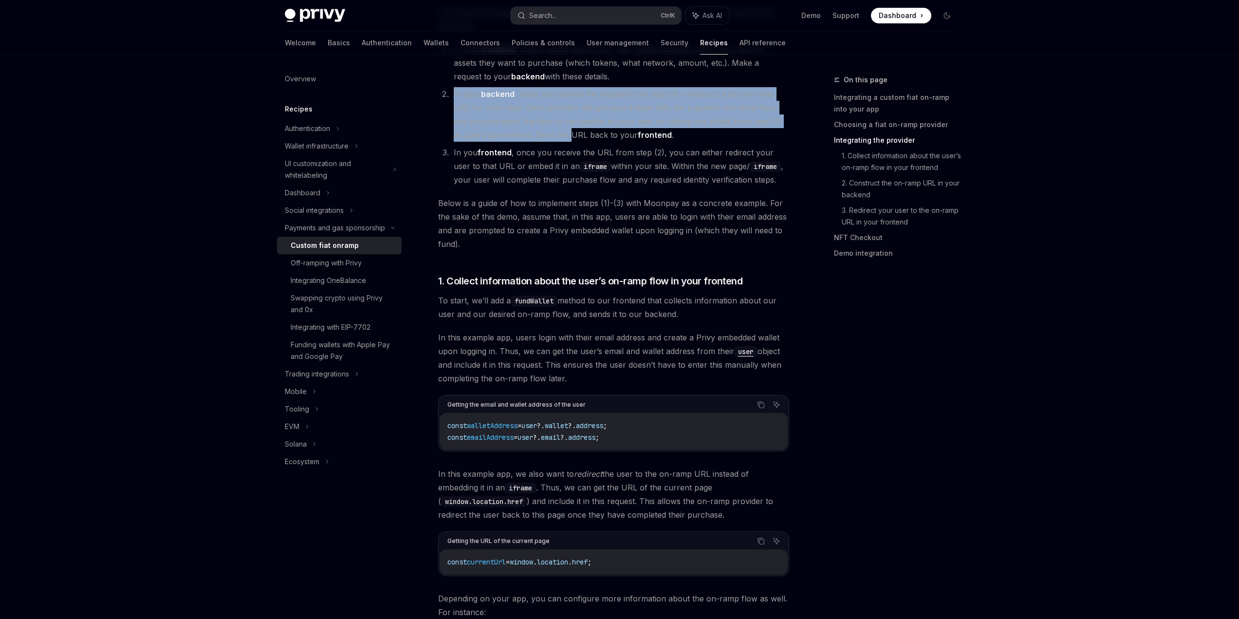
drag, startPoint x: 412, startPoint y: 280, endPoint x: 516, endPoint y: 325, distance: 114.0
click at [516, 142] on li "In your backend , once you receive the request from step (1), construct a fiat …" at bounding box center [620, 114] width 338 height 55
drag, startPoint x: 536, startPoint y: 308, endPoint x: 538, endPoint y: 327, distance: 19.6
click at [538, 142] on li "In your backend , once you receive the request from step (1), construct a fiat …" at bounding box center [620, 114] width 338 height 55
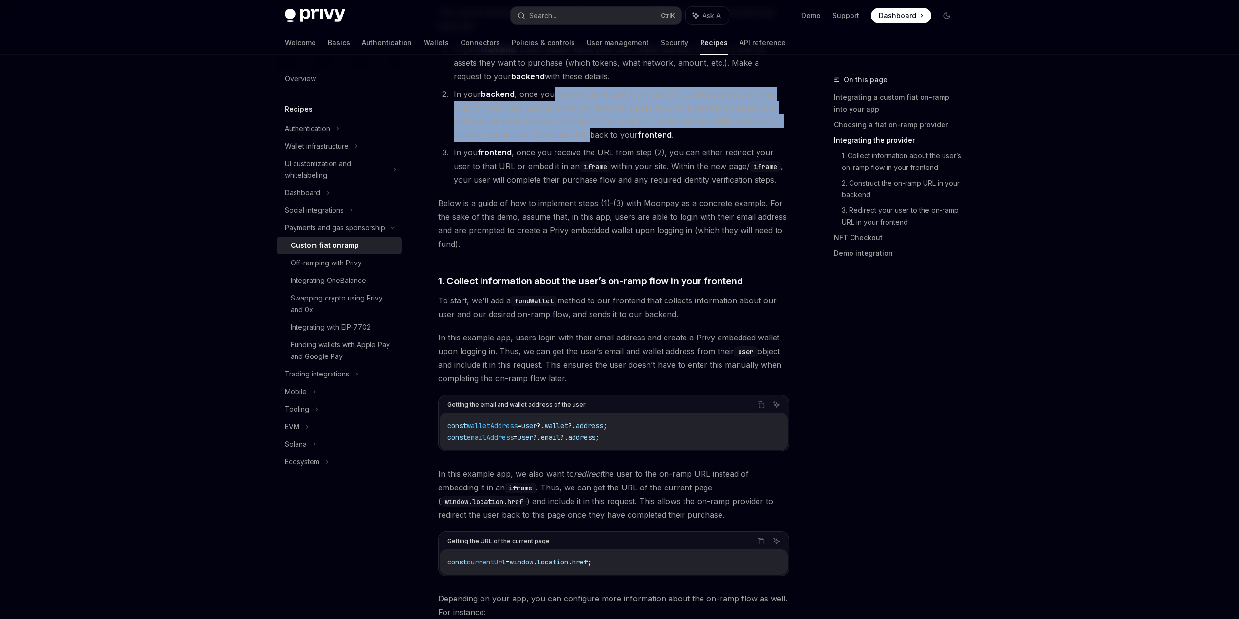
click at [538, 142] on li "In your backend , once you receive the request from step (1), construct a fiat …" at bounding box center [620, 114] width 338 height 55
drag, startPoint x: 535, startPoint y: 281, endPoint x: 541, endPoint y: 324, distance: 43.6
click at [541, 142] on li "In your backend , once you receive the request from step (1), construct a fiat …" at bounding box center [620, 114] width 338 height 55
click at [546, 142] on li "In your backend , once you receive the request from step (1), construct a fiat …" at bounding box center [620, 114] width 338 height 55
drag, startPoint x: 537, startPoint y: 285, endPoint x: 539, endPoint y: 332, distance: 47.7
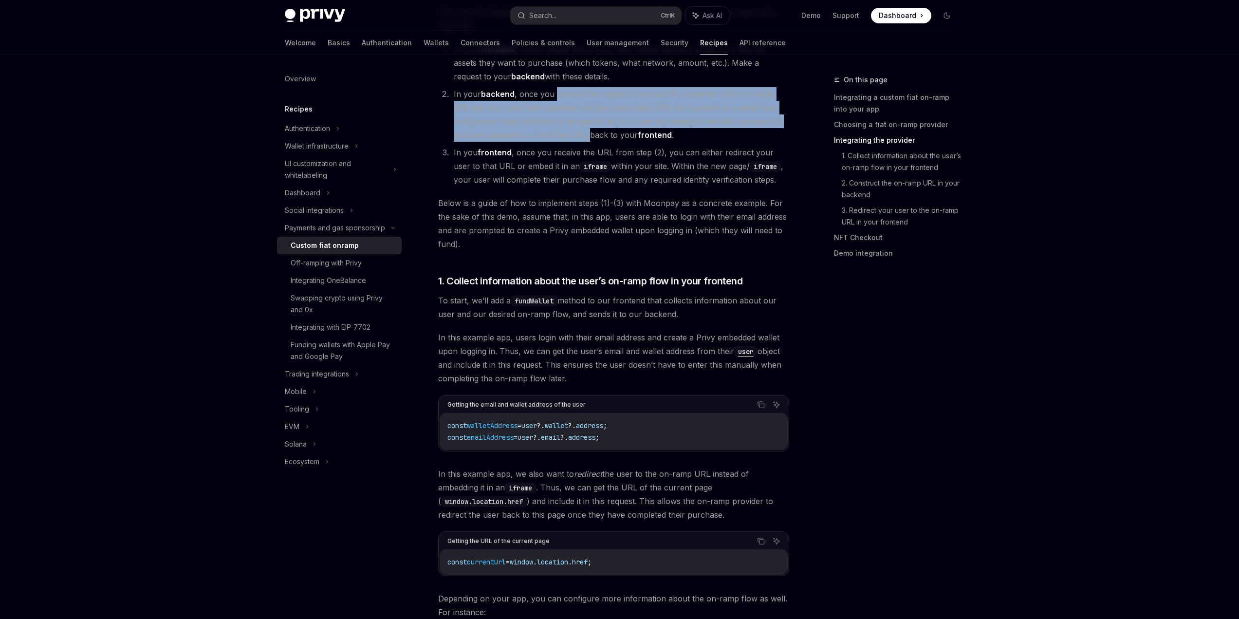
click at [539, 142] on li "In your backend , once you receive the request from step (1), construct a fiat …" at bounding box center [620, 114] width 338 height 55
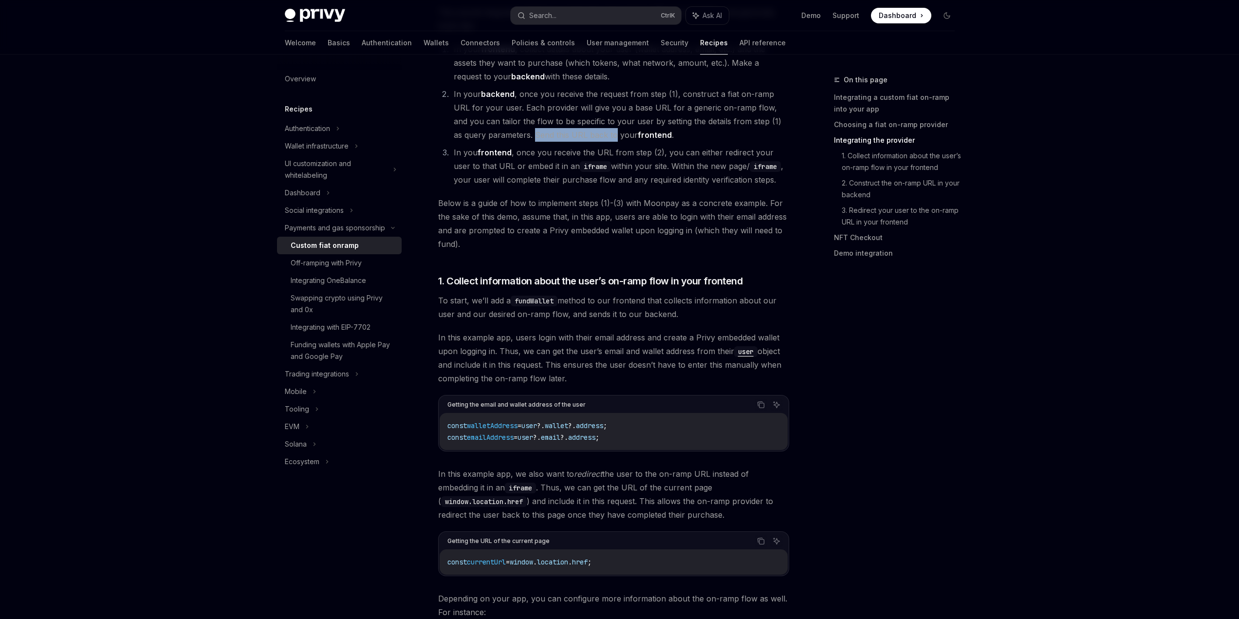
drag, startPoint x: 472, startPoint y: 328, endPoint x: 569, endPoint y: 335, distance: 98.1
click at [569, 142] on li "In your backend , once you receive the request from step (1), construct a fiat …" at bounding box center [620, 114] width 338 height 55
click at [570, 142] on li "In your backend , once you receive the request from step (1), construct a fiat …" at bounding box center [620, 114] width 338 height 55
click at [564, 142] on li "In your backend , once you receive the request from step (1), construct a fiat …" at bounding box center [620, 114] width 338 height 55
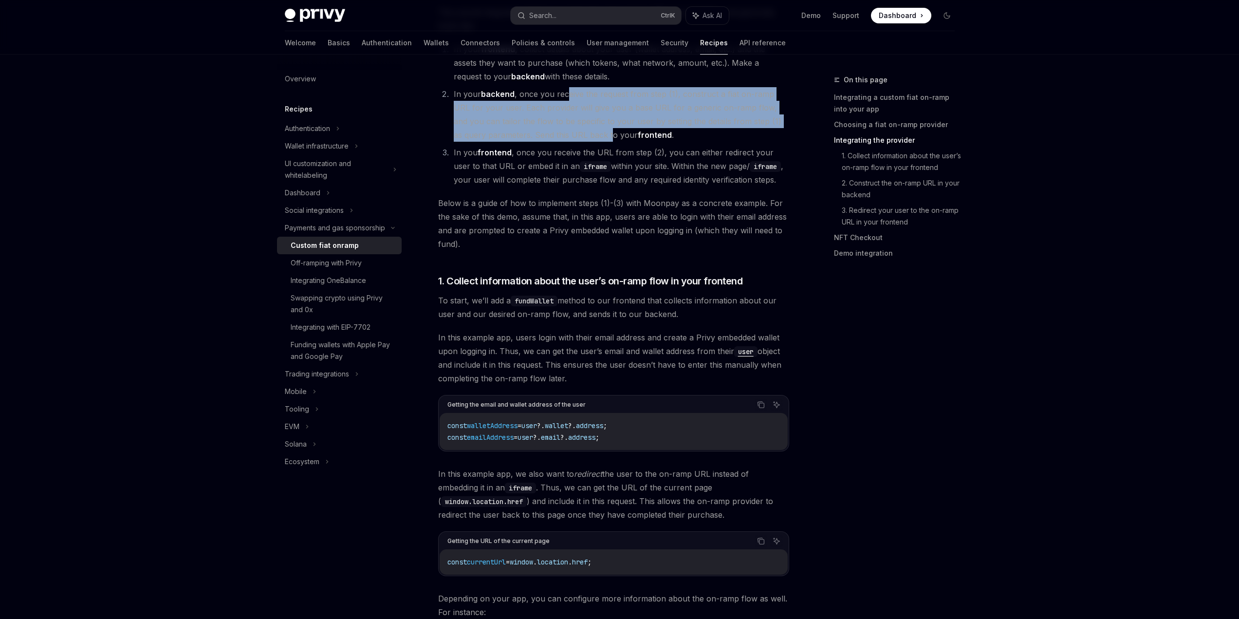
drag, startPoint x: 552, startPoint y: 280, endPoint x: 564, endPoint y: 324, distance: 45.8
click at [564, 142] on li "In your backend , once you receive the request from step (1), construct a fiat …" at bounding box center [620, 114] width 338 height 55
drag, startPoint x: 532, startPoint y: 287, endPoint x: 532, endPoint y: 328, distance: 41.4
click at [532, 142] on li "In your backend , once you receive the request from step (1), construct a fiat …" at bounding box center [620, 114] width 338 height 55
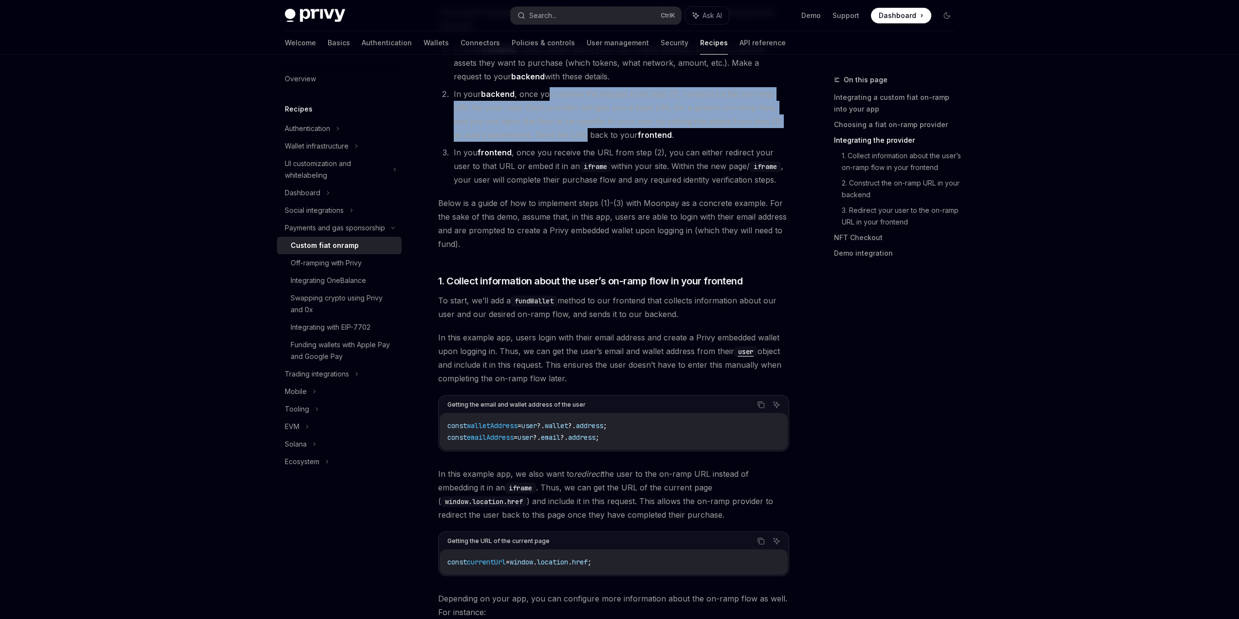
click at [532, 142] on li "In your backend , once you receive the request from step (1), construct a fiat …" at bounding box center [620, 114] width 338 height 55
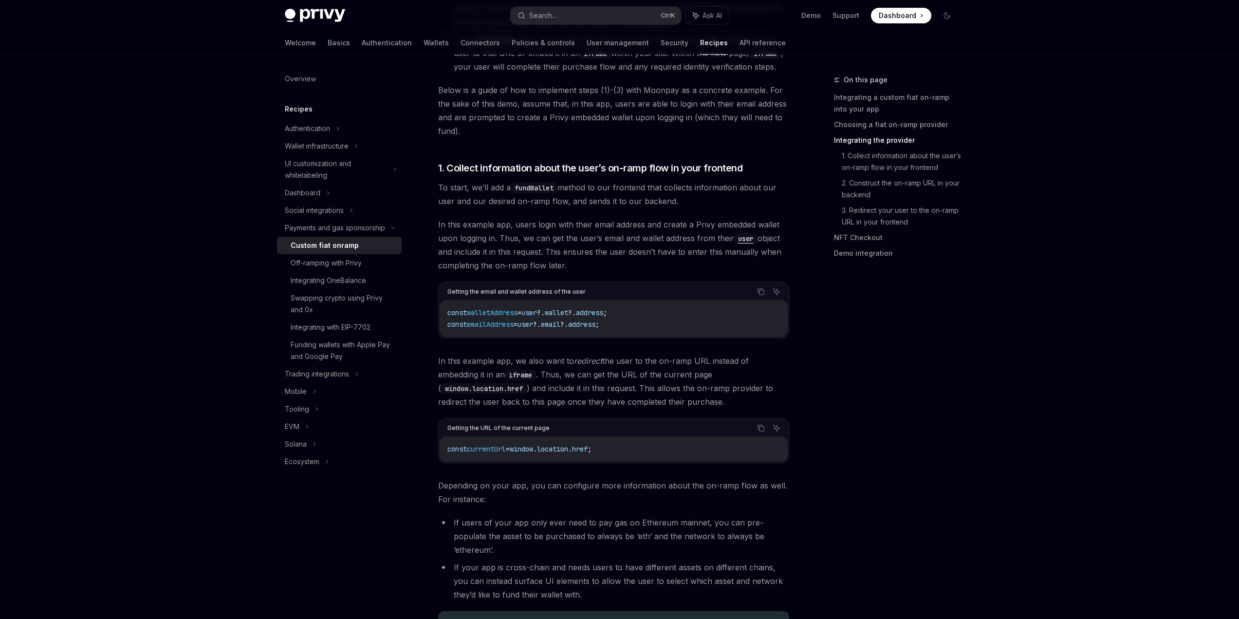
scroll to position [859, 0]
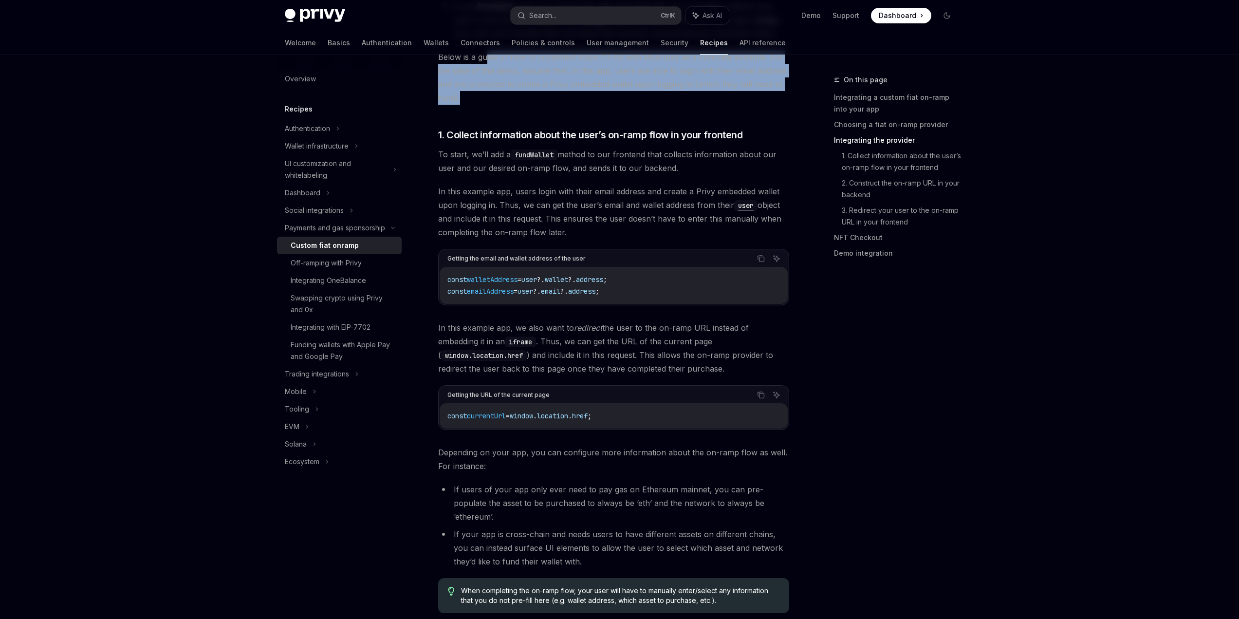
drag, startPoint x: 460, startPoint y: 295, endPoint x: 462, endPoint y: 315, distance: 20.5
click at [462, 105] on span "Below is a guide of how to implement steps (1)-(3) with Moonpay as a concrete e…" at bounding box center [613, 77] width 351 height 55
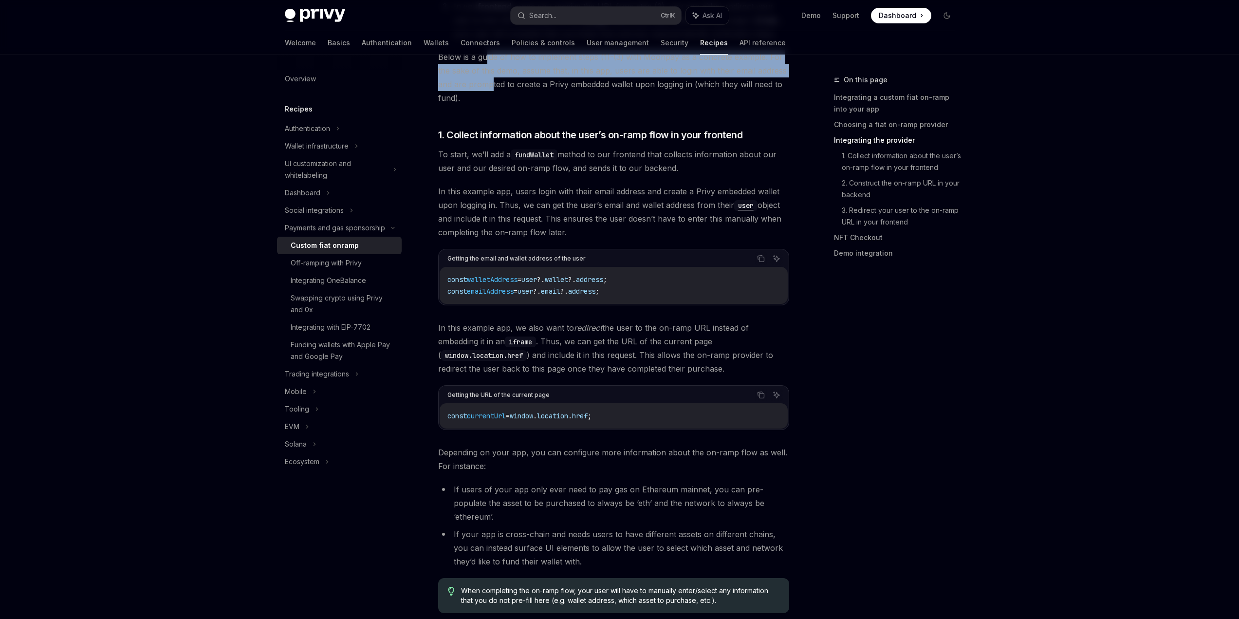
drag, startPoint x: 455, startPoint y: 282, endPoint x: 459, endPoint y: 311, distance: 29.0
click at [459, 105] on span "Below is a guide of how to implement steps (1)-(3) with Moonpay as a concrete e…" at bounding box center [613, 77] width 351 height 55
drag, startPoint x: 473, startPoint y: 273, endPoint x: 464, endPoint y: 310, distance: 38.1
click at [464, 105] on span "Below is a guide of how to implement steps (1)-(3) with Moonpay as a concrete e…" at bounding box center [613, 77] width 351 height 55
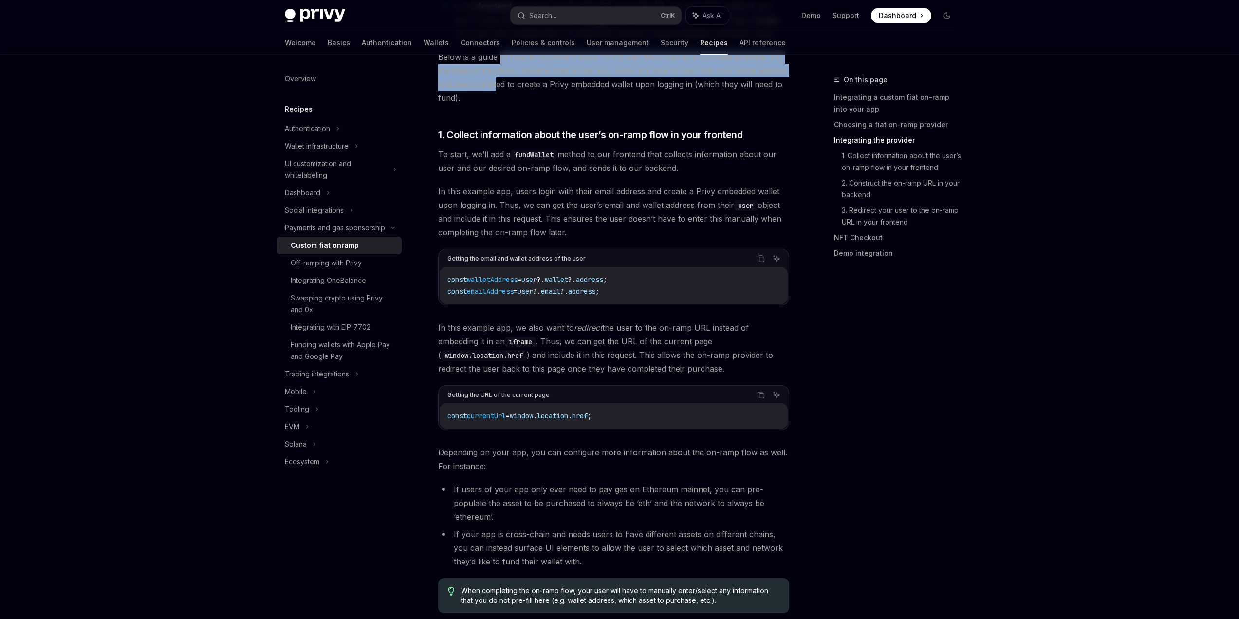
click at [464, 105] on span "Below is a guide of how to implement steps (1)-(3) with Moonpay as a concrete e…" at bounding box center [613, 77] width 351 height 55
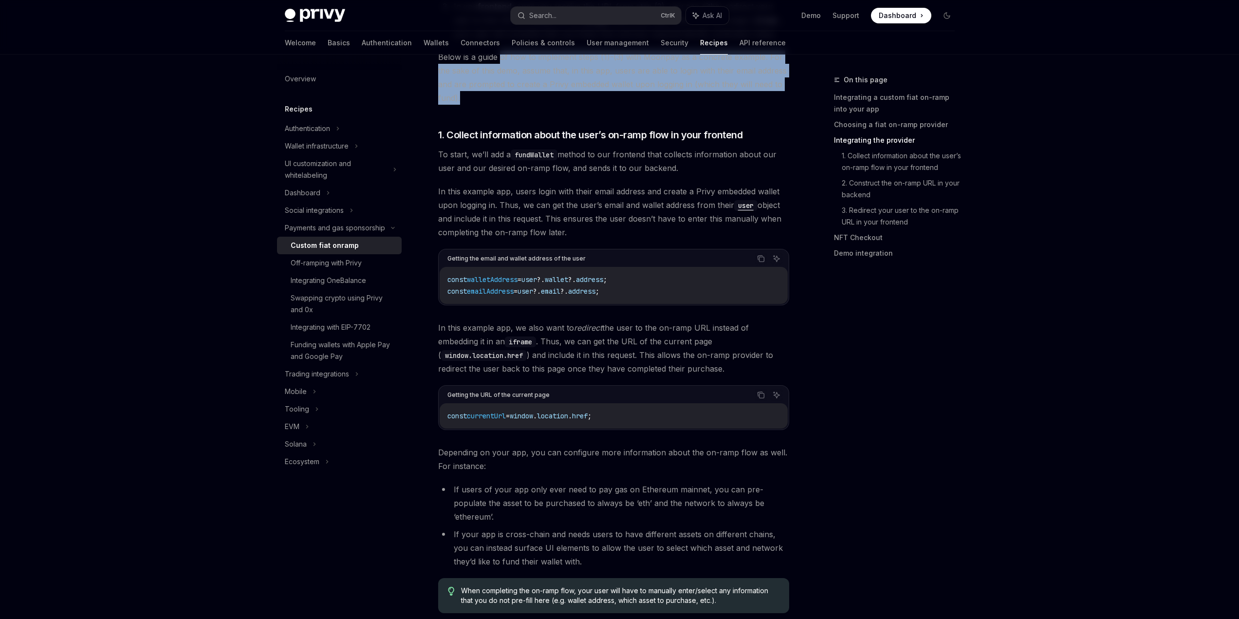
drag, startPoint x: 471, startPoint y: 267, endPoint x: 478, endPoint y: 313, distance: 46.3
click at [478, 105] on span "Below is a guide of how to implement steps (1)-(3) with Moonpay as a concrete e…" at bounding box center [613, 77] width 351 height 55
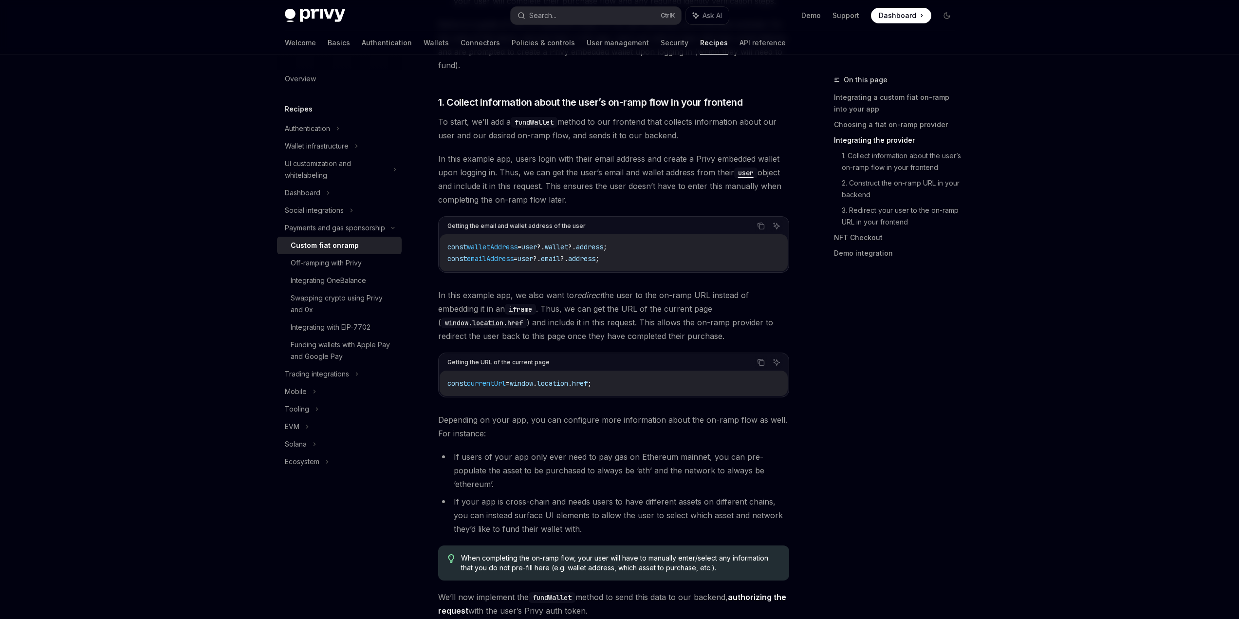
scroll to position [1005, 0]
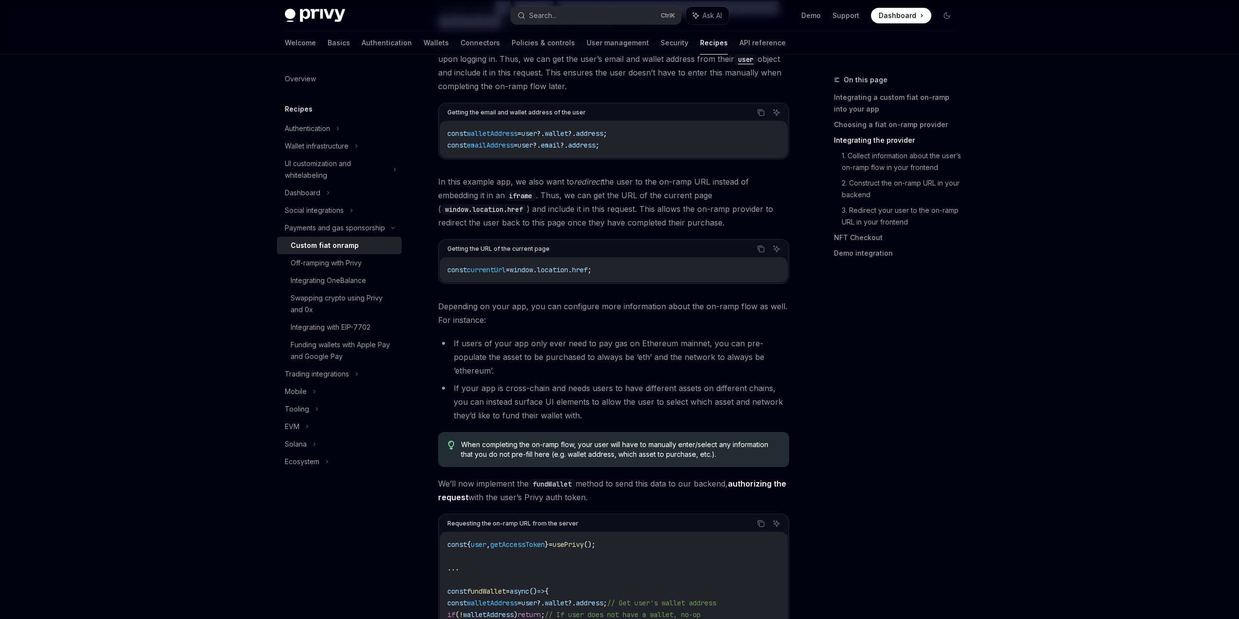
drag, startPoint x: 462, startPoint y: 244, endPoint x: 465, endPoint y: 259, distance: 15.0
click at [465, 29] on span "To start, we’ll add a fundWallet method to our frontend that collects informati…" at bounding box center [613, 14] width 351 height 27
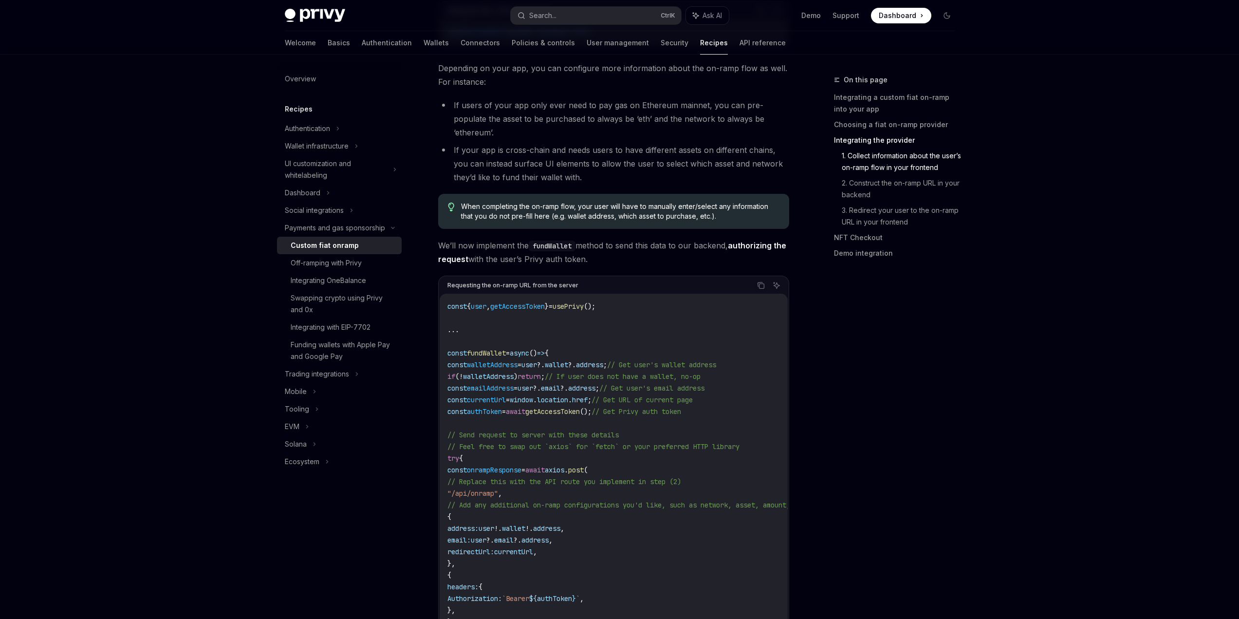
scroll to position [1248, 0]
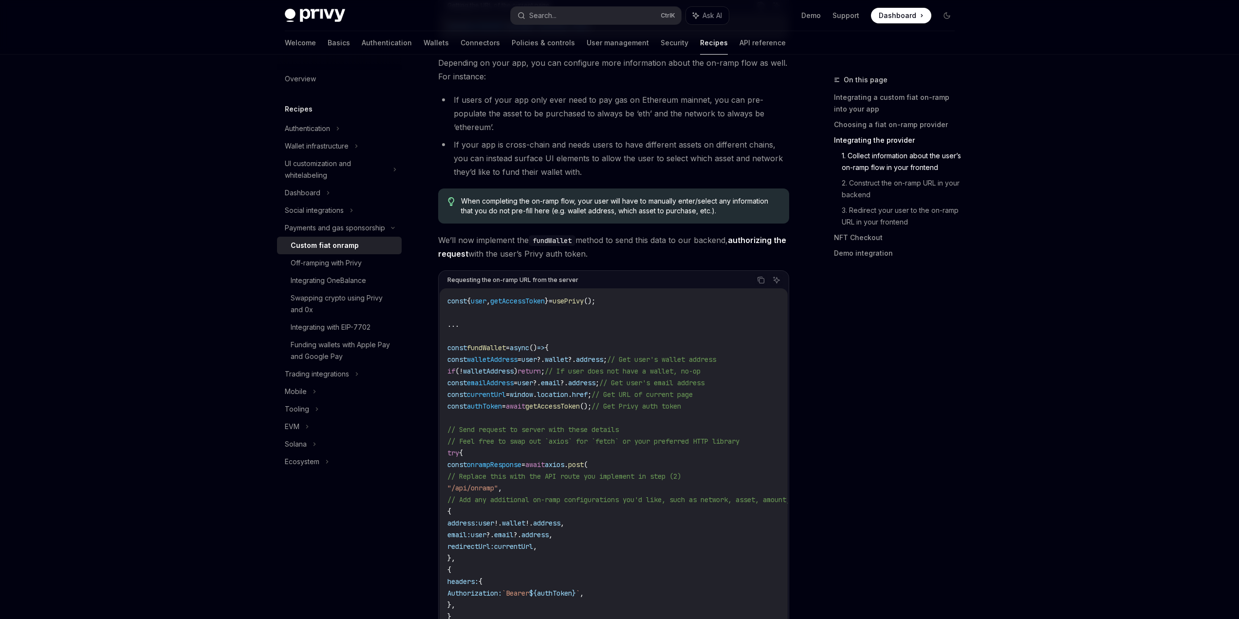
drag, startPoint x: 465, startPoint y: 217, endPoint x: 468, endPoint y: 259, distance: 42.5
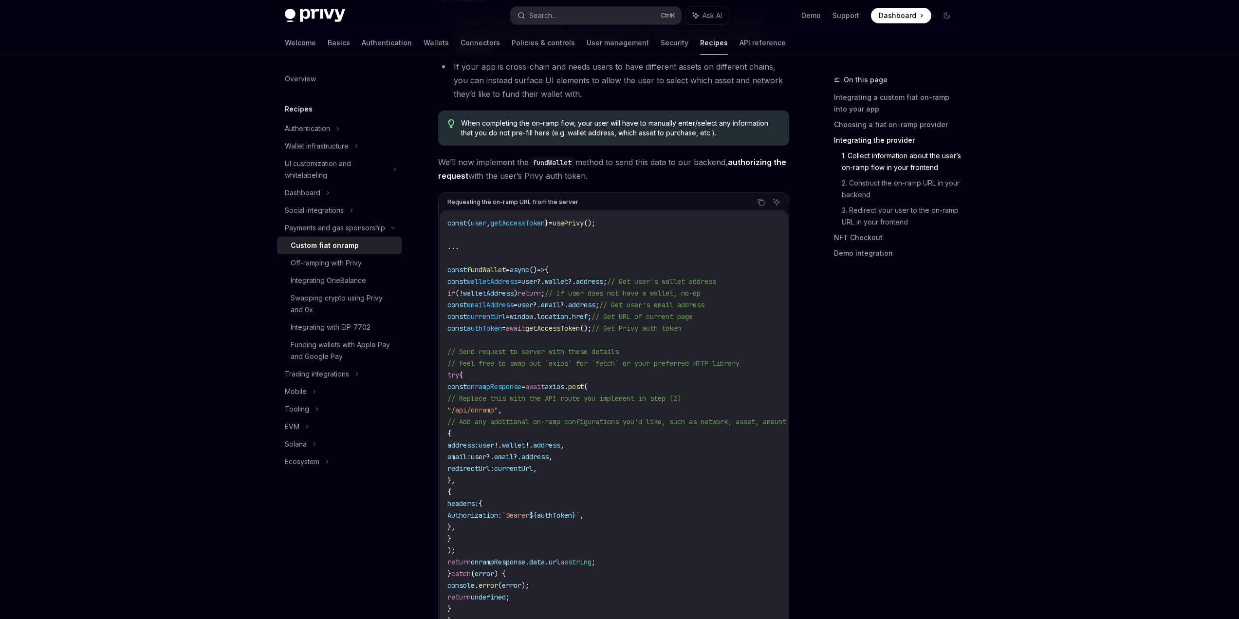
scroll to position [1346, 0]
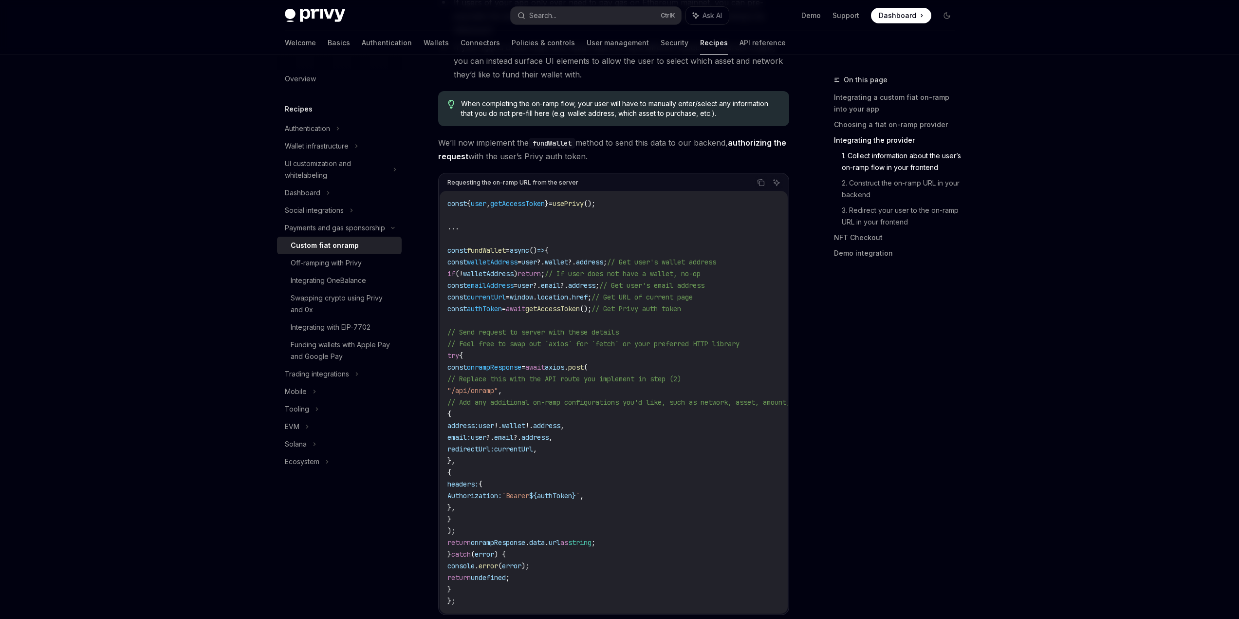
drag, startPoint x: 529, startPoint y: 275, endPoint x: 527, endPoint y: 286, distance: 11.8
drag, startPoint x: 429, startPoint y: 322, endPoint x: 581, endPoint y: 336, distance: 152.5
click at [581, 37] on li "If users of your app only ever need to pay gas on Ethereum mainnet, you can pre…" at bounding box center [613, 16] width 351 height 41
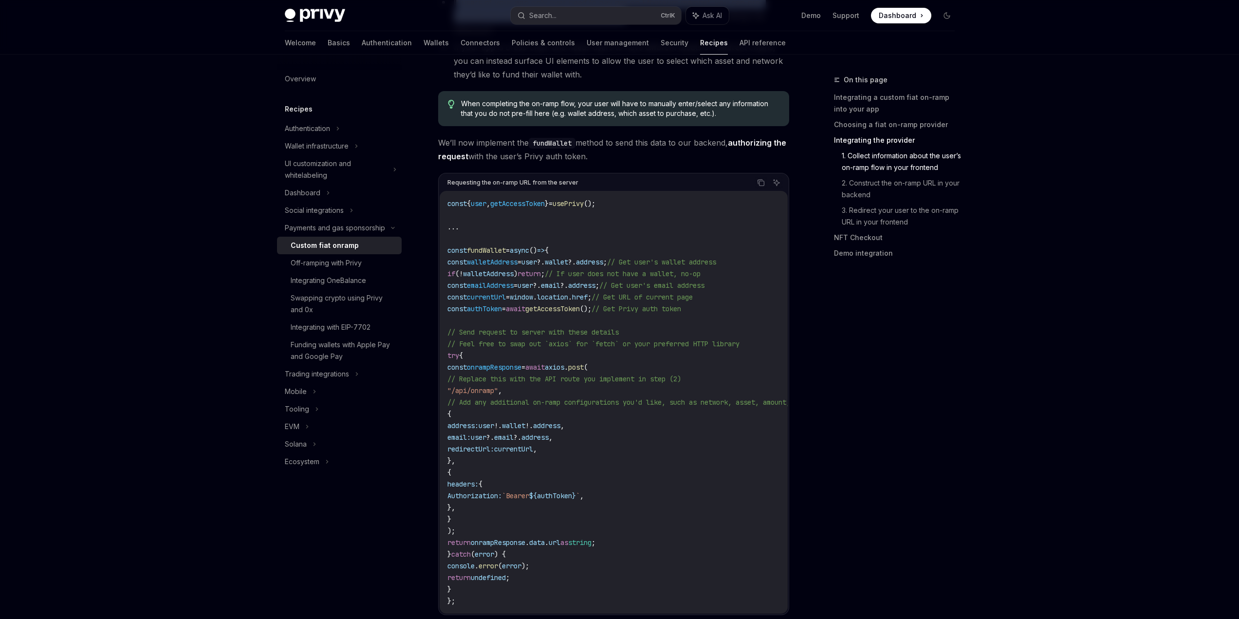
click at [581, 37] on li "If users of your app only ever need to pay gas on Ethereum mainnet, you can pre…" at bounding box center [613, 16] width 351 height 41
drag, startPoint x: 526, startPoint y: 323, endPoint x: 535, endPoint y: 339, distance: 18.1
click at [535, 37] on li "If users of your app only ever need to pay gas on Ethereum mainnet, you can pre…" at bounding box center [613, 16] width 351 height 41
drag, startPoint x: 519, startPoint y: 330, endPoint x: 522, endPoint y: 336, distance: 6.3
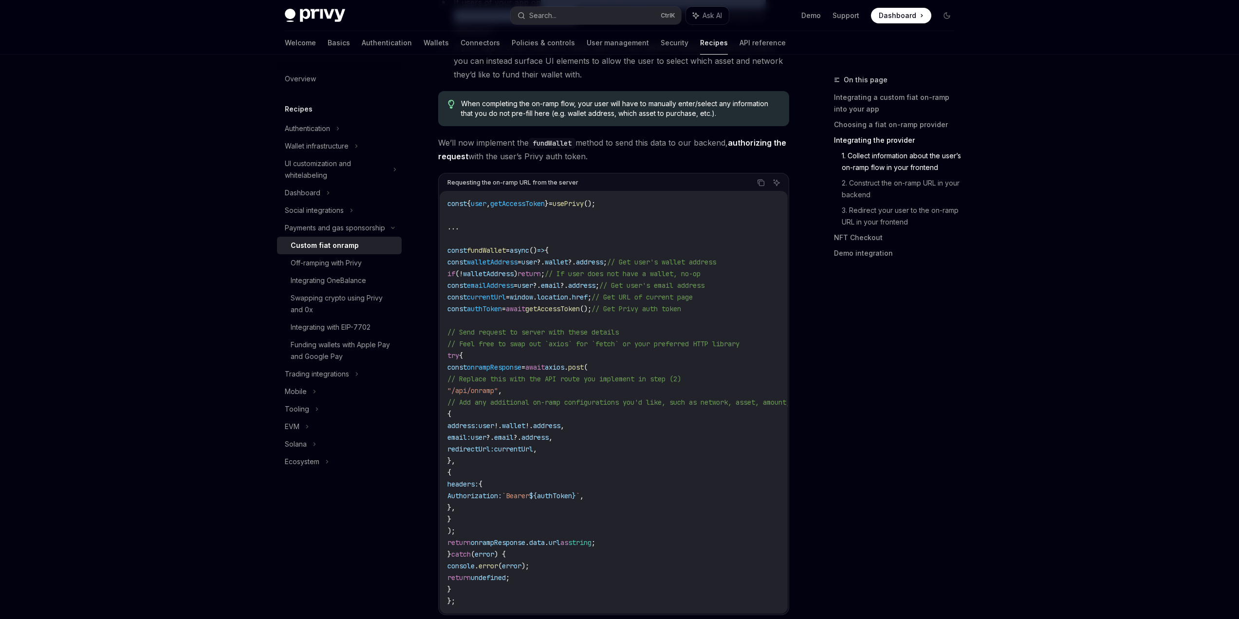
click at [522, 37] on li "If users of your app only ever need to pay gas on Ethereum mainnet, you can pre…" at bounding box center [613, 16] width 351 height 41
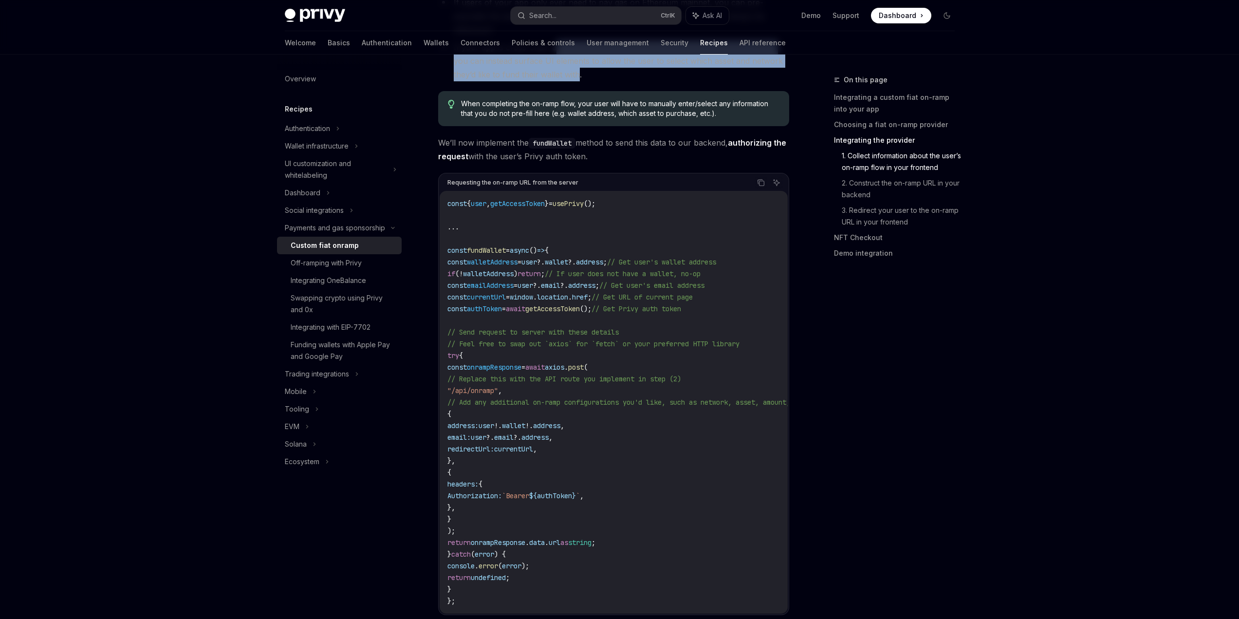
drag, startPoint x: 536, startPoint y: 363, endPoint x: 536, endPoint y: 389, distance: 25.8
click at [536, 81] on li "If your app is cross-chain and needs users to have different assets on differen…" at bounding box center [613, 60] width 351 height 41
click at [534, 81] on li "If your app is cross-chain and needs users to have different assets on differen…" at bounding box center [613, 60] width 351 height 41
drag, startPoint x: 513, startPoint y: 363, endPoint x: 515, endPoint y: 387, distance: 24.0
click at [515, 81] on li "If your app is cross-chain and needs users to have different assets on differen…" at bounding box center [613, 60] width 351 height 41
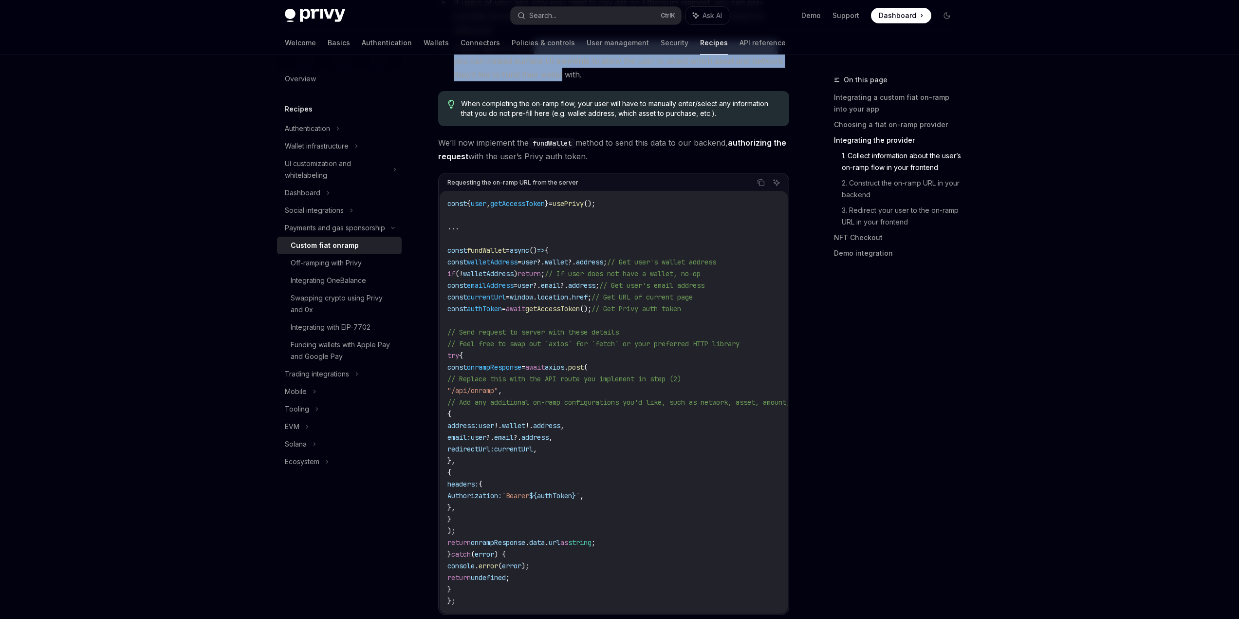
click at [515, 81] on li "If your app is cross-chain and needs users to have different assets on differen…" at bounding box center [613, 60] width 351 height 41
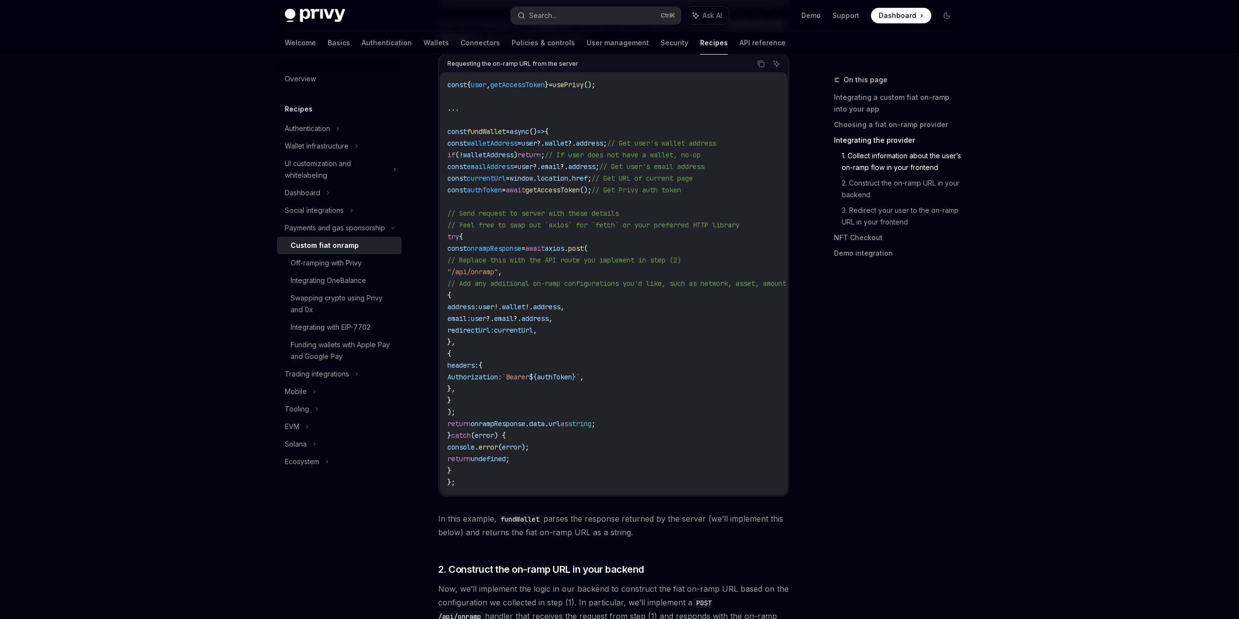
scroll to position [1541, 0]
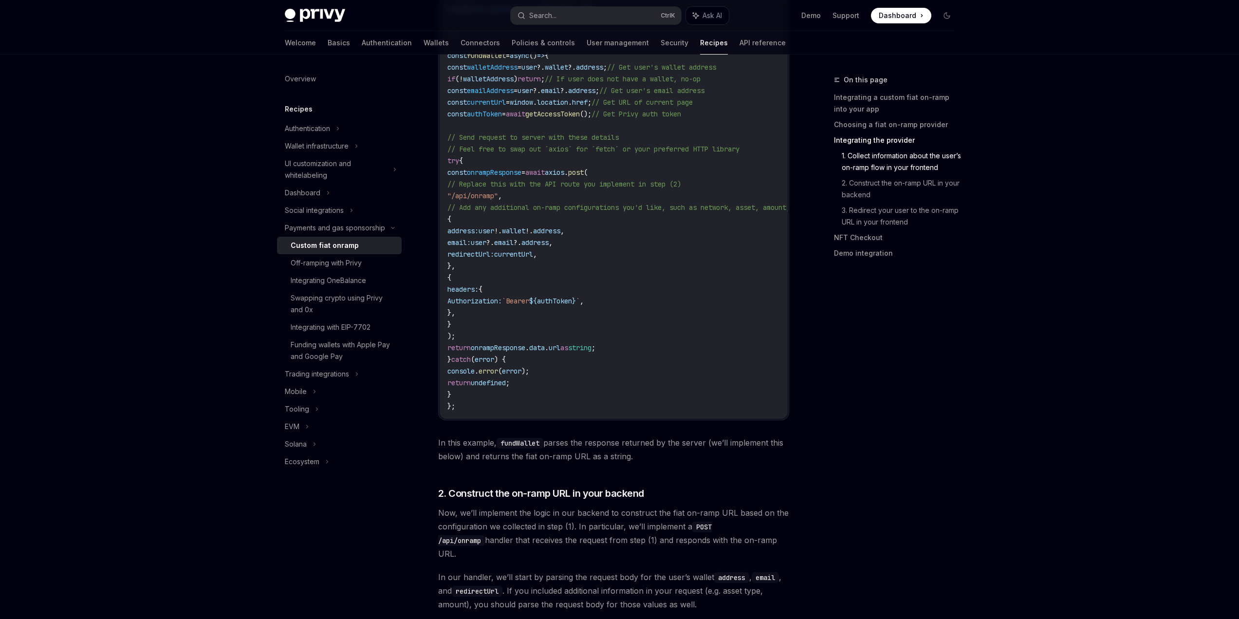
drag, startPoint x: 447, startPoint y: 280, endPoint x: 464, endPoint y: 302, distance: 28.0
drag, startPoint x: 476, startPoint y: 290, endPoint x: 475, endPoint y: 305, distance: 14.6
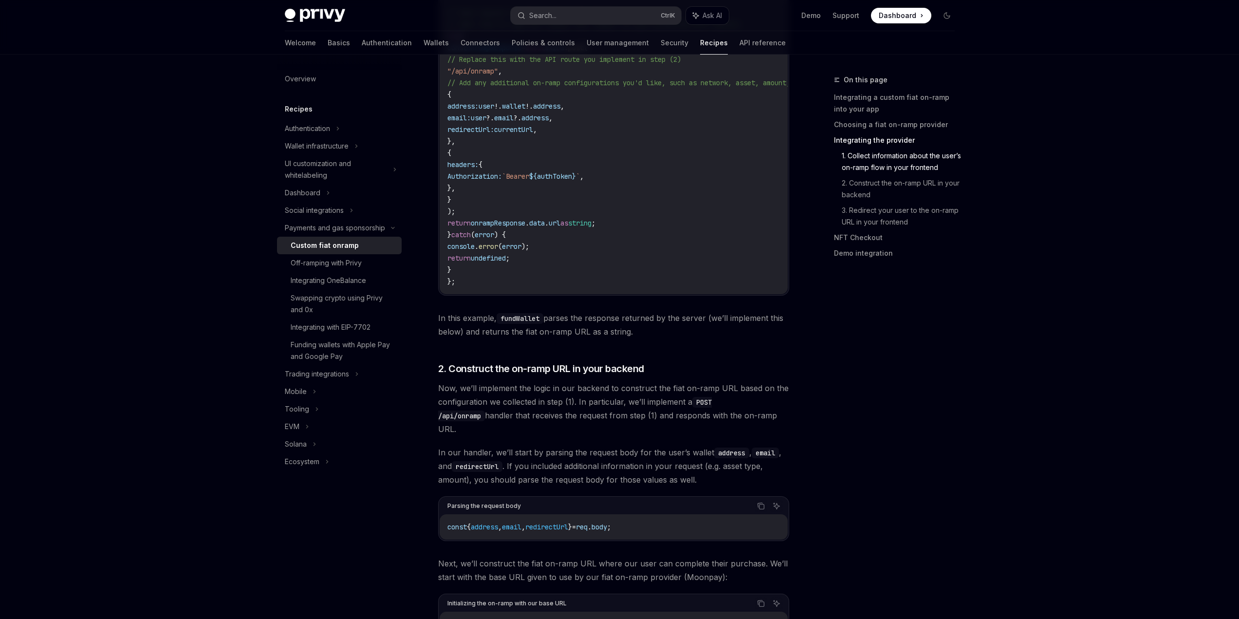
scroll to position [1687, 0]
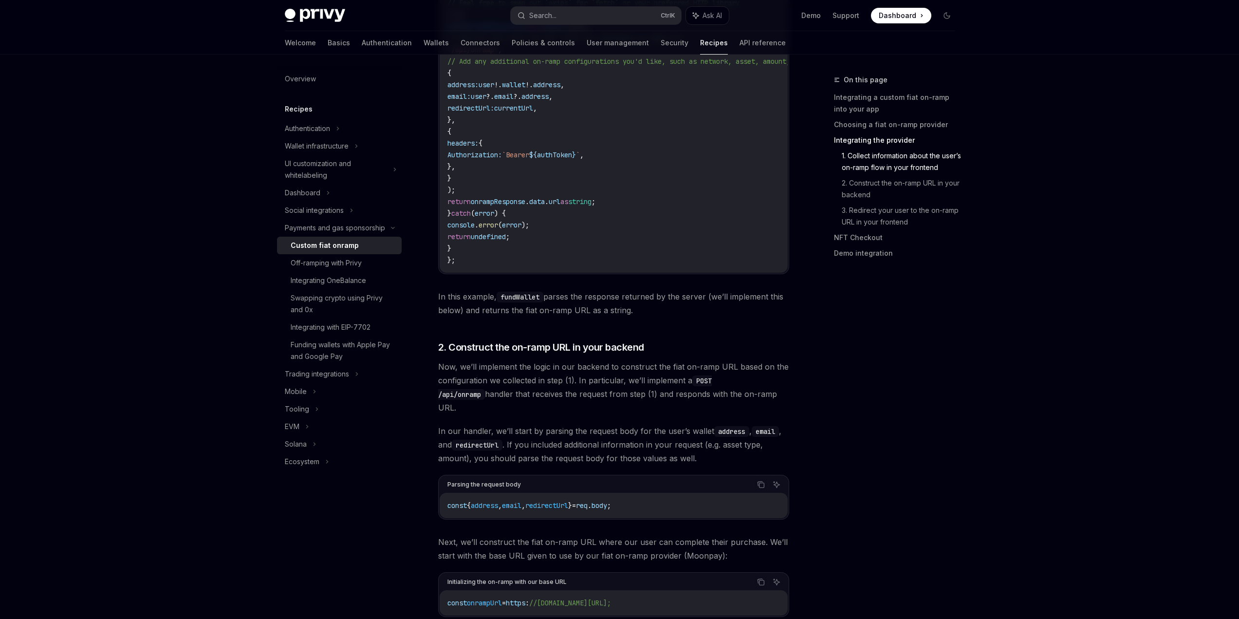
drag, startPoint x: 421, startPoint y: 331, endPoint x: 626, endPoint y: 334, distance: 205.9
click at [626, 266] on code "const { user , getAccessToken } = usePrivy (); ... const fundWallet = async () …" at bounding box center [639, 61] width 385 height 409
drag, startPoint x: 426, startPoint y: 344, endPoint x: 633, endPoint y: 344, distance: 207.4
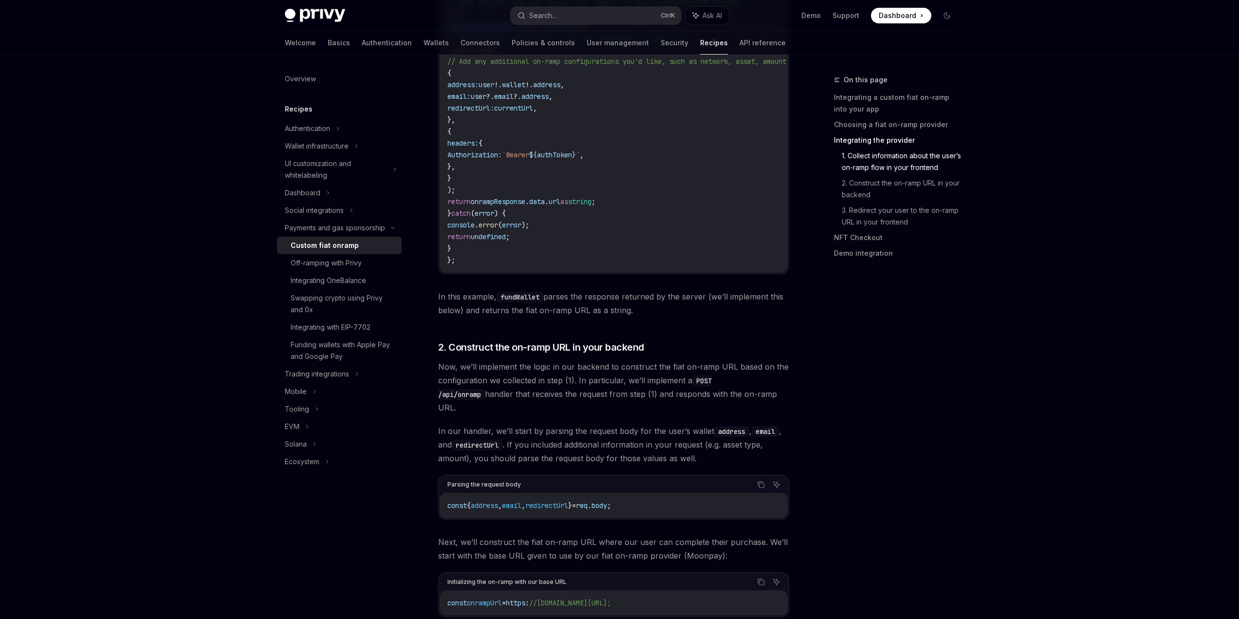
drag, startPoint x: 420, startPoint y: 375, endPoint x: 804, endPoint y: 388, distance: 384.3
click at [804, 266] on code "const { user , getAccessToken } = usePrivy (); ... const fundWallet = async () …" at bounding box center [639, 61] width 385 height 409
click at [739, 7] on span "// Feel free to swap out `axios` for `fetch` or your preferred HTTP library" at bounding box center [593, 3] width 292 height 9
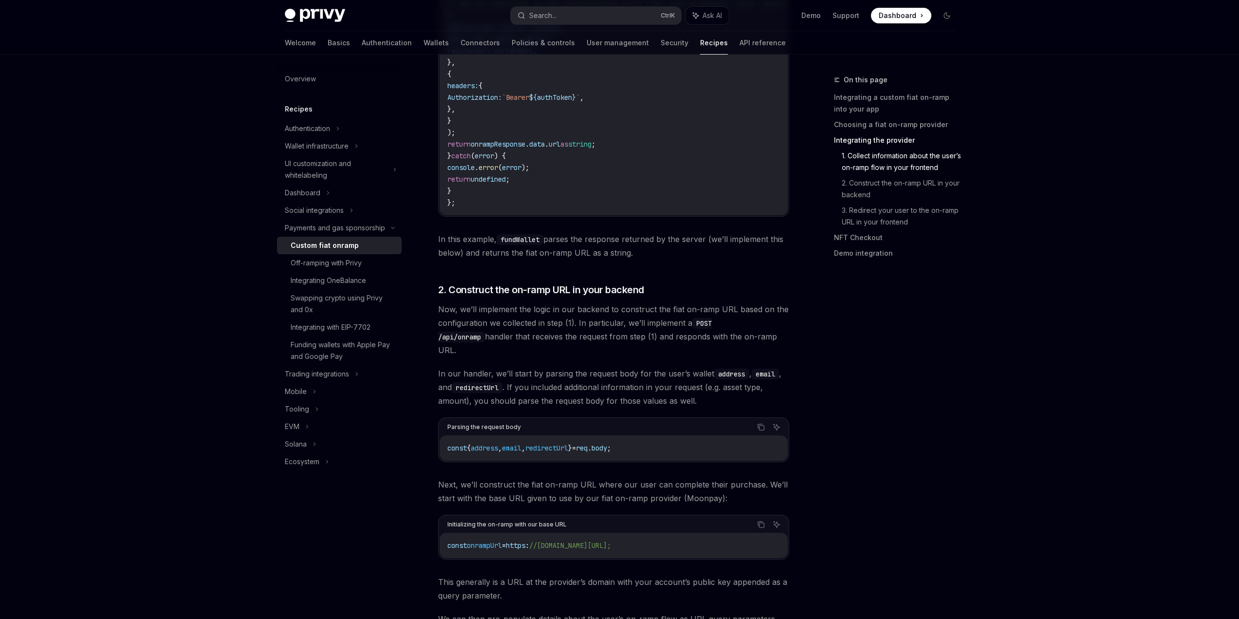
scroll to position [1784, 0]
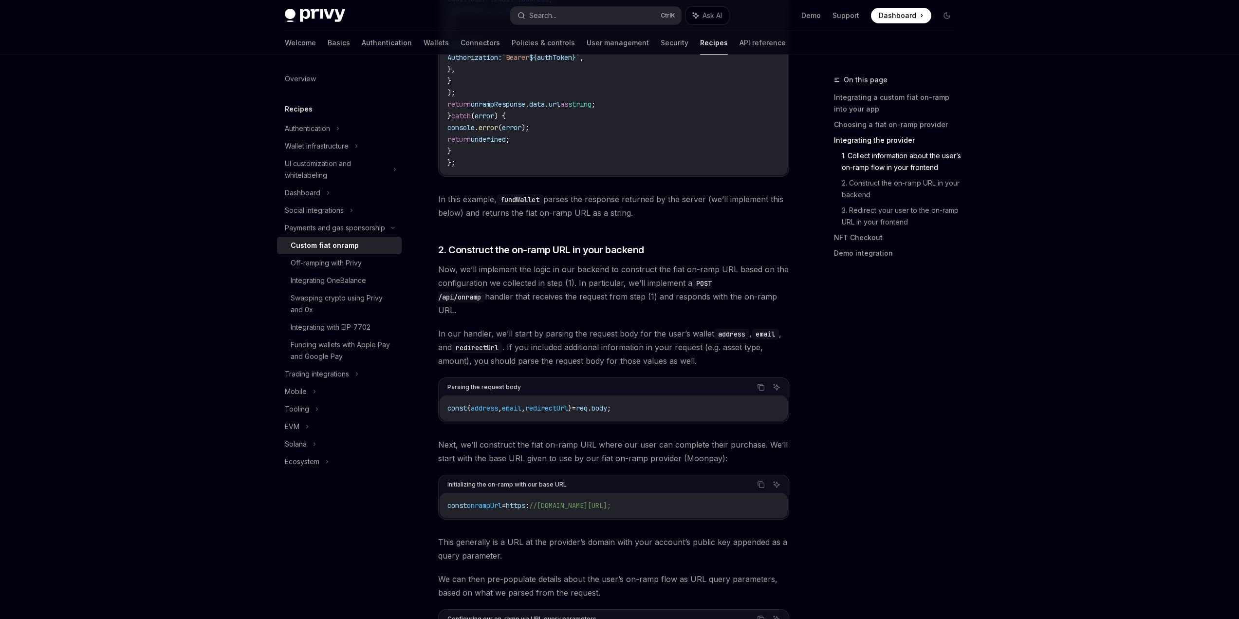
drag, startPoint x: 443, startPoint y: 332, endPoint x: 719, endPoint y: 335, distance: 276.0
click at [927, 175] on link "1. Collect information about the user’s on-ramp flow in your frontend" at bounding box center [902, 161] width 121 height 27
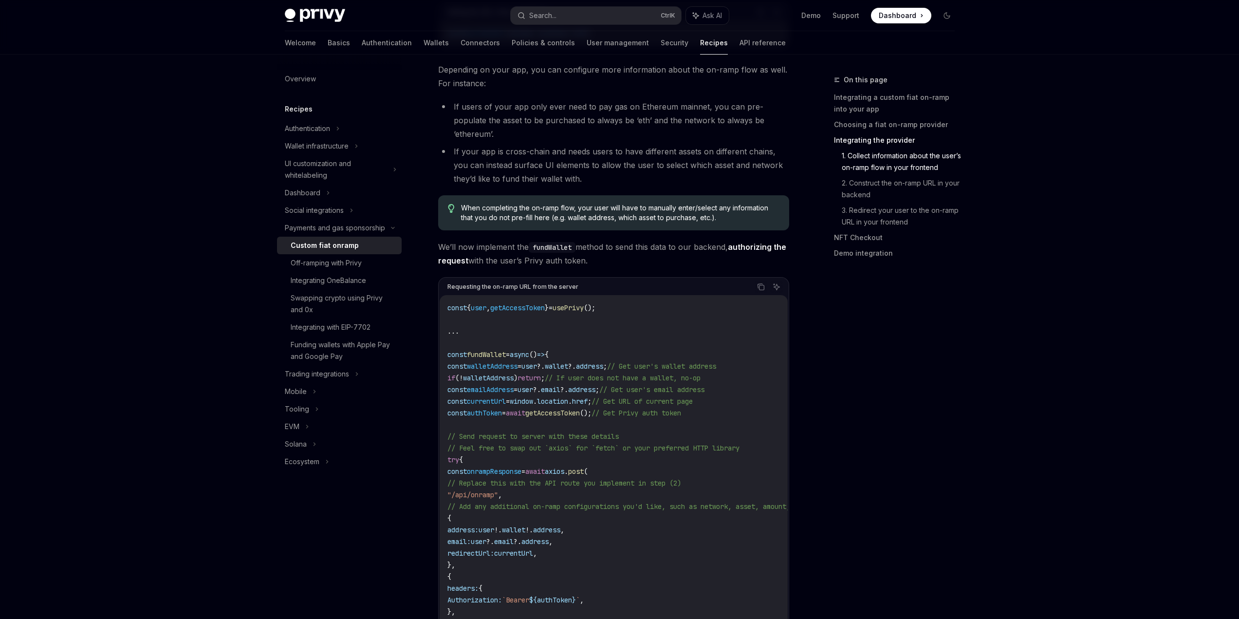
scroll to position [1319, 0]
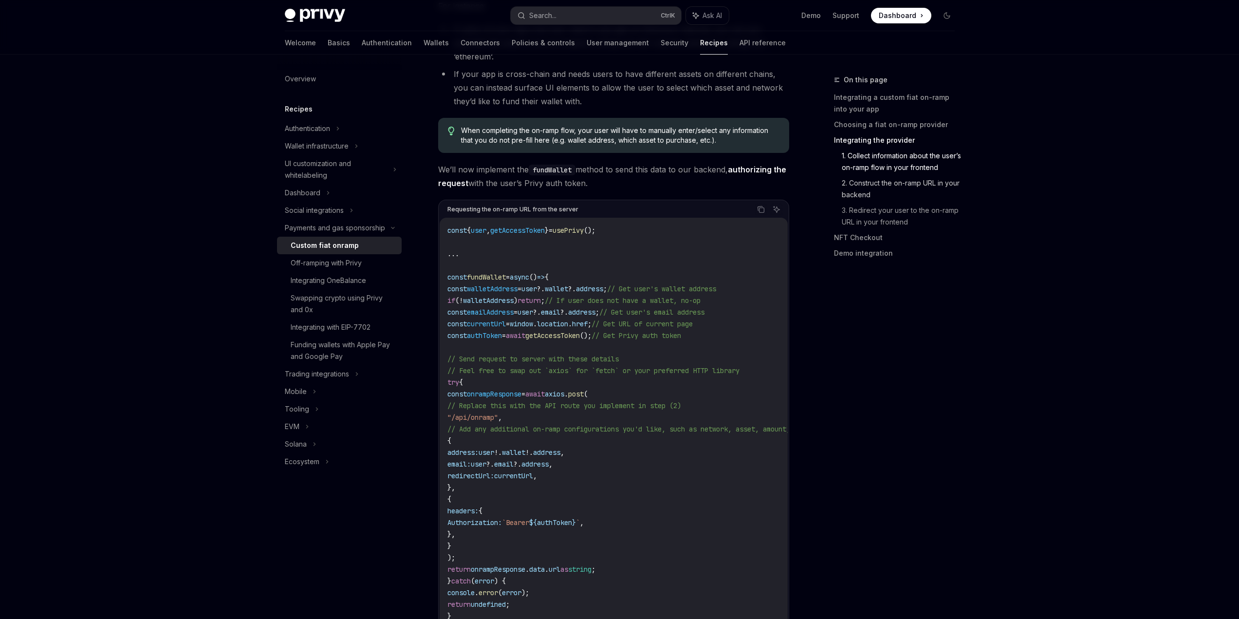
click at [920, 202] on link "2. Construct the on-ramp URL in your backend" at bounding box center [902, 188] width 121 height 27
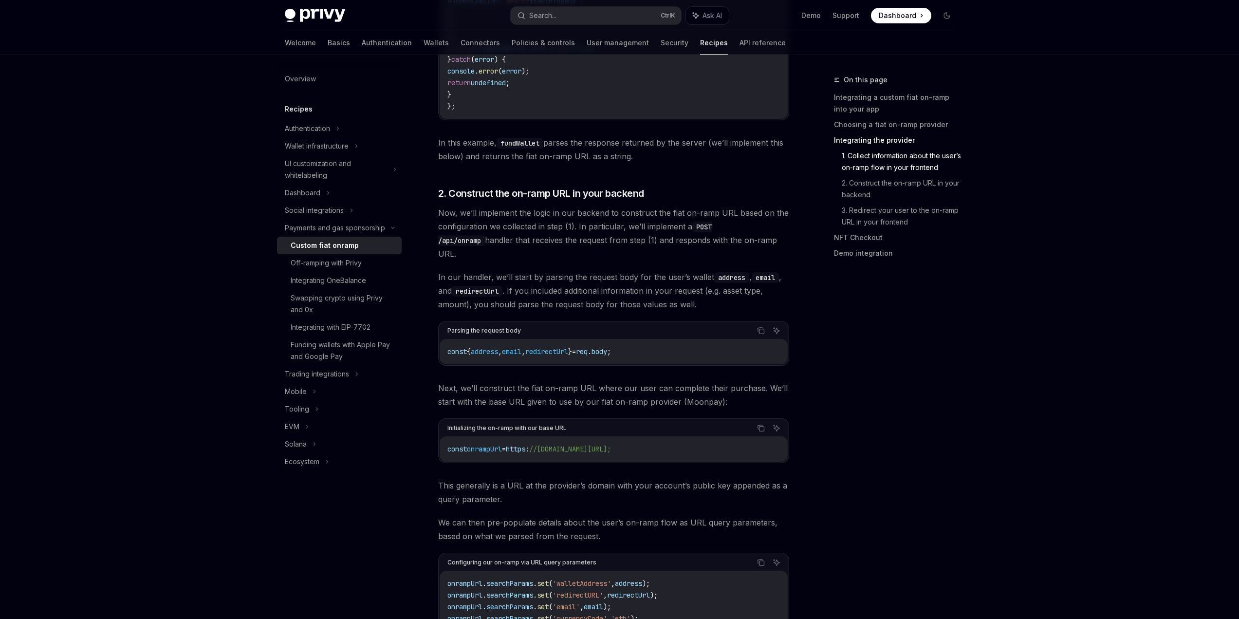
scroll to position [1822, 0]
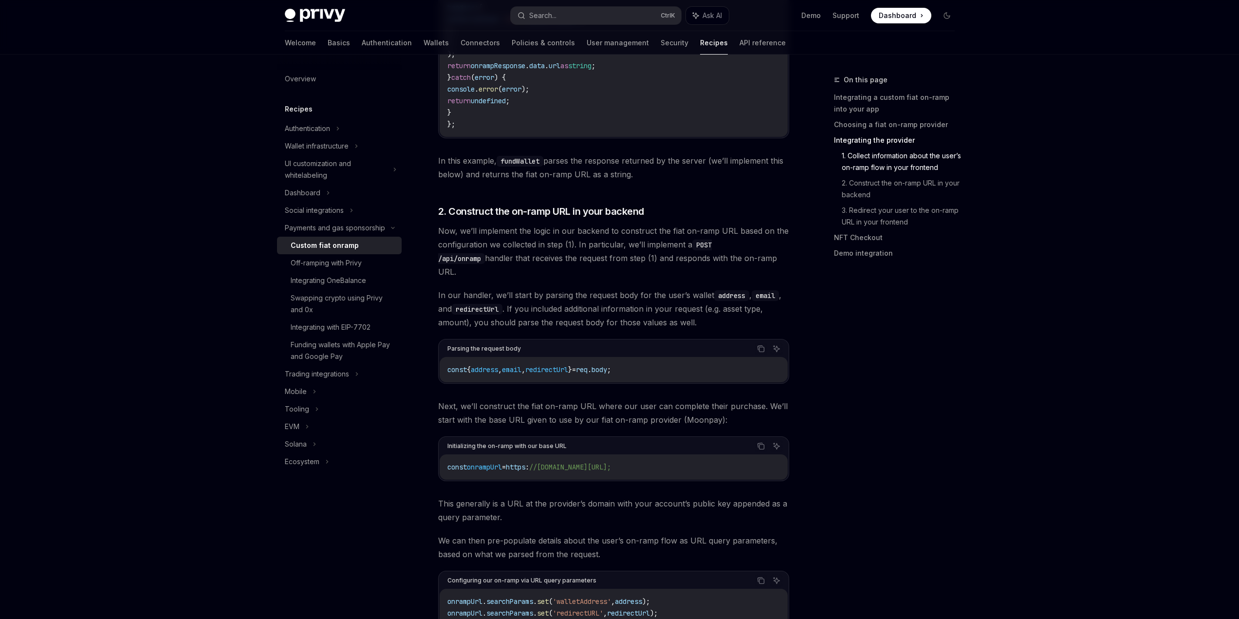
drag, startPoint x: 448, startPoint y: 337, endPoint x: 494, endPoint y: 393, distance: 72.3
drag, startPoint x: 424, startPoint y: 178, endPoint x: 769, endPoint y: 204, distance: 345.6
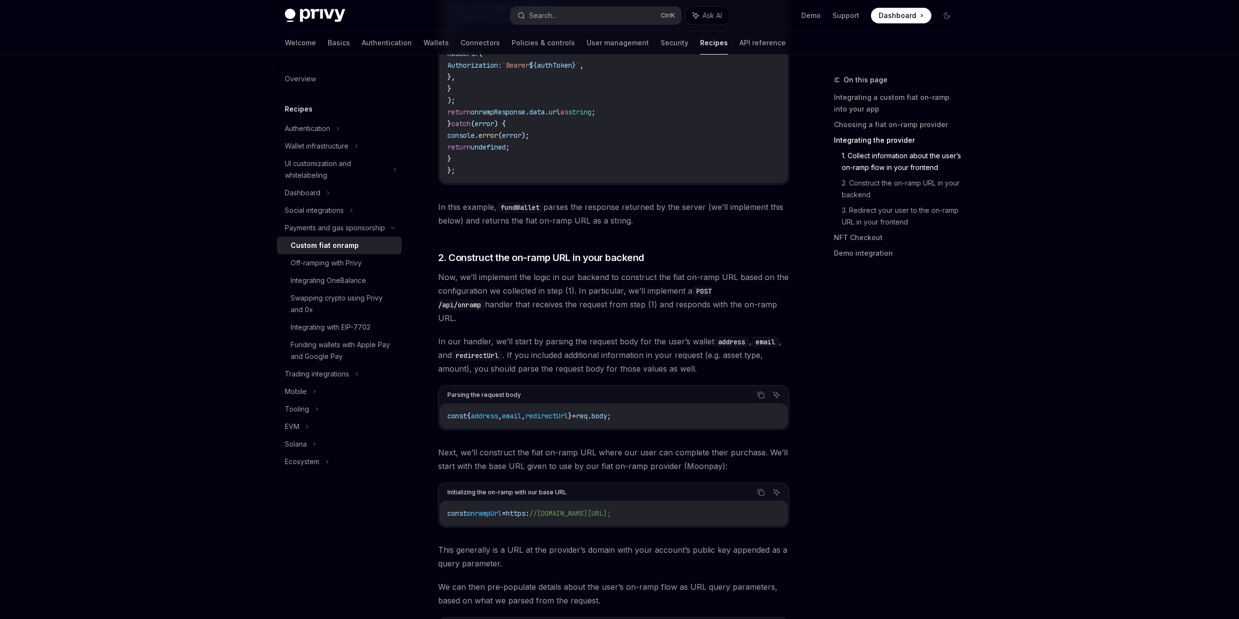
scroll to position [1774, 0]
drag, startPoint x: 444, startPoint y: 342, endPoint x: 752, endPoint y: 342, distance: 308.1
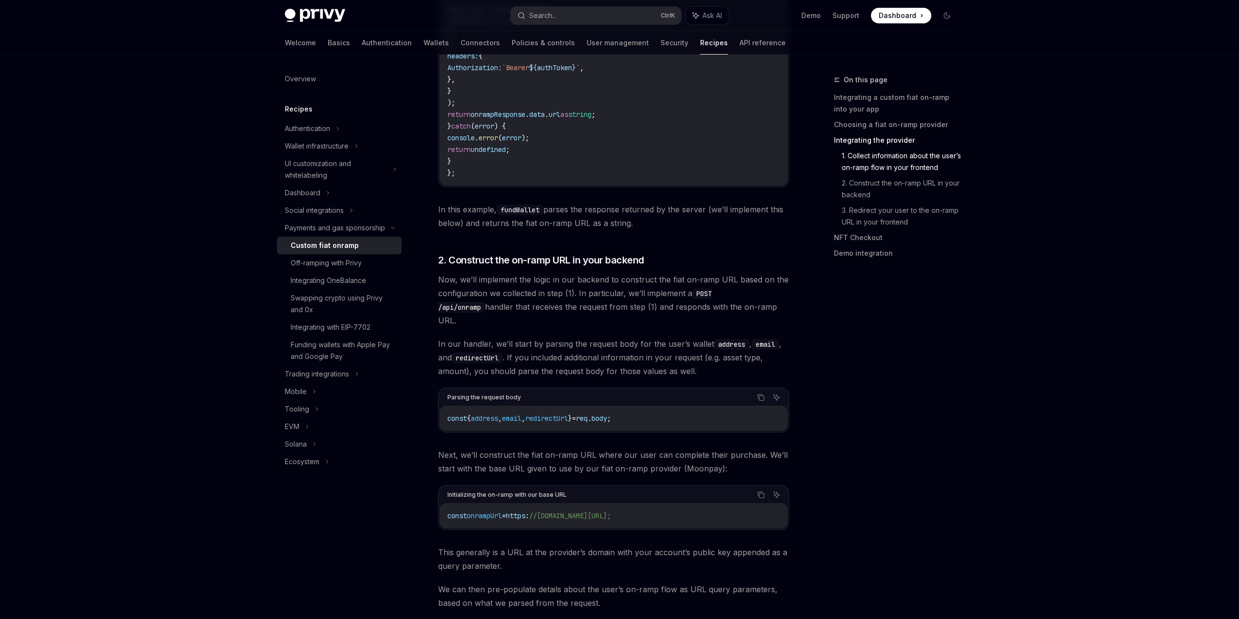
drag, startPoint x: 472, startPoint y: 373, endPoint x: 463, endPoint y: 378, distance: 10.5
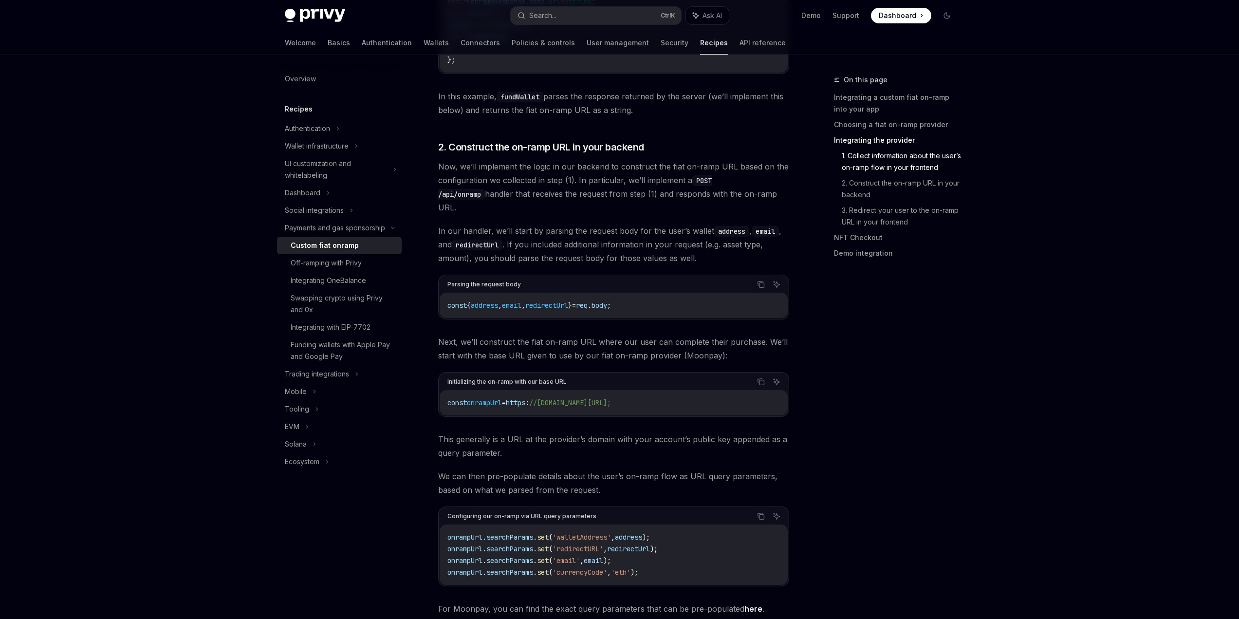
scroll to position [1920, 0]
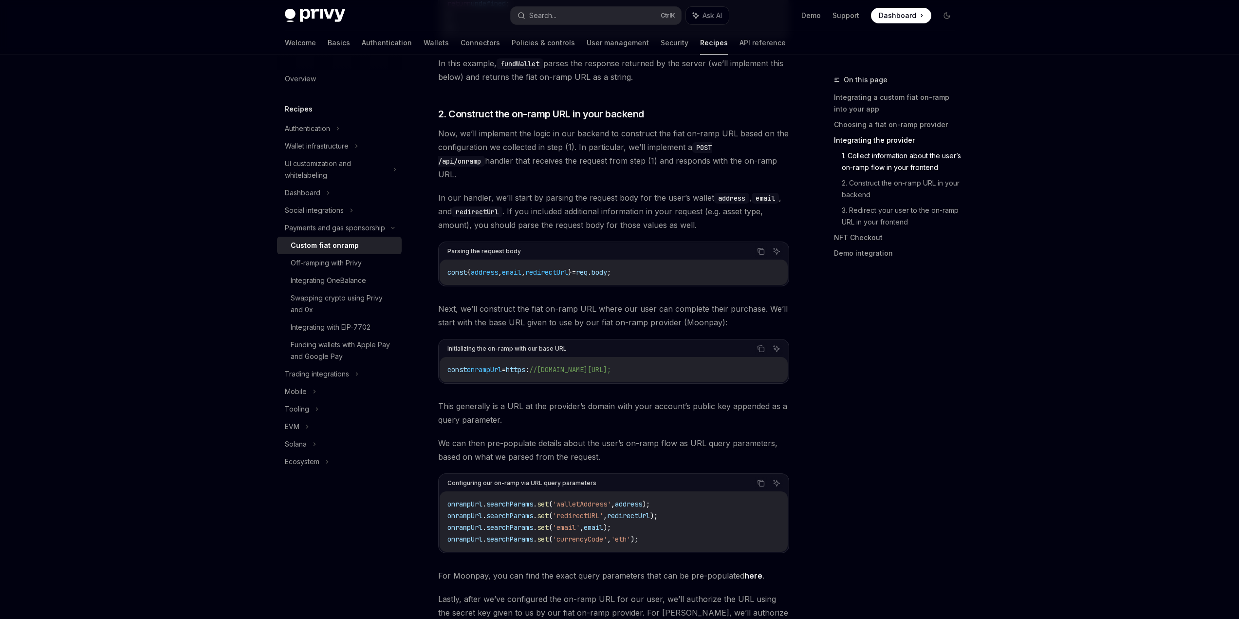
drag, startPoint x: 434, startPoint y: 401, endPoint x: 642, endPoint y: 402, distance: 207.8
drag, startPoint x: 433, startPoint y: 402, endPoint x: 650, endPoint y: 396, distance: 217.2
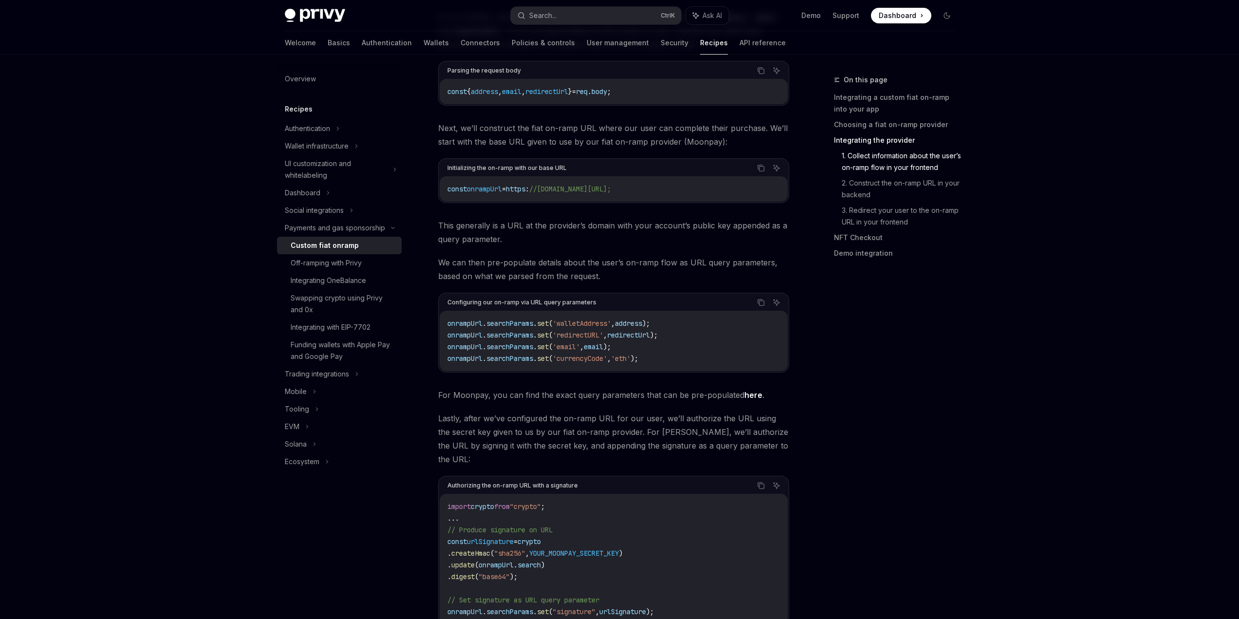
scroll to position [2163, 0]
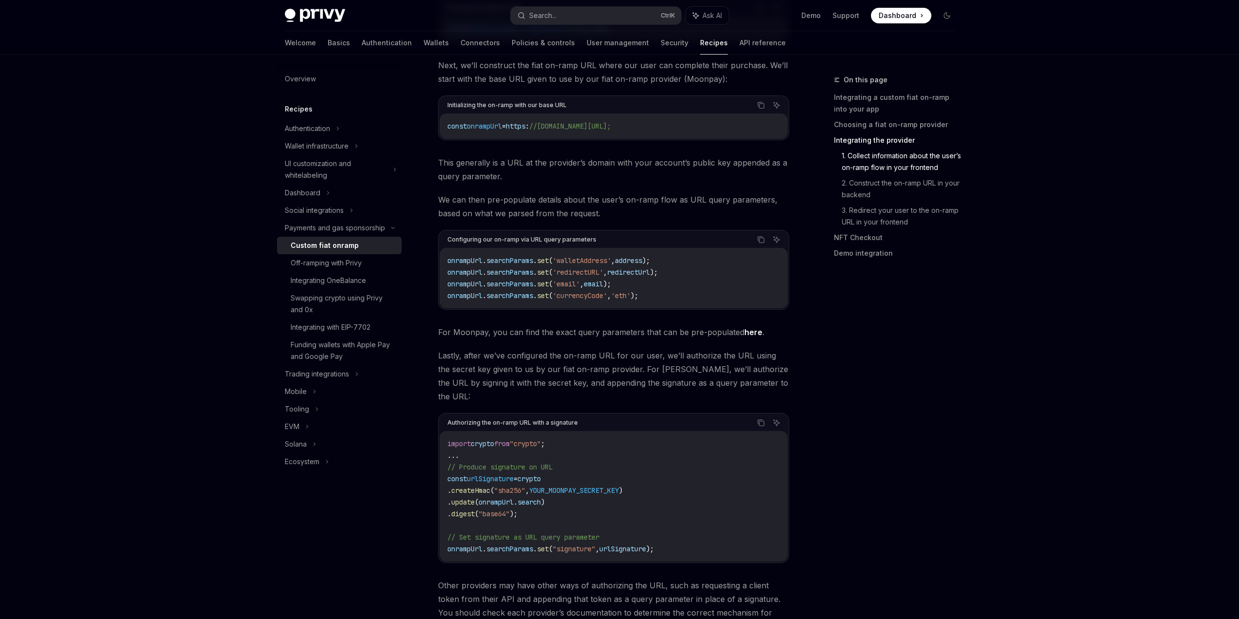
drag, startPoint x: 579, startPoint y: 282, endPoint x: 581, endPoint y: 299, distance: 16.6
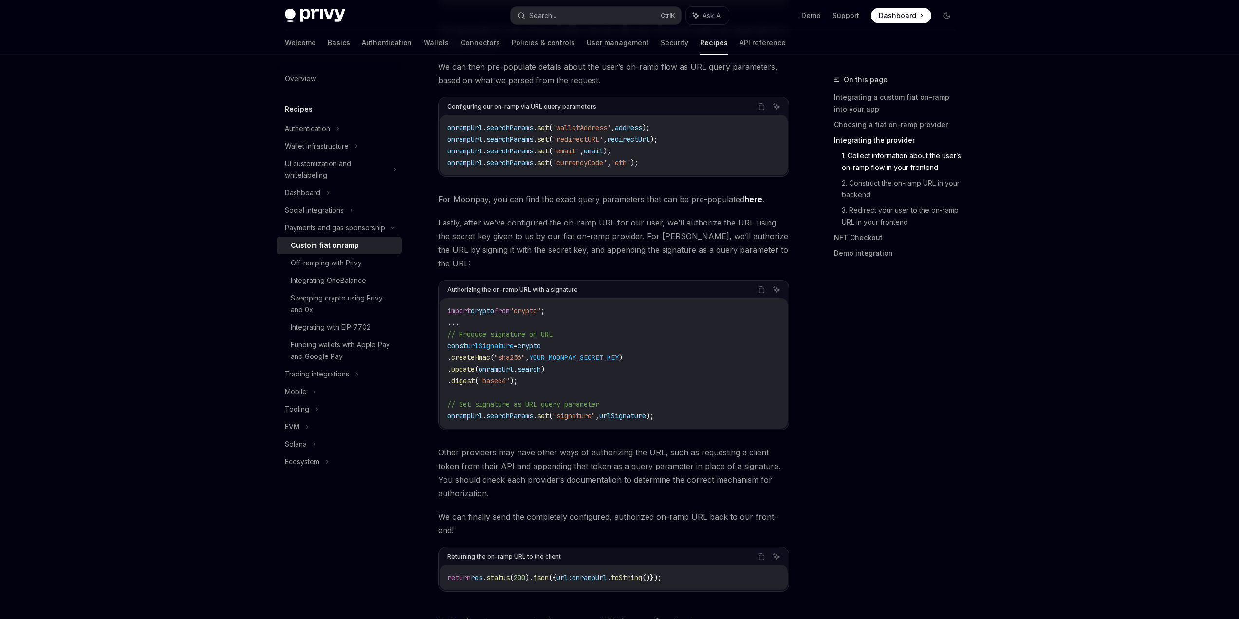
scroll to position [2309, 0]
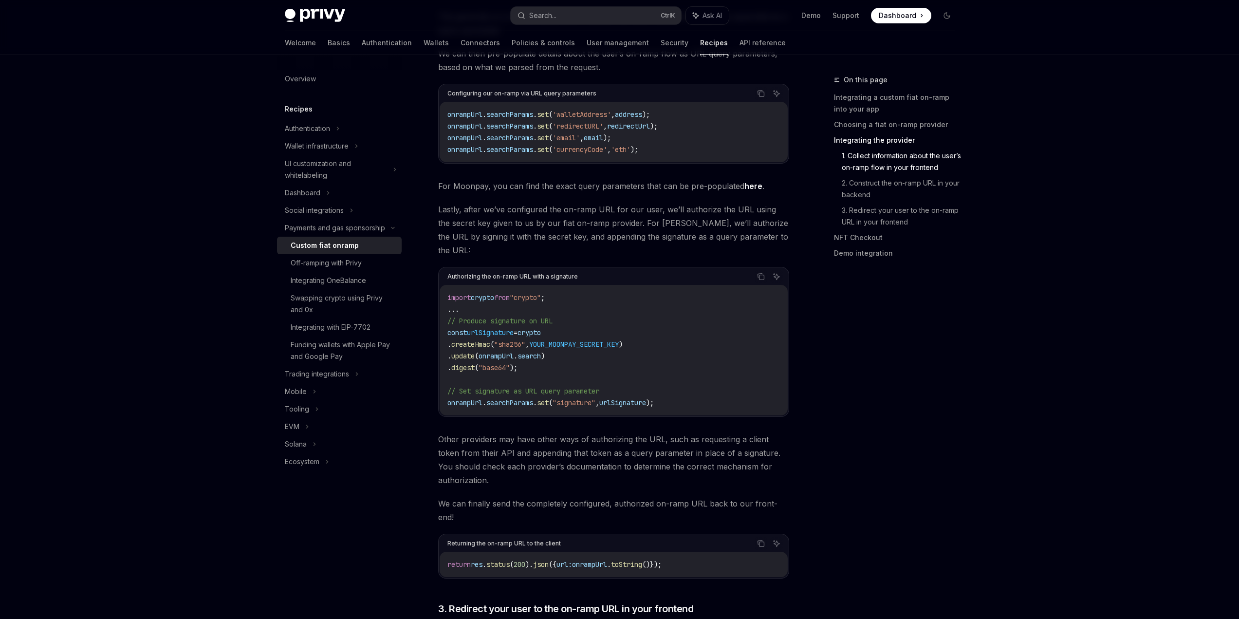
drag, startPoint x: 396, startPoint y: 221, endPoint x: 580, endPoint y: 252, distance: 186.4
drag, startPoint x: 514, startPoint y: 239, endPoint x: 514, endPoint y: 257, distance: 17.0
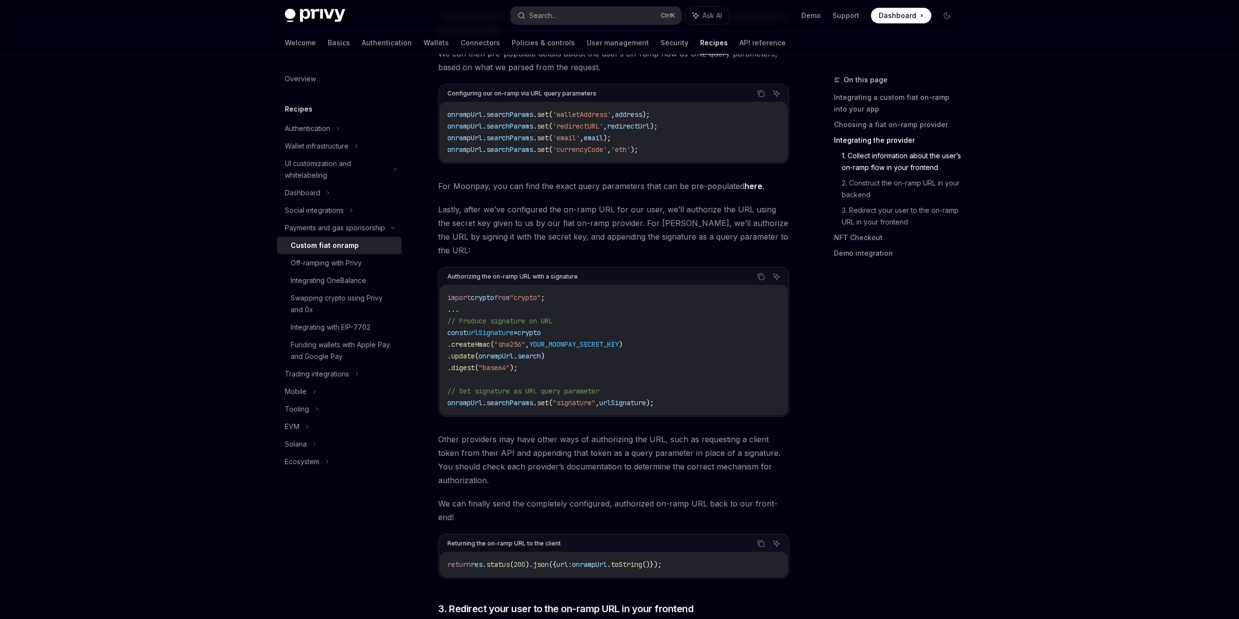
drag, startPoint x: 521, startPoint y: 222, endPoint x: 521, endPoint y: 259, distance: 36.5
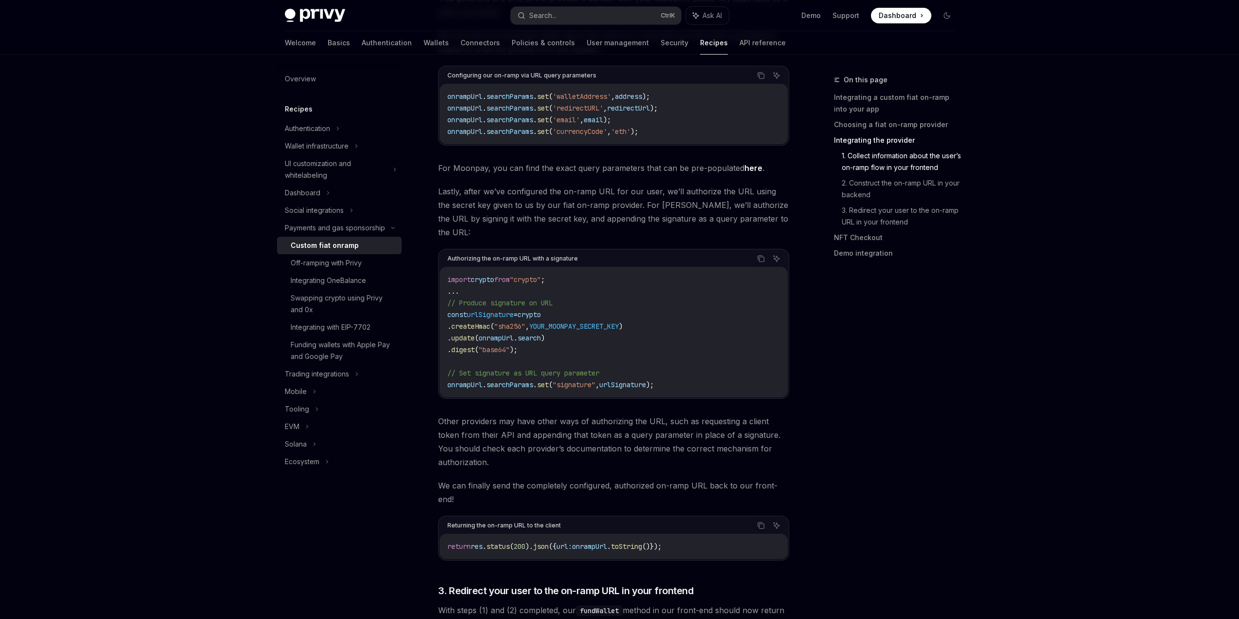
scroll to position [2455, 0]
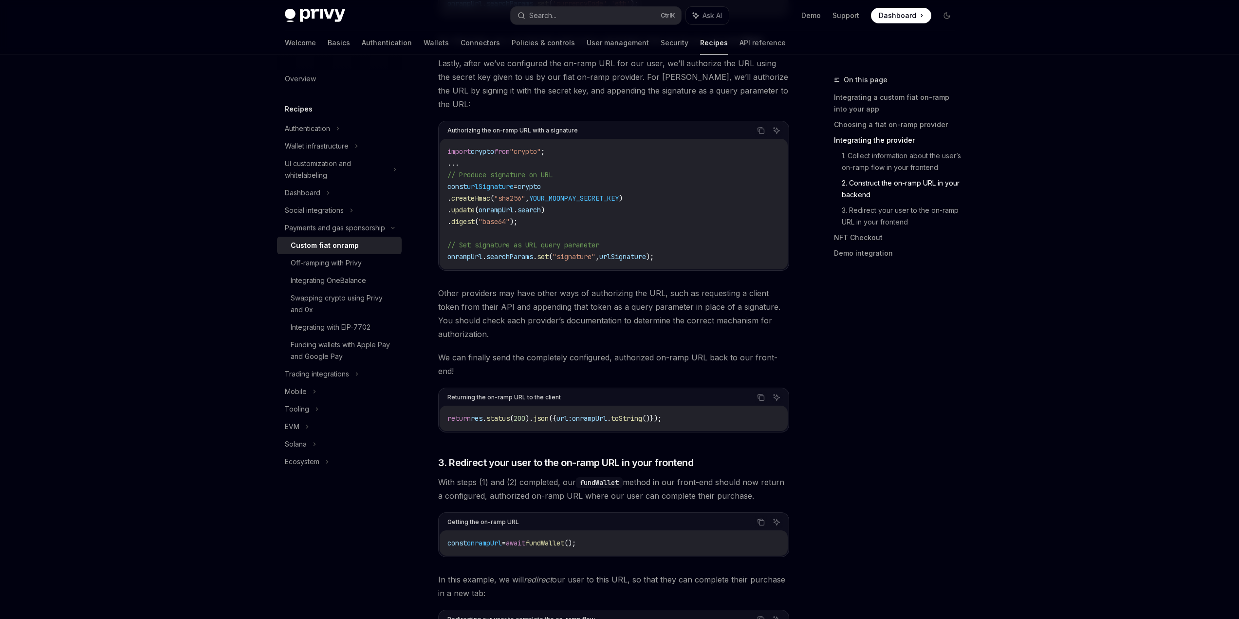
drag, startPoint x: 397, startPoint y: 279, endPoint x: 743, endPoint y: 295, distance: 346.4
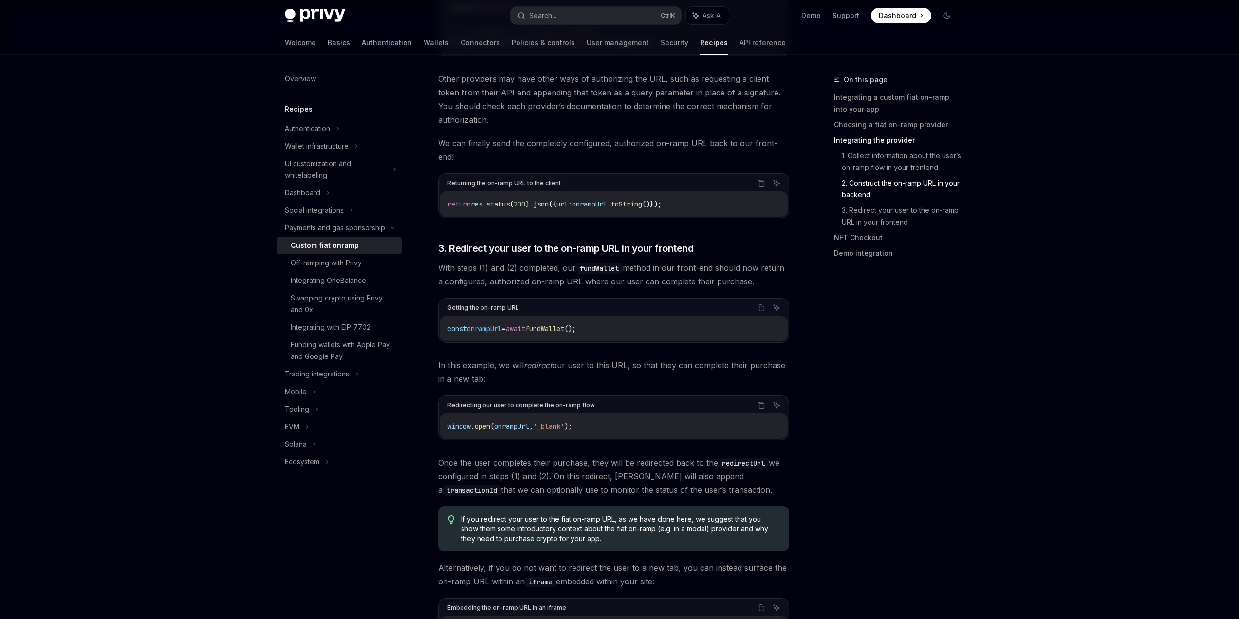
scroll to position [2698, 0]
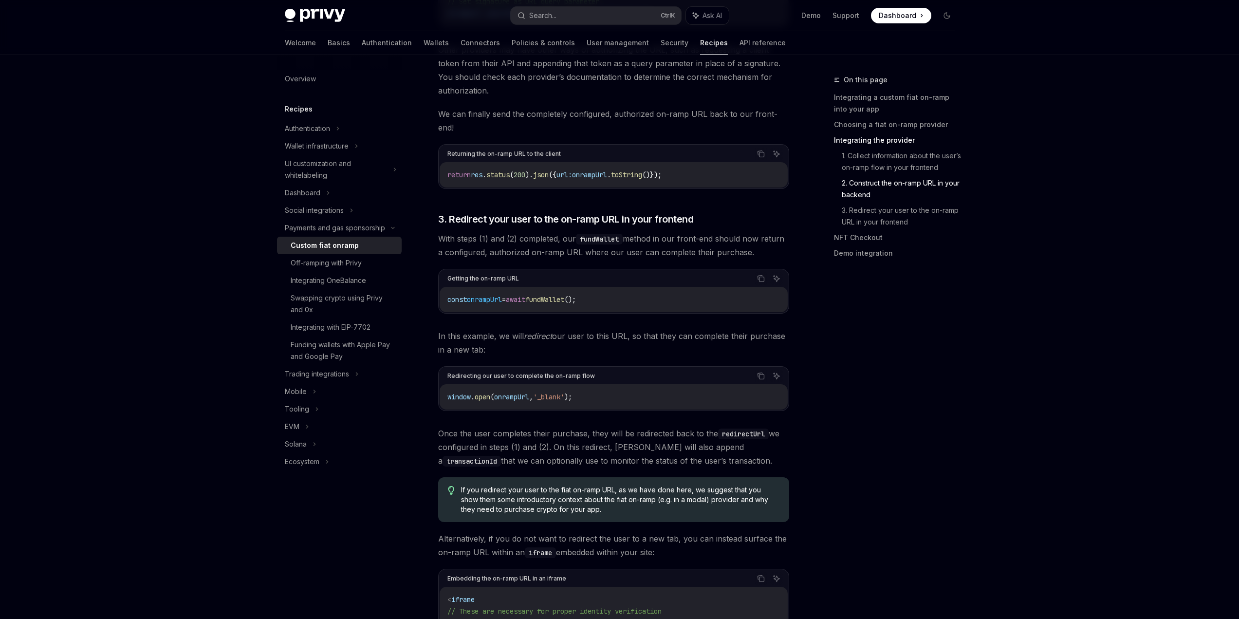
drag, startPoint x: 394, startPoint y: 152, endPoint x: 469, endPoint y: 176, distance: 79.1
drag, startPoint x: 390, startPoint y: 206, endPoint x: 595, endPoint y: 224, distance: 205.7
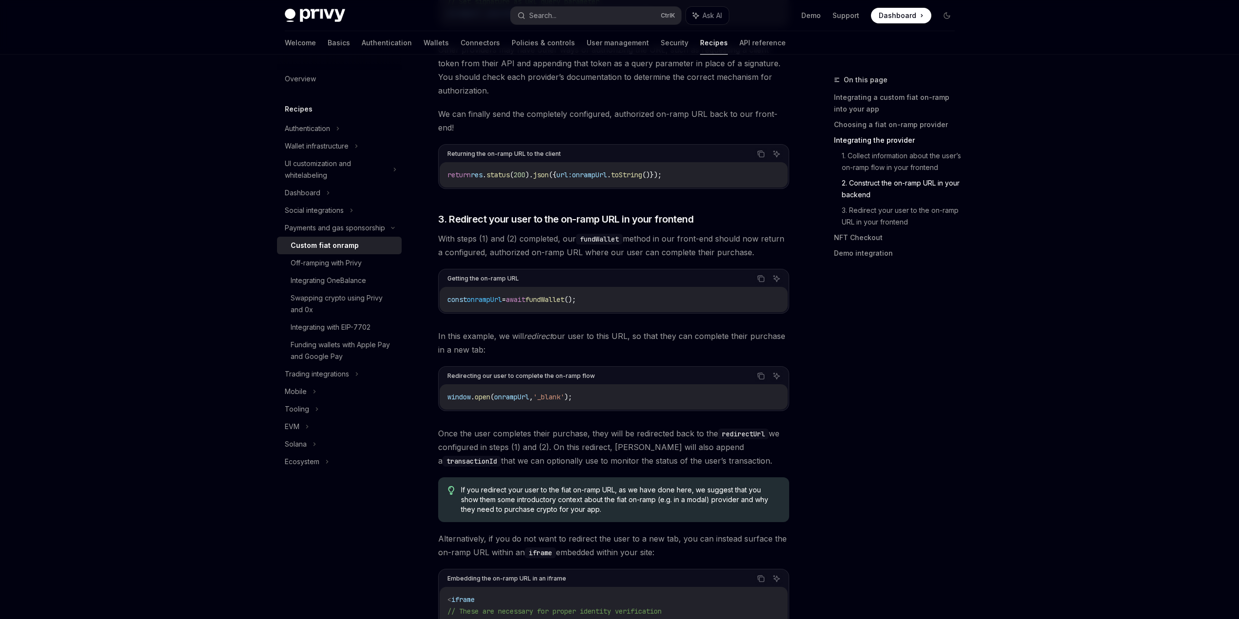
drag, startPoint x: 406, startPoint y: 250, endPoint x: 663, endPoint y: 321, distance: 267.2
drag, startPoint x: 667, startPoint y: 322, endPoint x: 394, endPoint y: 276, distance: 277.3
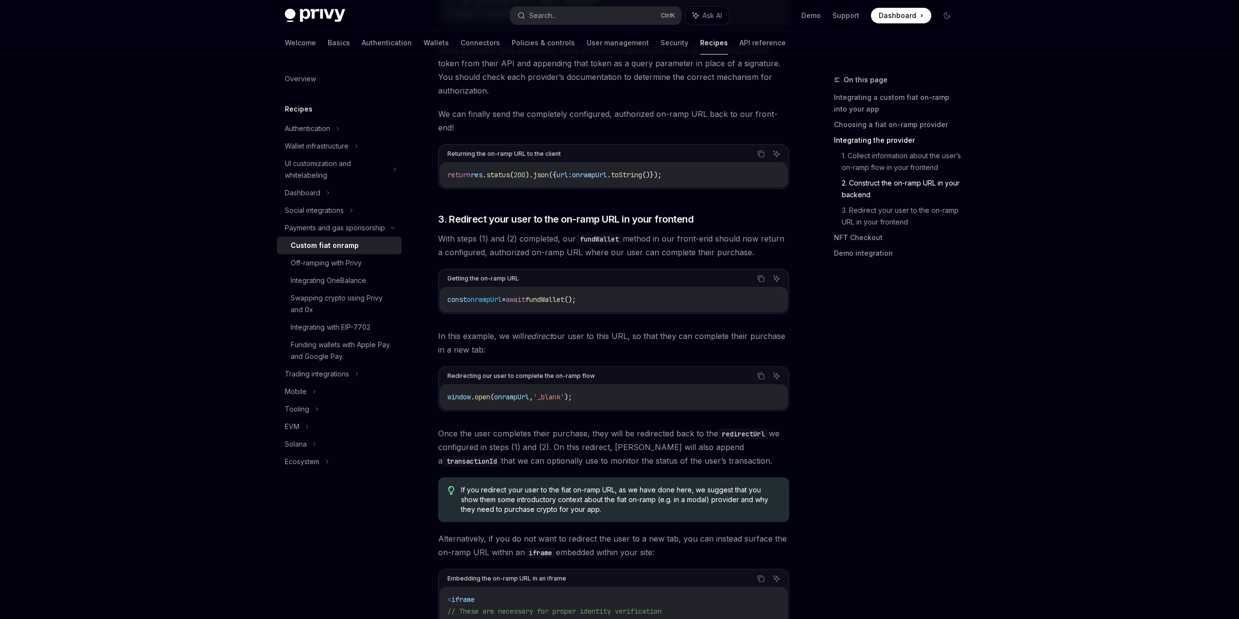
drag, startPoint x: 397, startPoint y: 205, endPoint x: 614, endPoint y: 221, distance: 217.2
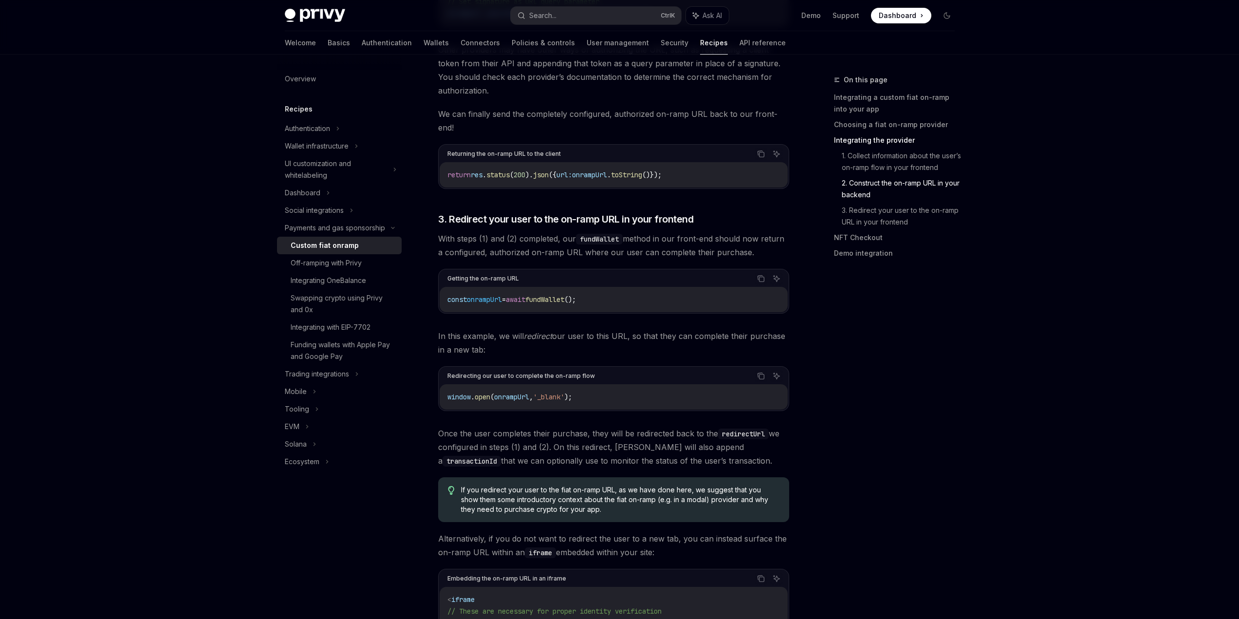
drag, startPoint x: 414, startPoint y: 376, endPoint x: 736, endPoint y: 372, distance: 322.2
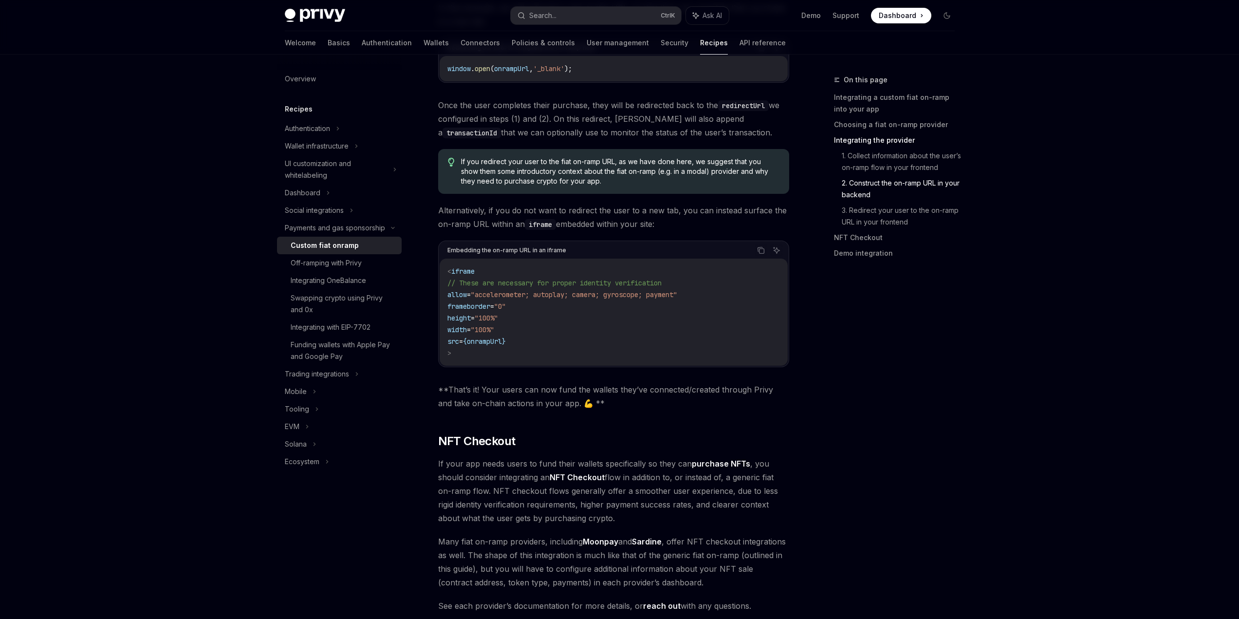
scroll to position [3088, 0]
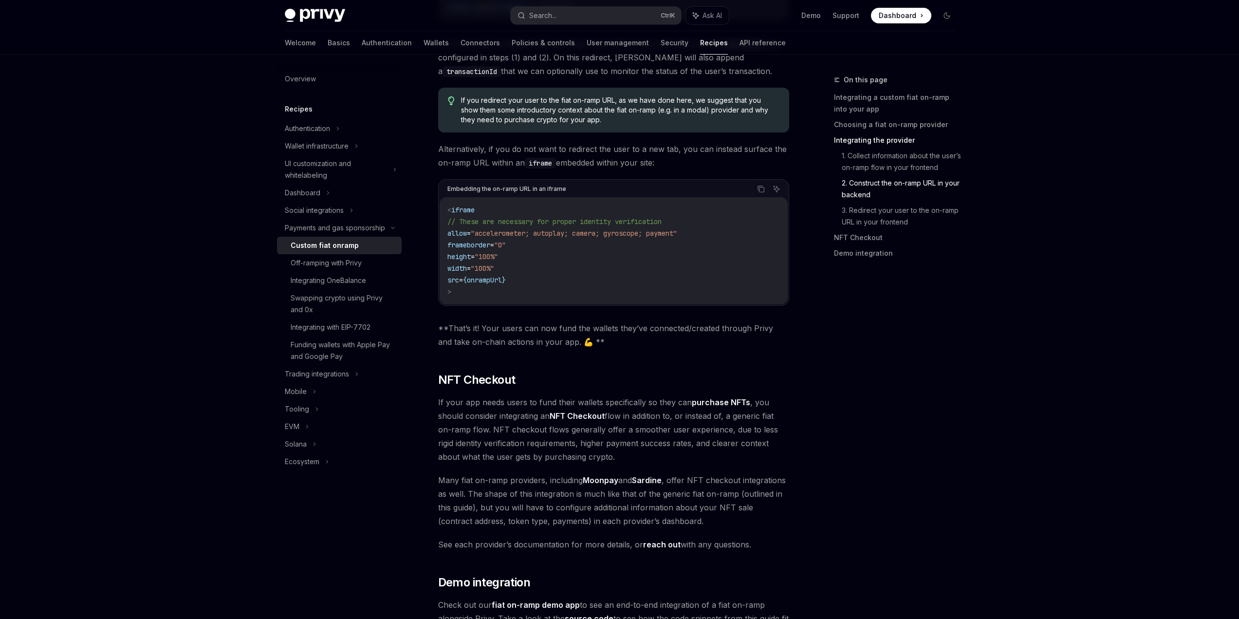
drag, startPoint x: 396, startPoint y: 274, endPoint x: 457, endPoint y: 324, distance: 79.1
drag, startPoint x: 386, startPoint y: 364, endPoint x: 832, endPoint y: 360, distance: 445.9
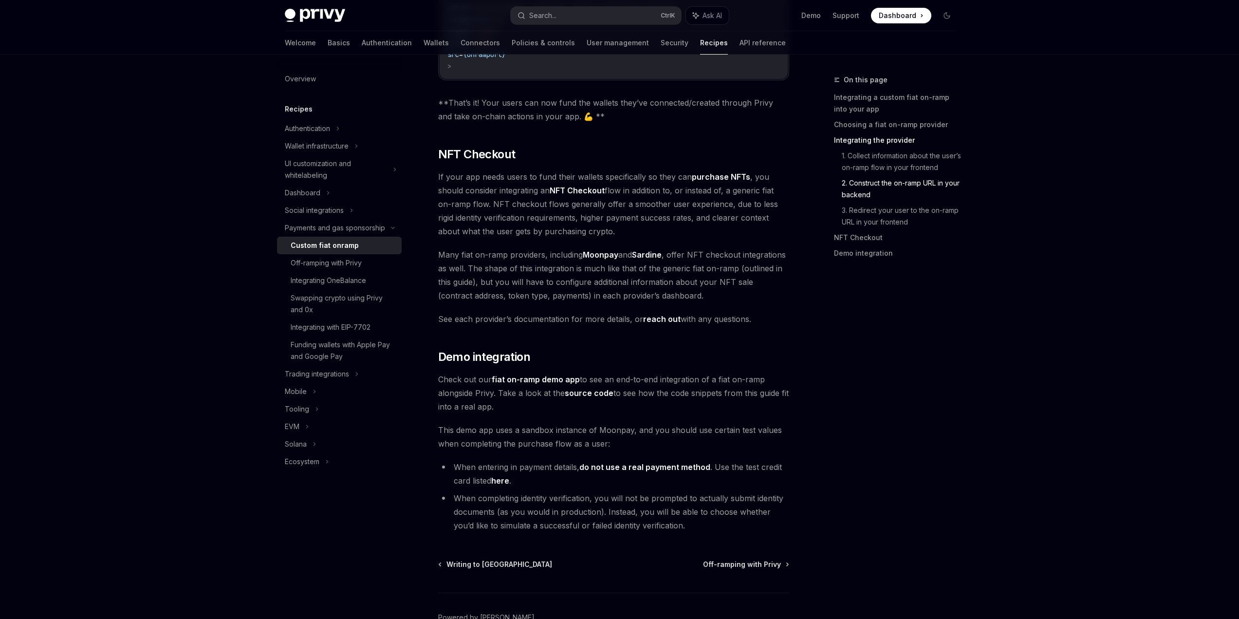
scroll to position [3331, 0]
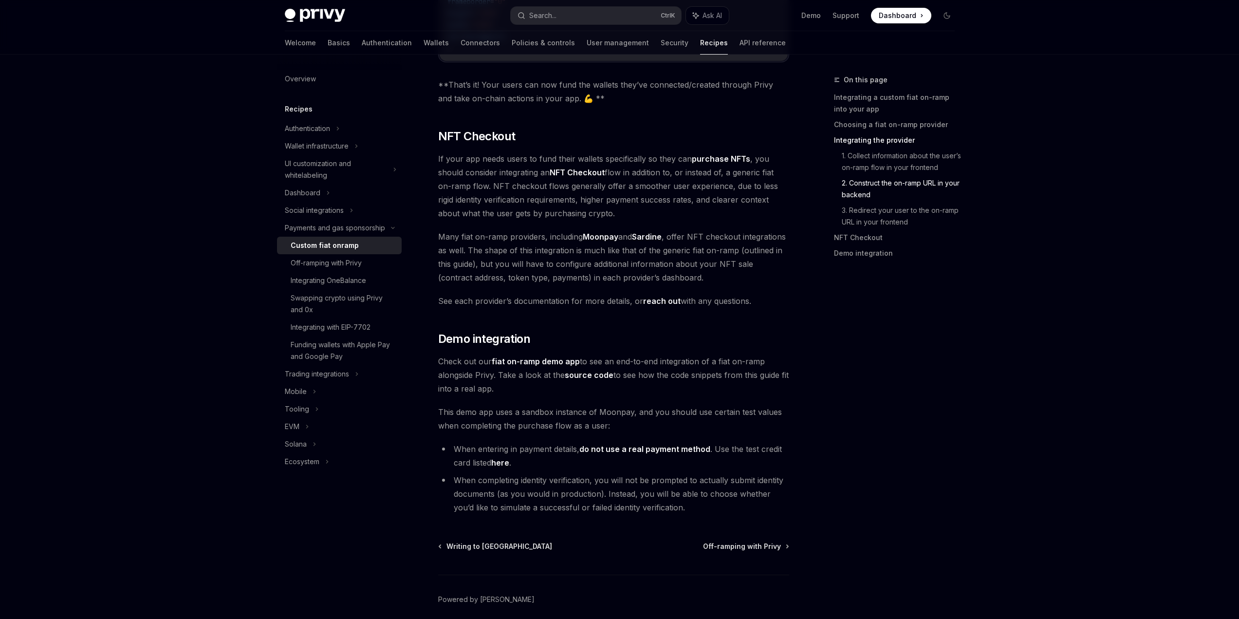
drag, startPoint x: 390, startPoint y: 248, endPoint x: 457, endPoint y: 265, distance: 68.7
drag, startPoint x: 388, startPoint y: 252, endPoint x: 786, endPoint y: 269, distance: 397.5
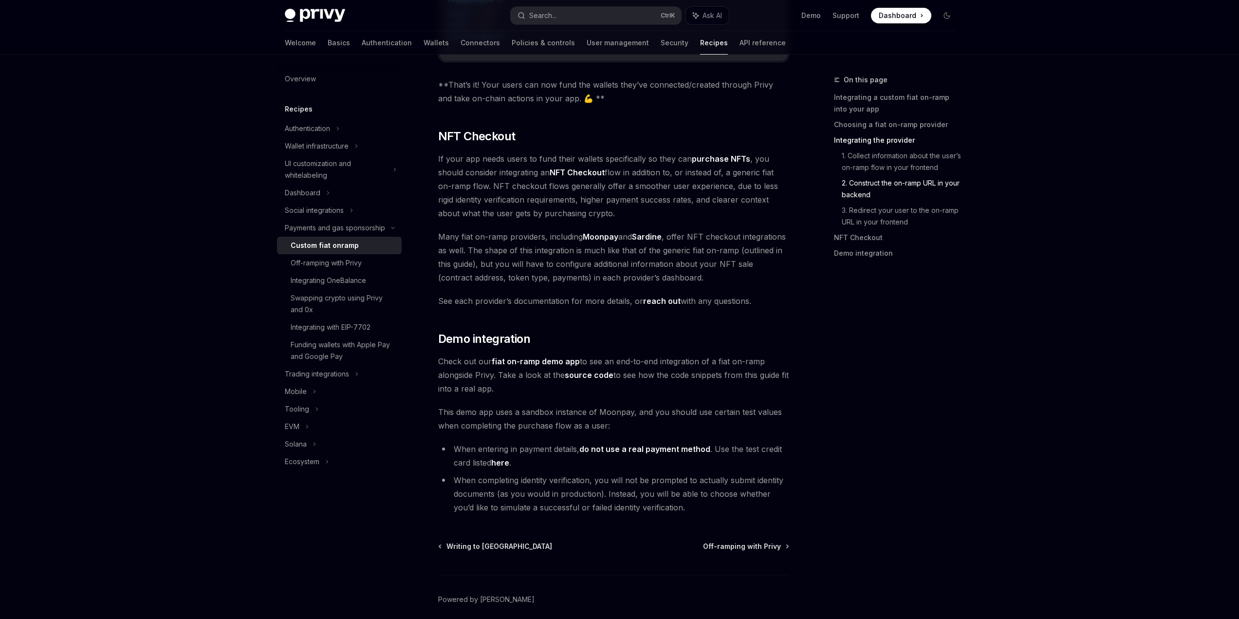
drag, startPoint x: 416, startPoint y: 381, endPoint x: 435, endPoint y: 385, distance: 19.4
drag, startPoint x: 462, startPoint y: 387, endPoint x: 453, endPoint y: 379, distance: 12.4
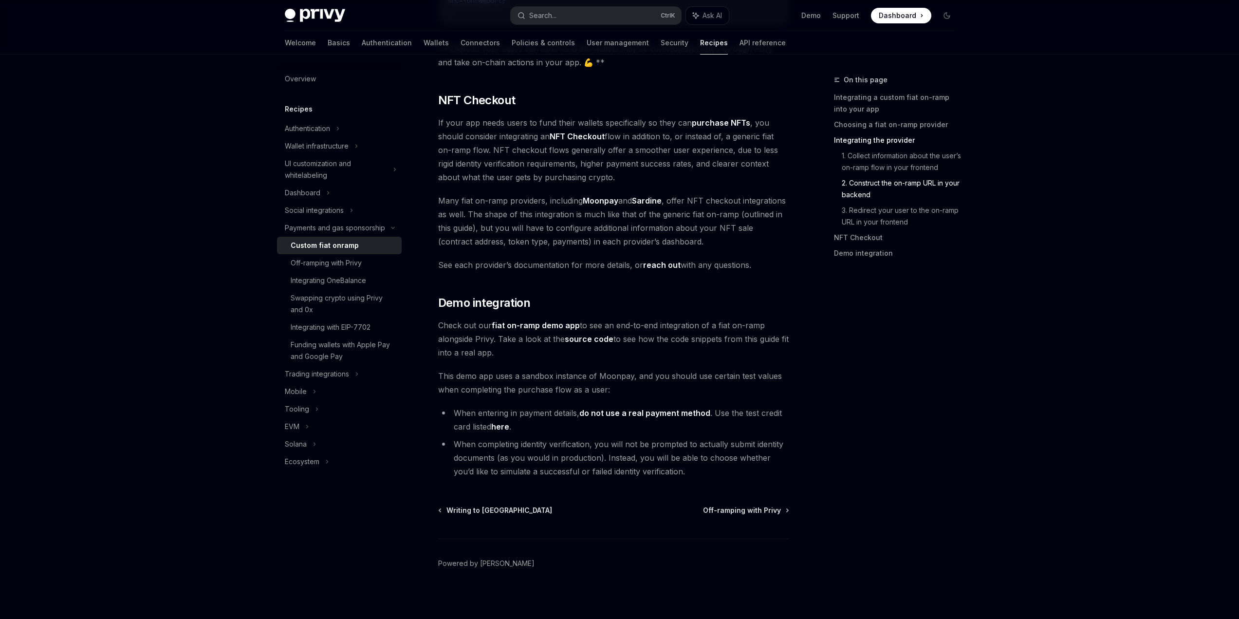
scroll to position [3526, 0]
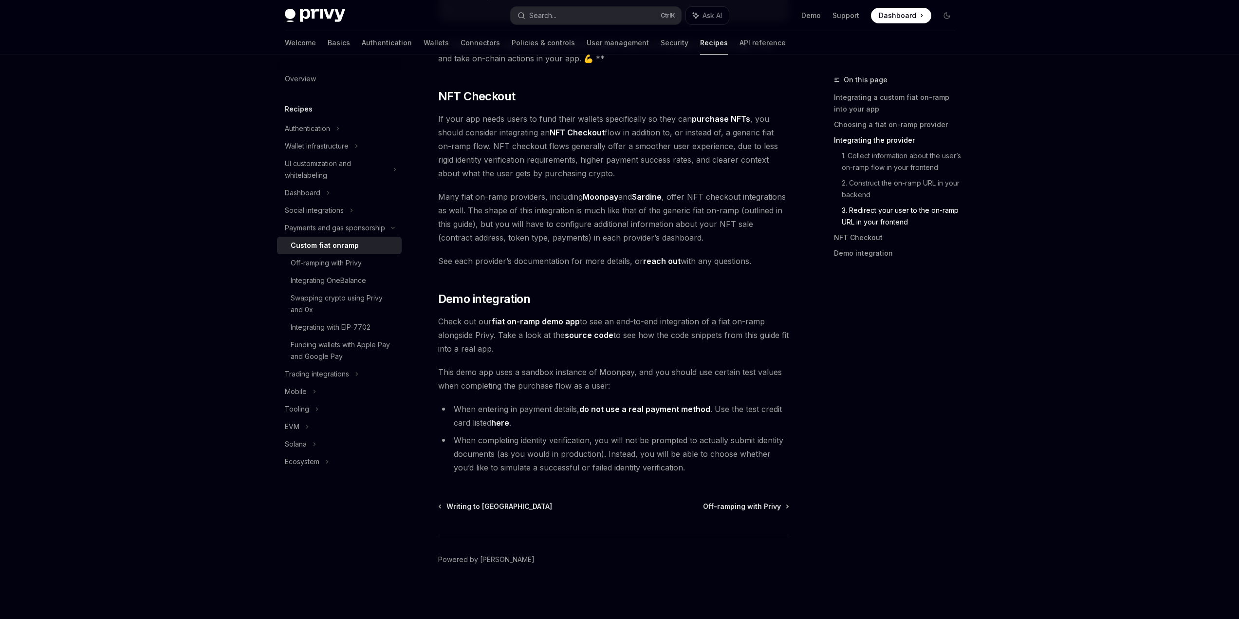
drag, startPoint x: 396, startPoint y: 295, endPoint x: 437, endPoint y: 327, distance: 51.6
drag, startPoint x: 393, startPoint y: 294, endPoint x: 726, endPoint y: 327, distance: 334.5
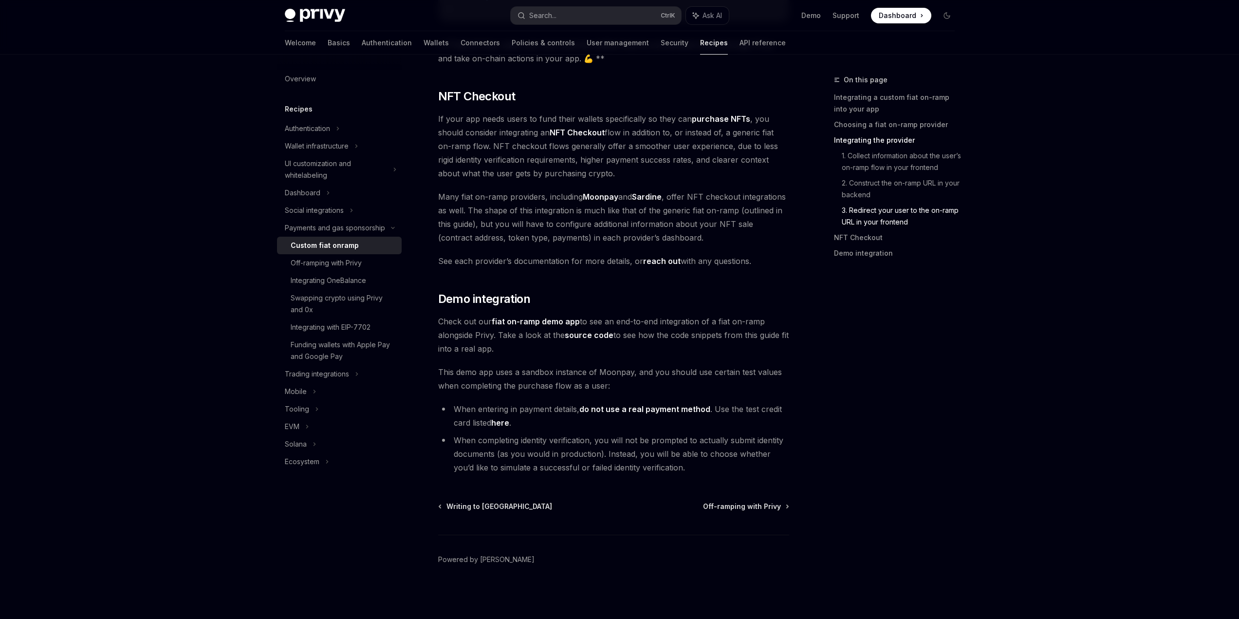
drag, startPoint x: 386, startPoint y: 236, endPoint x: 683, endPoint y: 251, distance: 297.3
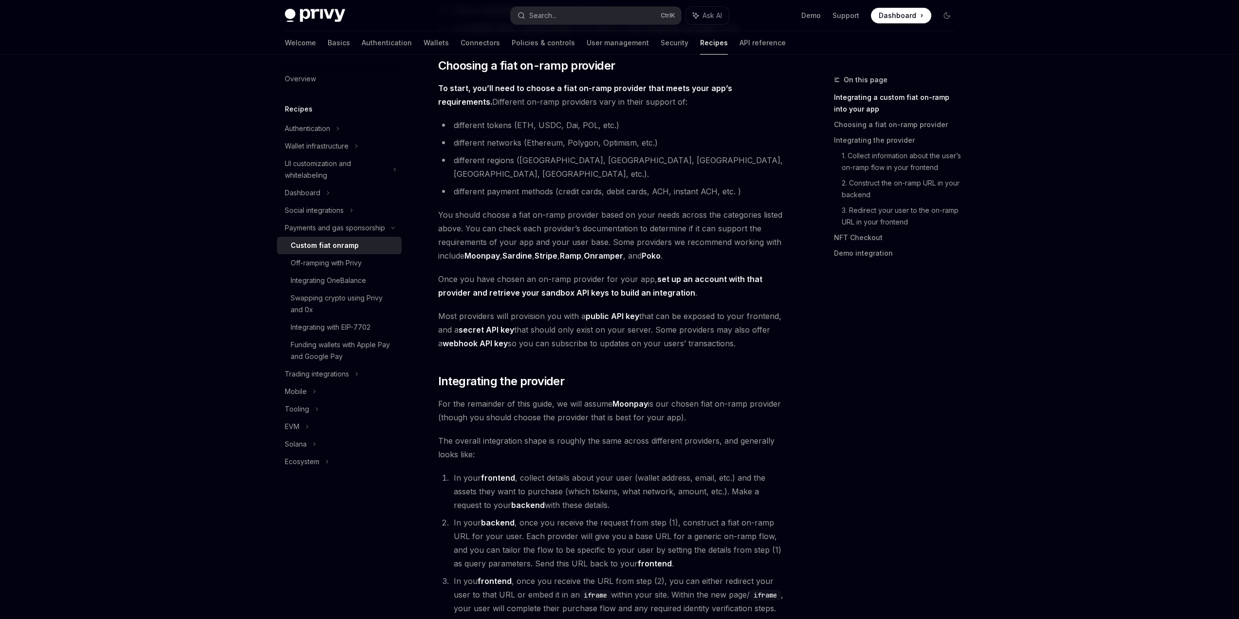
scroll to position [341, 0]
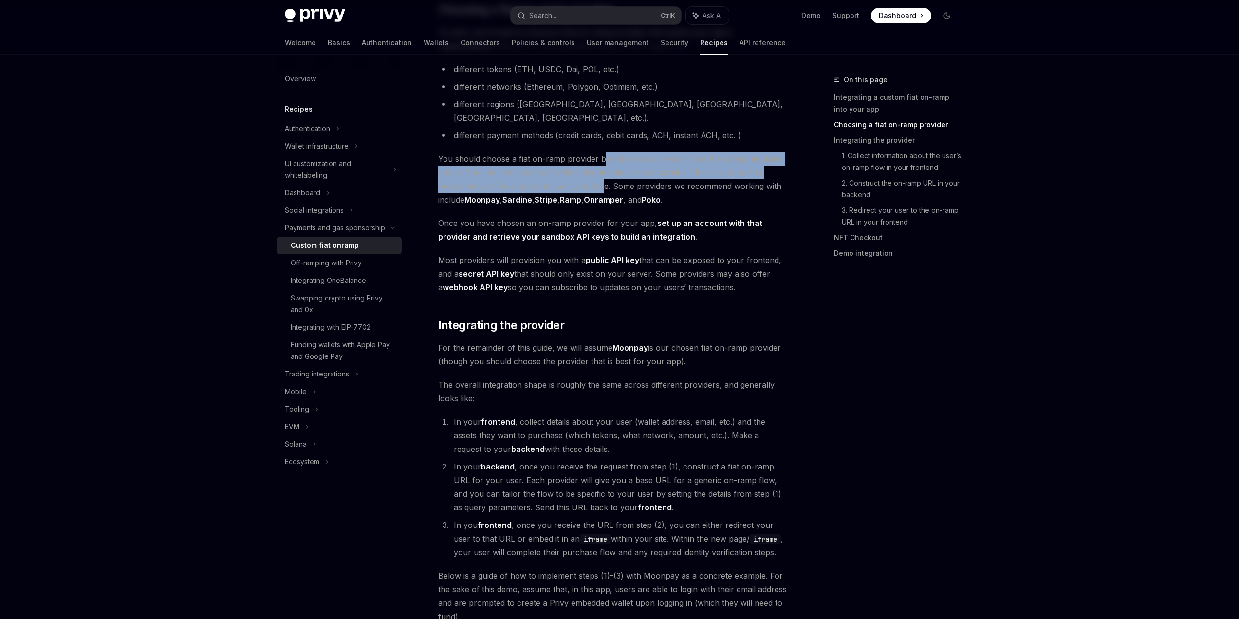
drag, startPoint x: 595, startPoint y: 271, endPoint x: 592, endPoint y: 290, distance: 19.7
click at [594, 206] on span "You should choose a fiat on-ramp provider based on your needs across the catego…" at bounding box center [613, 179] width 351 height 55
click at [586, 206] on span "You should choose a fiat on-ramp provider based on your needs across the catego…" at bounding box center [613, 179] width 351 height 55
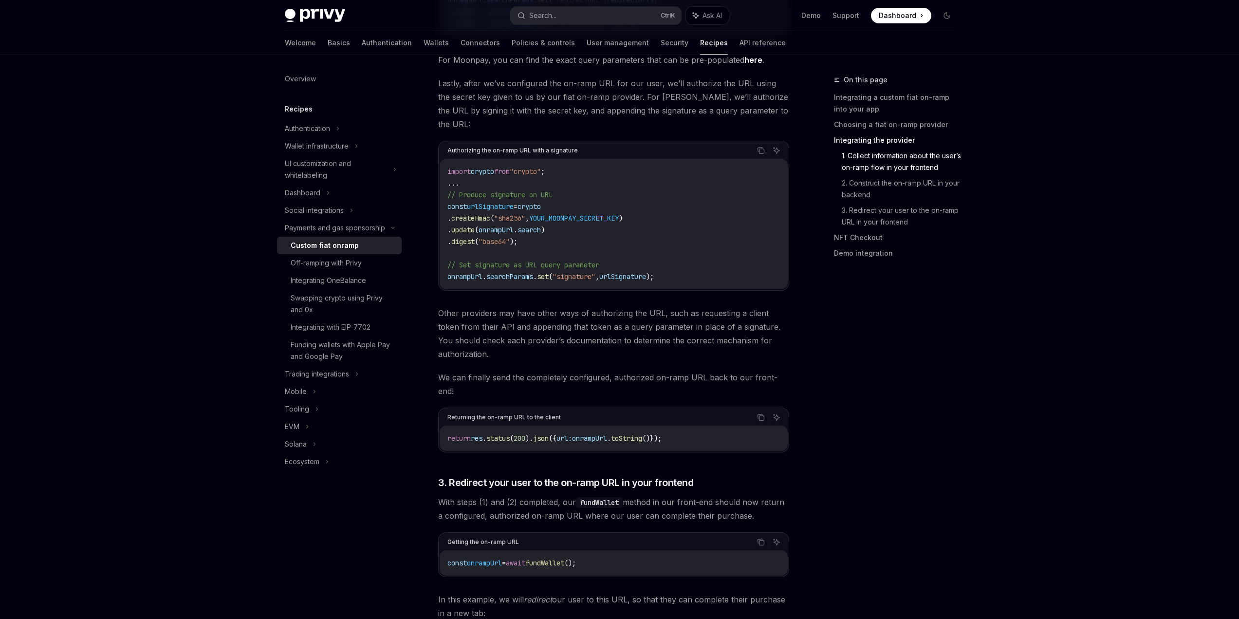
scroll to position [2482, 0]
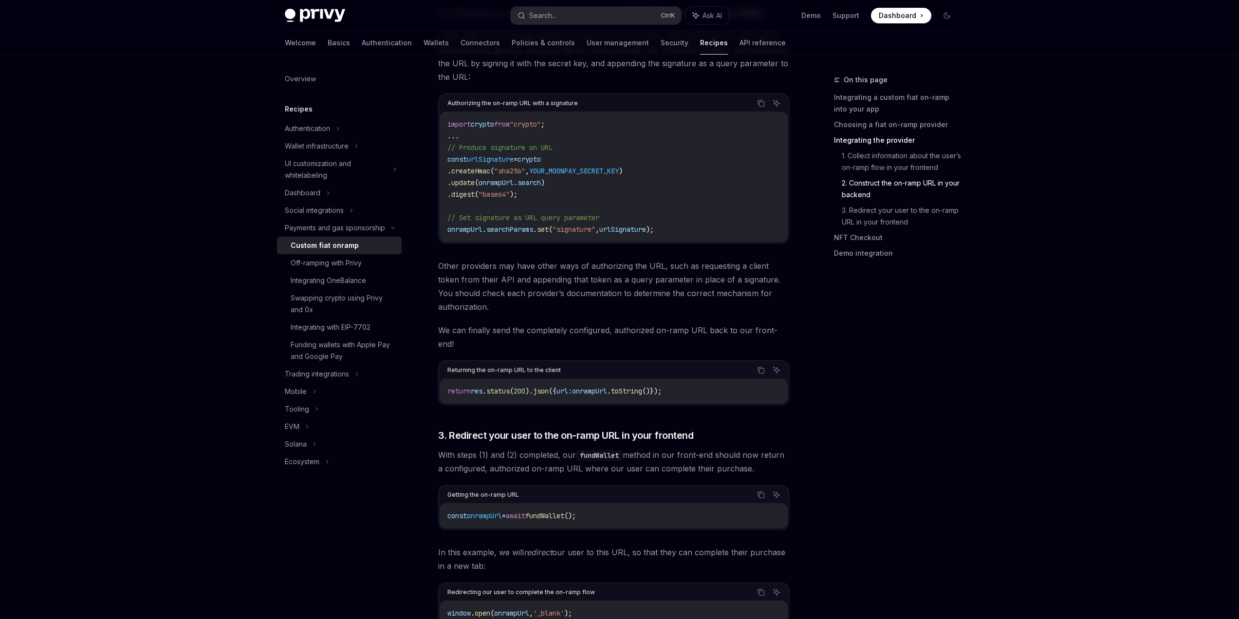
drag, startPoint x: 562, startPoint y: 340, endPoint x: 602, endPoint y: 341, distance: 39.9
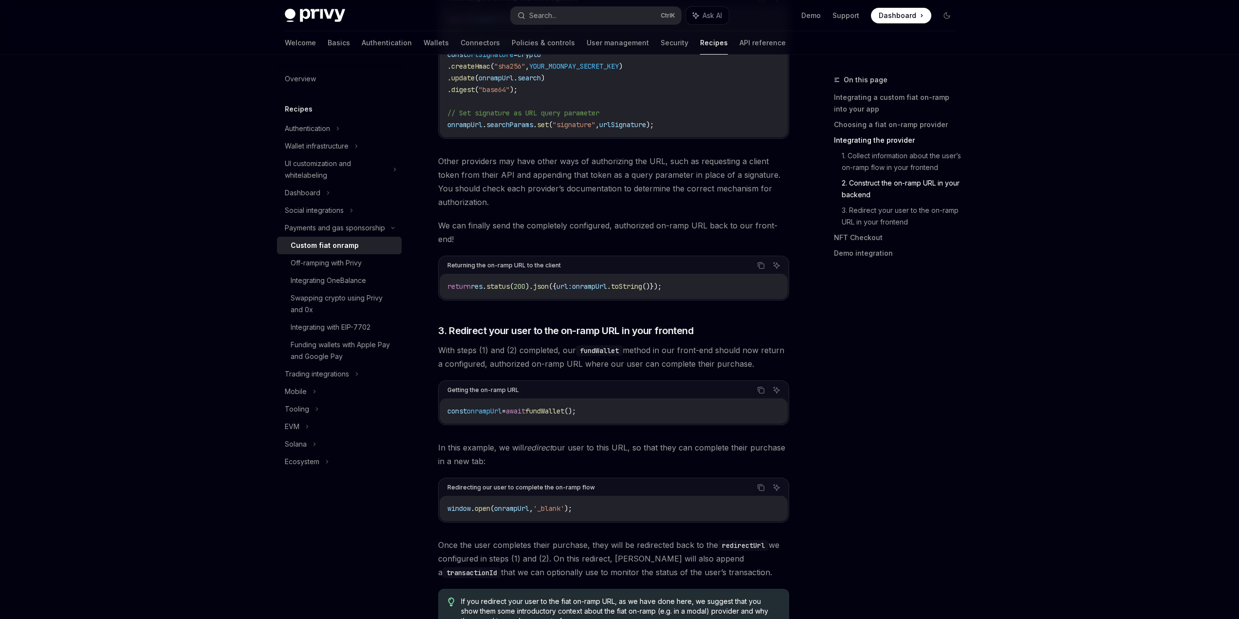
scroll to position [2580, 0]
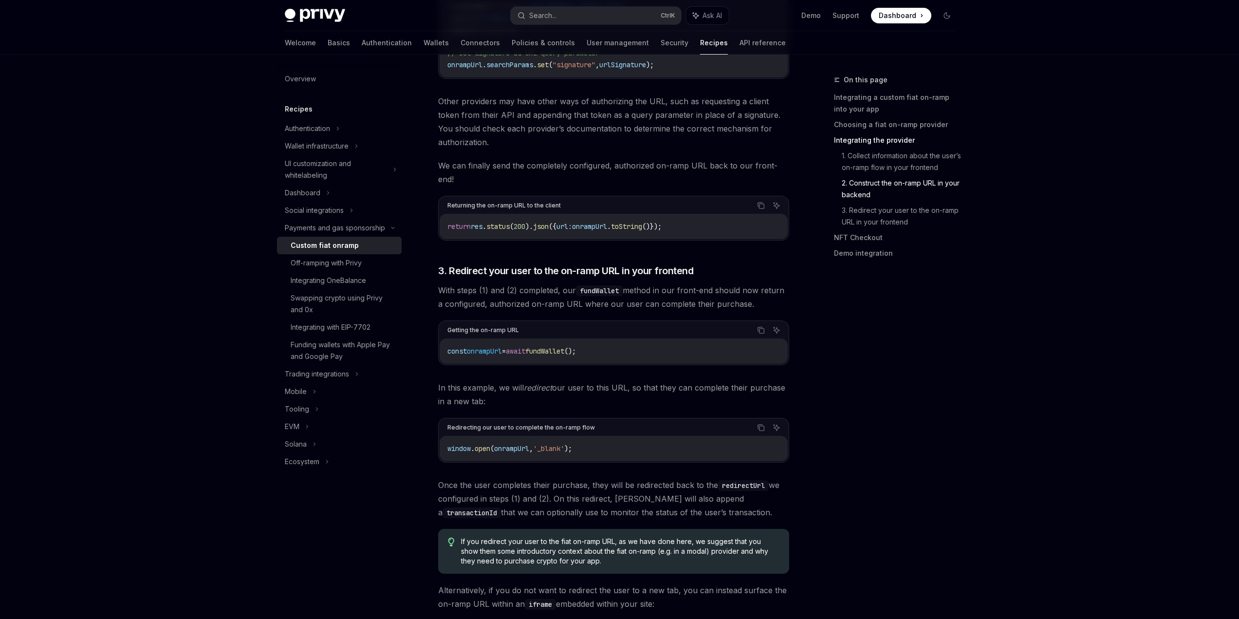
scroll to position [2677, 0]
